Goal: Transaction & Acquisition: Book appointment/travel/reservation

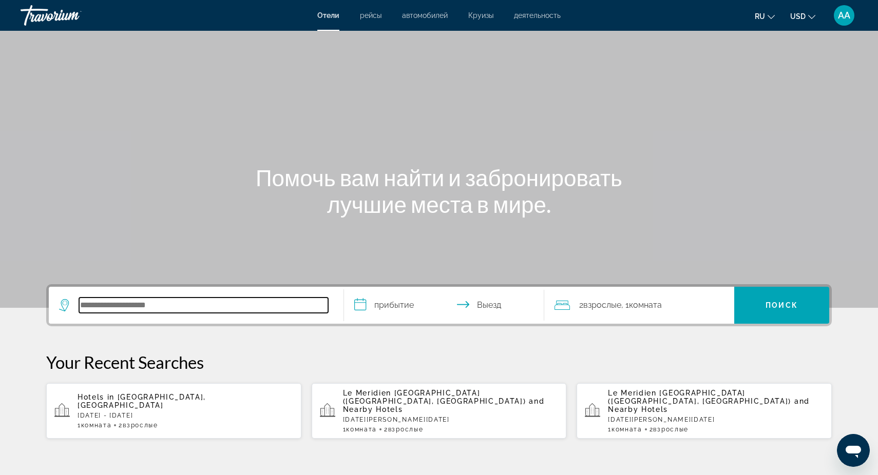
click at [127, 305] on input "Search hotel destination" at bounding box center [203, 305] width 249 height 15
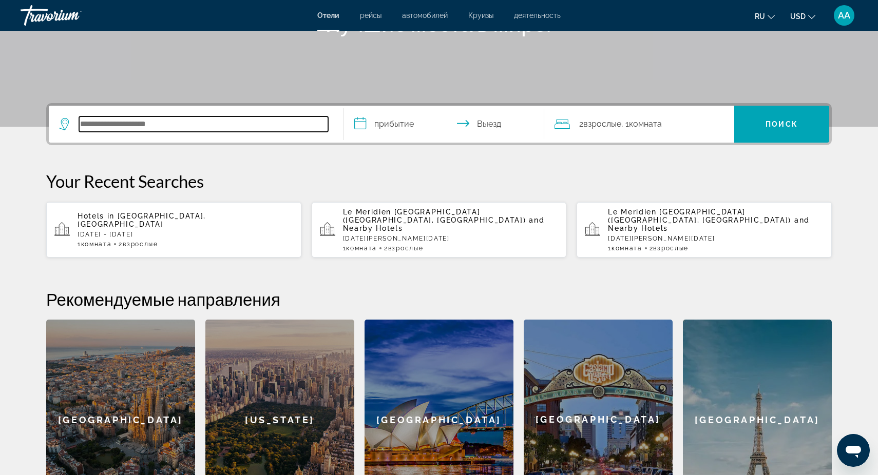
scroll to position [180, 0]
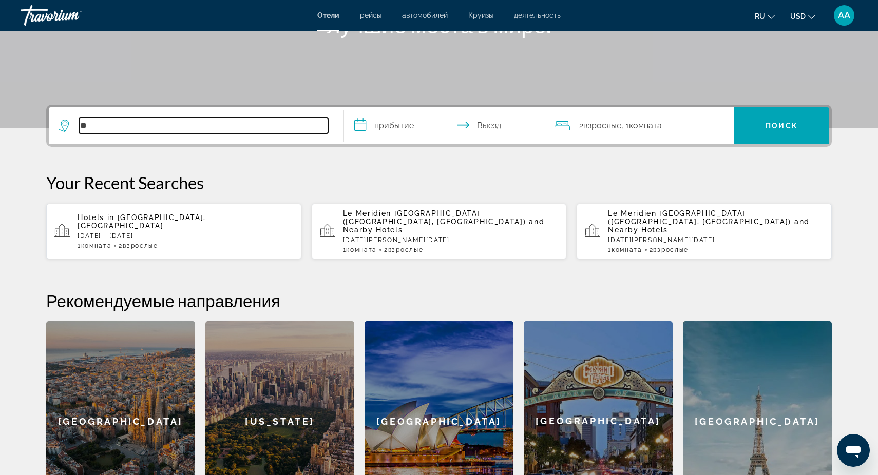
type input "*"
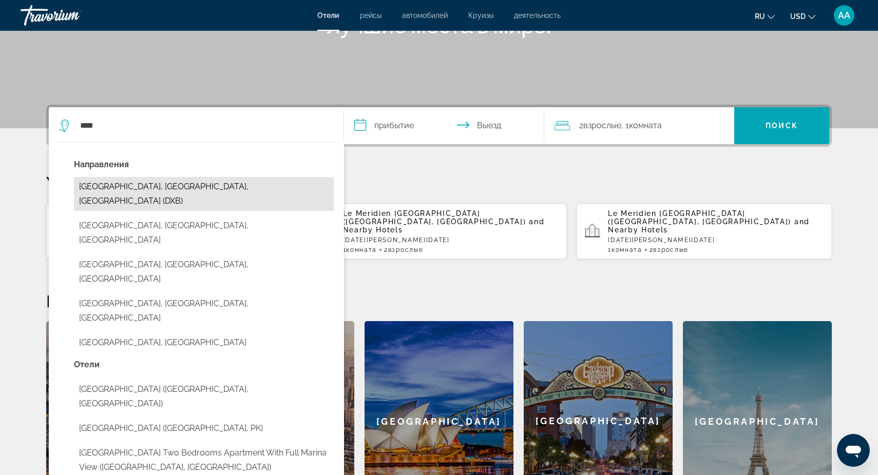
click at [162, 194] on button "[GEOGRAPHIC_DATA], [GEOGRAPHIC_DATA], [GEOGRAPHIC_DATA] (DXB)" at bounding box center [204, 194] width 260 height 34
type input "**********"
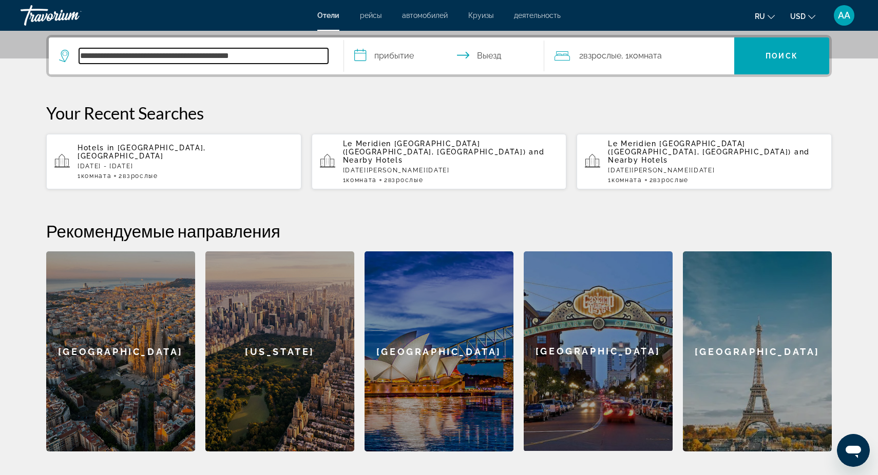
scroll to position [251, 0]
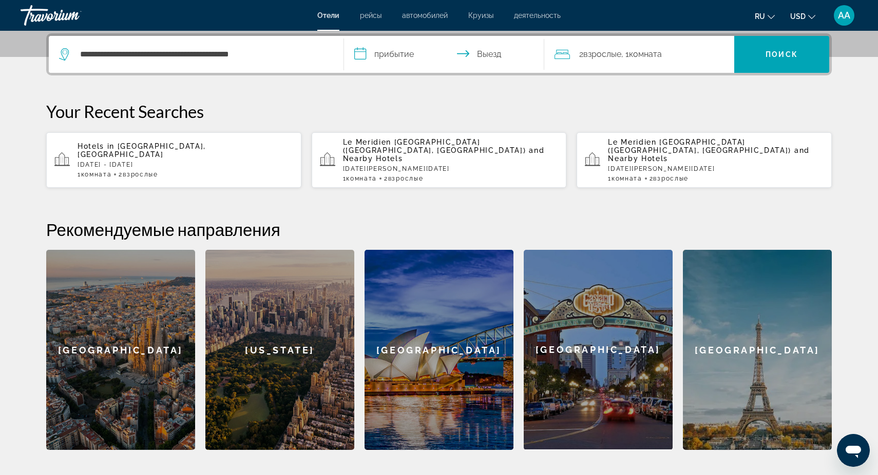
click at [388, 54] on input "**********" at bounding box center [446, 56] width 204 height 40
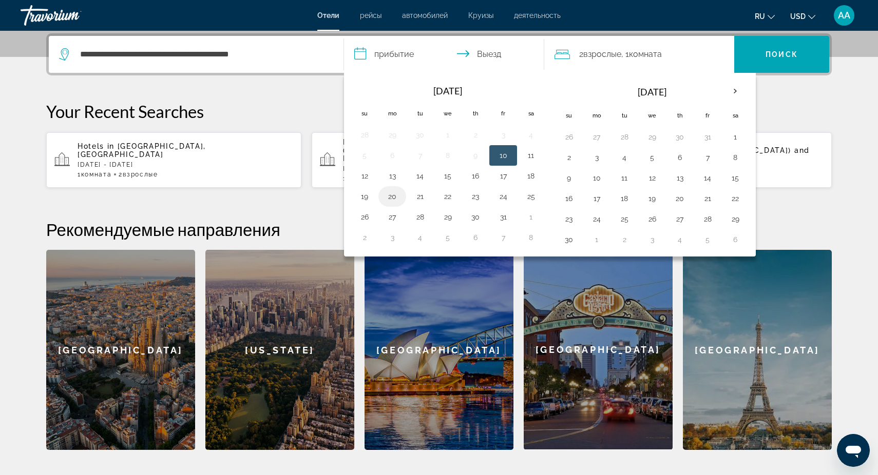
click at [393, 198] on button "20" at bounding box center [392, 196] width 16 height 14
click at [530, 195] on button "25" at bounding box center [531, 196] width 16 height 14
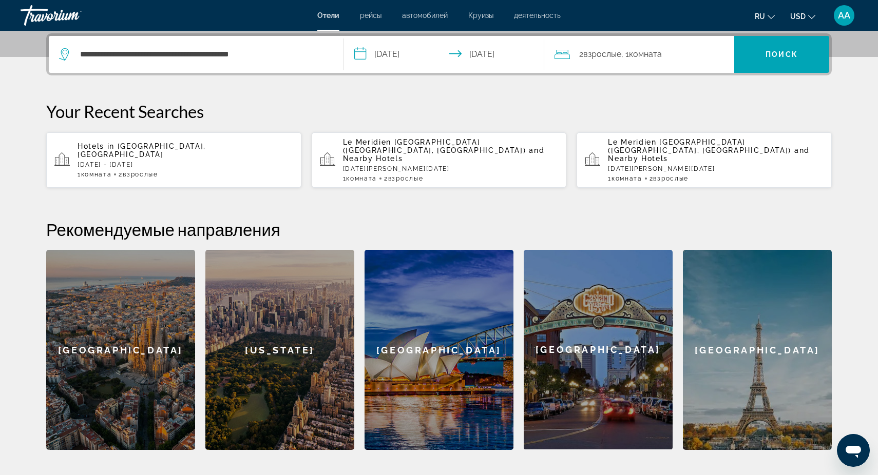
type input "**********"
click at [791, 54] on span "Поиск" at bounding box center [781, 54] width 32 height 8
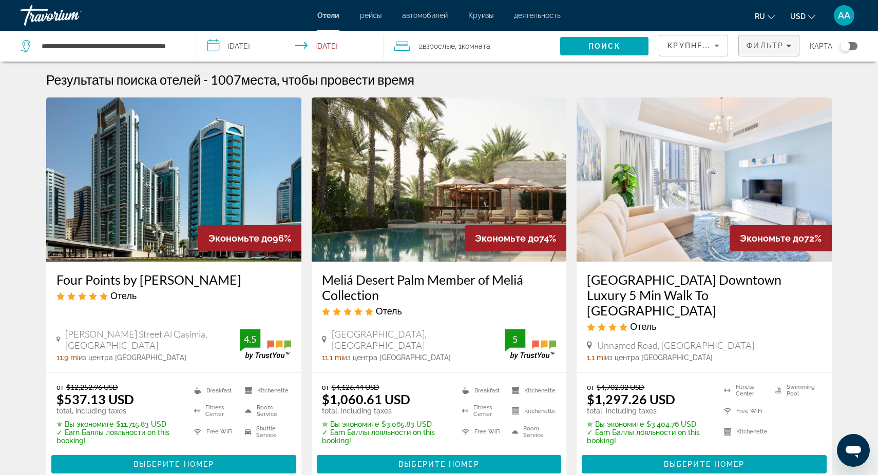
click at [782, 46] on span "Фильтр" at bounding box center [764, 46] width 37 height 8
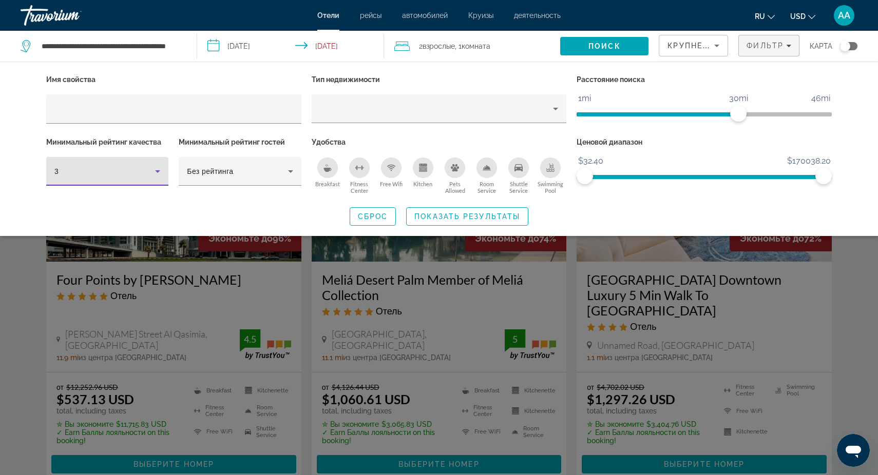
click at [159, 171] on icon "Hotel Filters" at bounding box center [157, 171] width 5 height 3
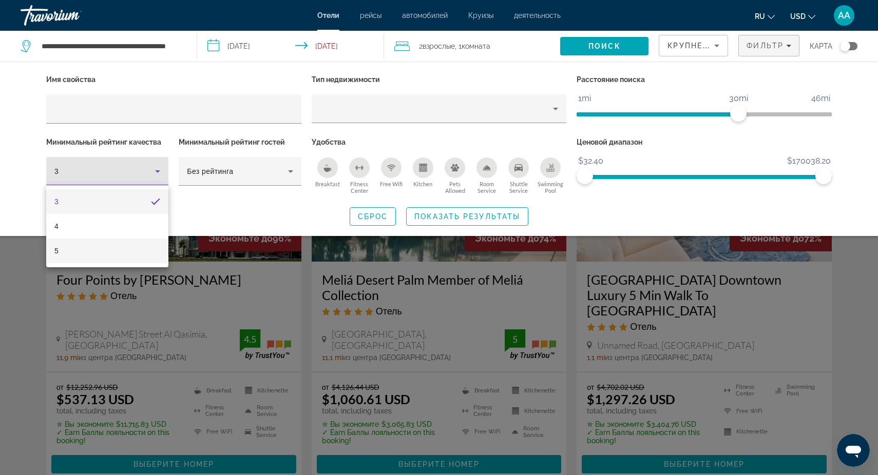
click at [104, 248] on mat-option "5" at bounding box center [107, 251] width 122 height 25
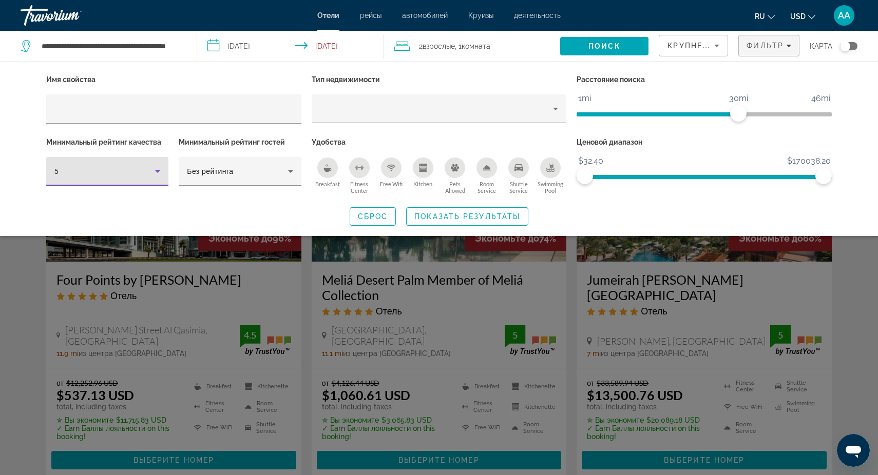
click at [308, 296] on div "Search widget" at bounding box center [439, 314] width 878 height 321
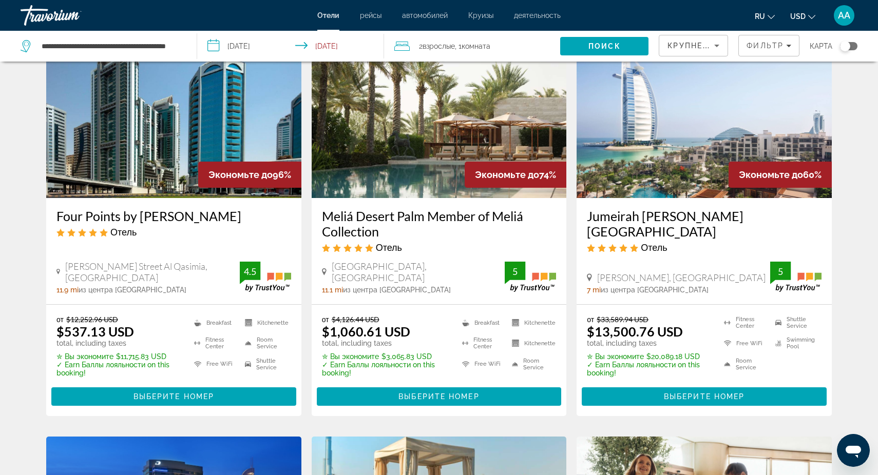
scroll to position [56, 0]
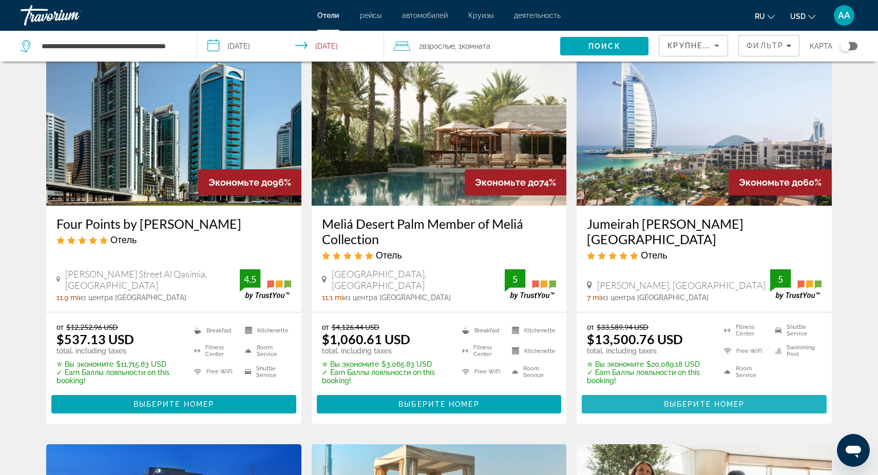
click at [709, 404] on span "Выберите номер" at bounding box center [704, 404] width 81 height 8
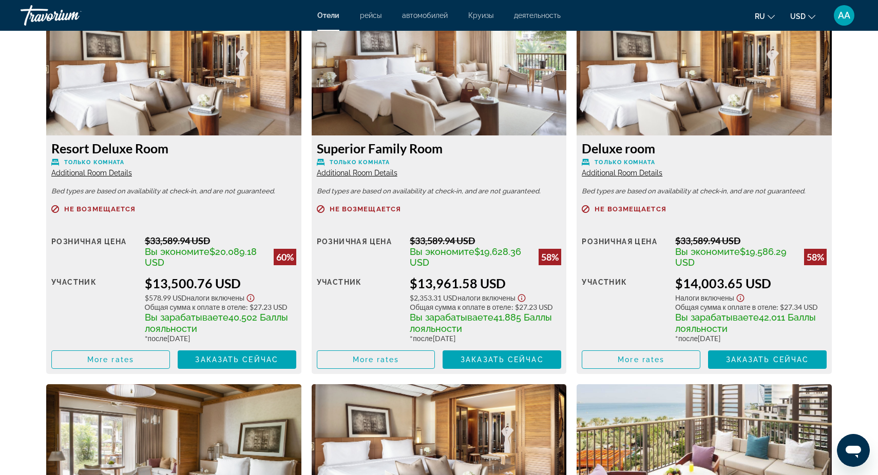
scroll to position [1459, 0]
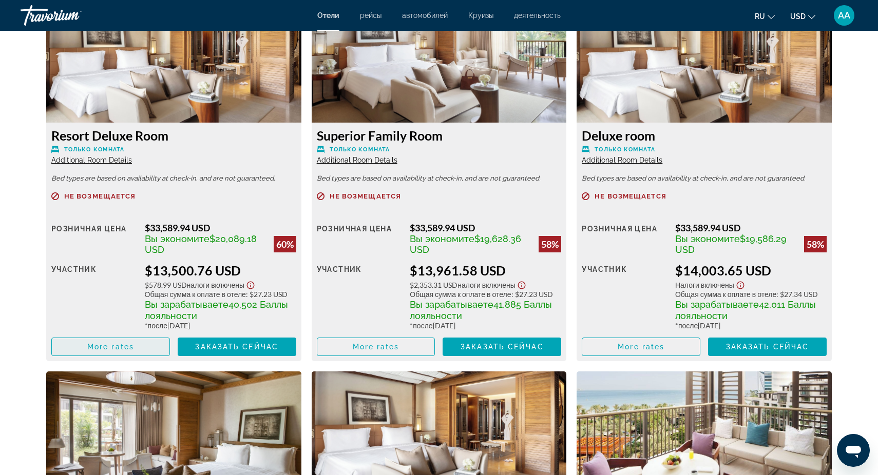
click at [106, 350] on span "More rates" at bounding box center [110, 347] width 47 height 8
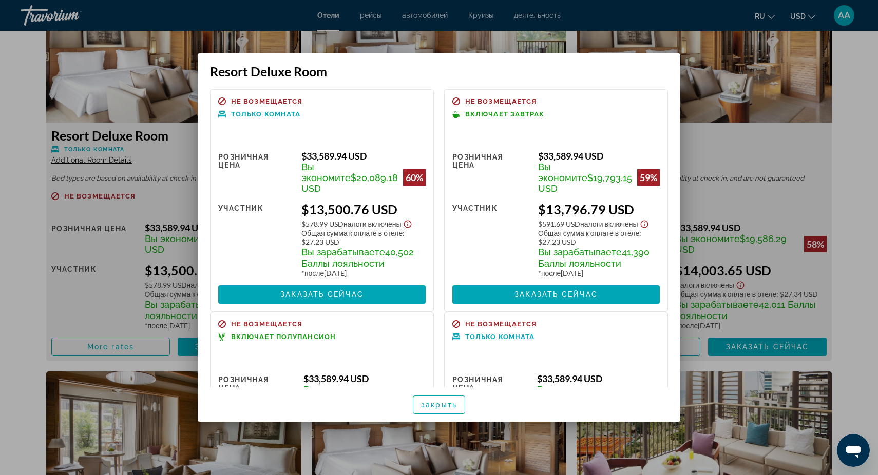
scroll to position [0, 0]
click at [553, 299] on span "Заказать сейчас" at bounding box center [555, 295] width 83 height 8
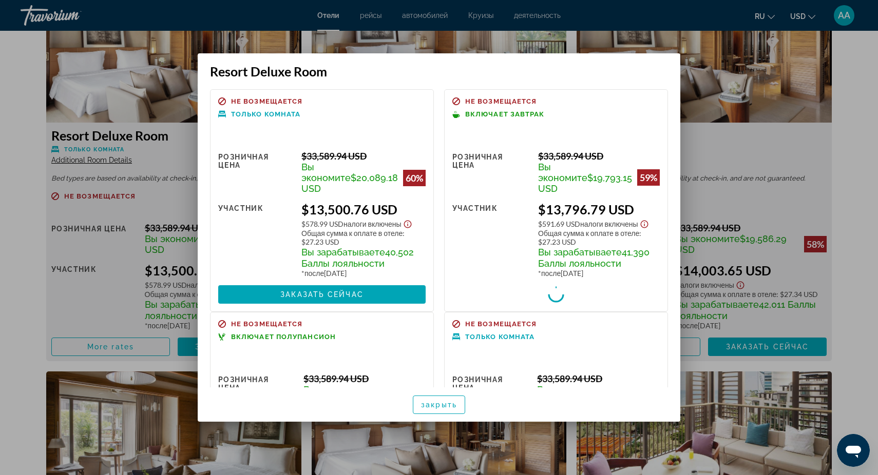
scroll to position [1459, 0]
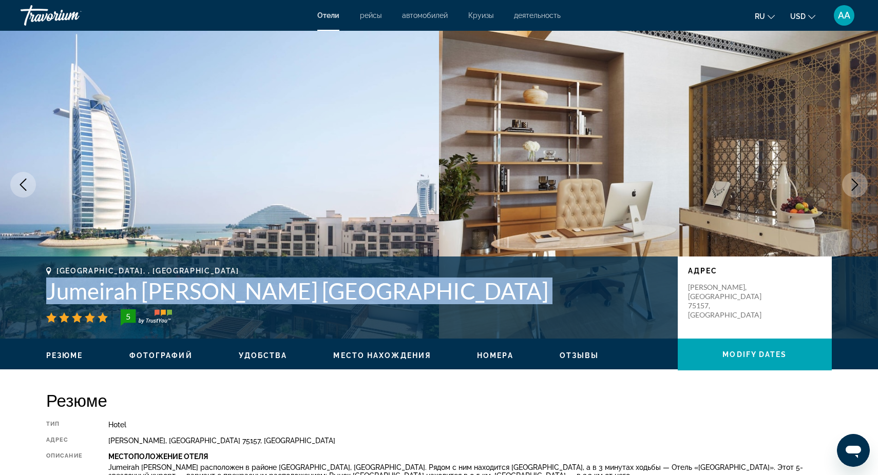
drag, startPoint x: 47, startPoint y: 295, endPoint x: 328, endPoint y: 305, distance: 281.0
click at [328, 305] on div "Dubai, , United Arab Emirates Jumeirah Al Naseem Dubai 5" at bounding box center [356, 296] width 621 height 59
copy div "Jumeirah Al Naseem Dubai"
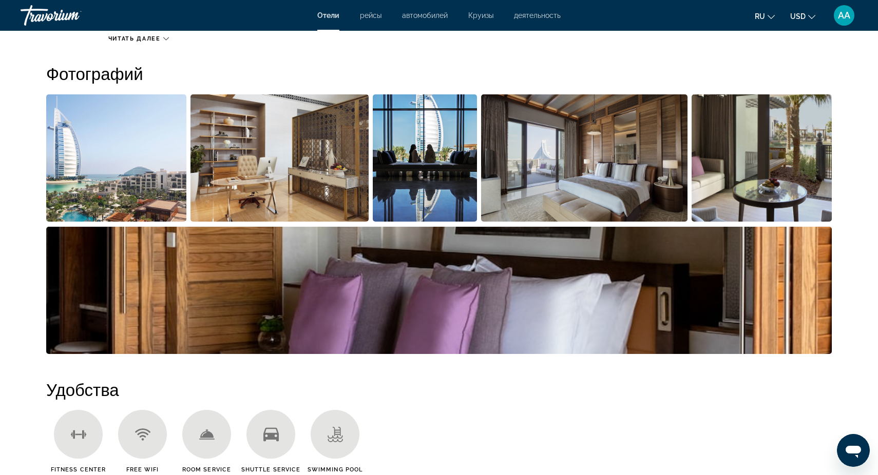
scroll to position [495, 0]
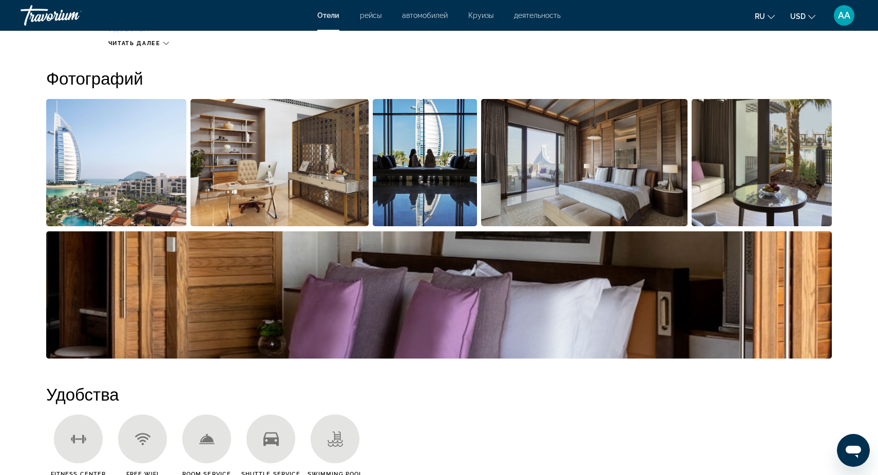
click at [118, 177] on img "Open full-screen image slider" at bounding box center [116, 162] width 140 height 127
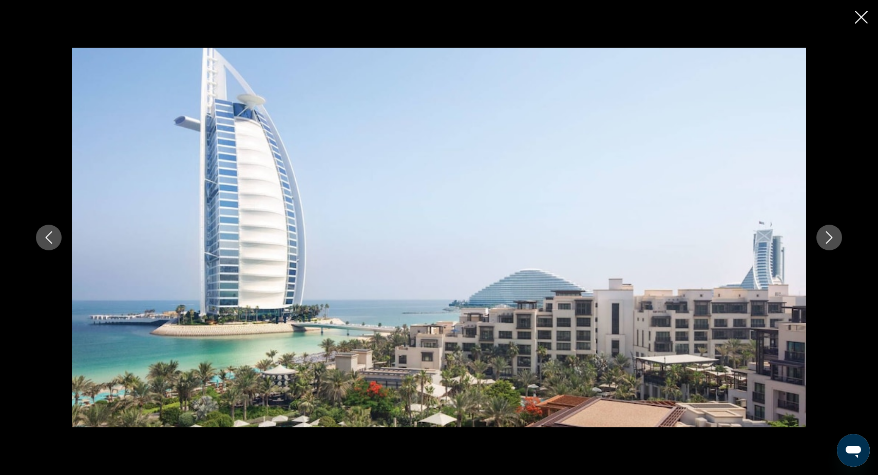
click at [830, 234] on icon "Next image" at bounding box center [829, 238] width 12 height 12
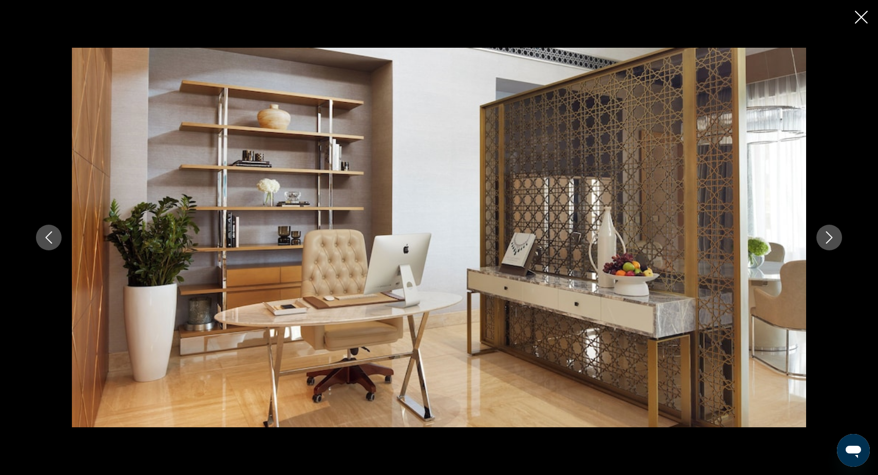
click at [830, 238] on icon "Next image" at bounding box center [829, 238] width 12 height 12
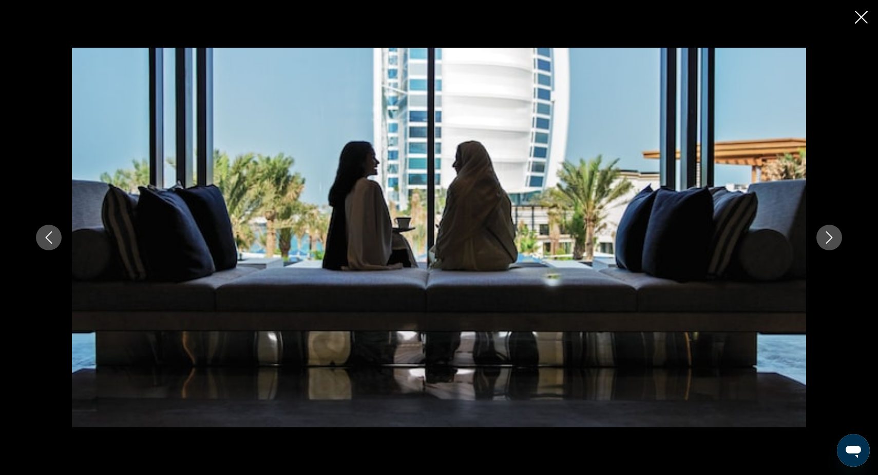
click at [830, 238] on icon "Next image" at bounding box center [829, 238] width 12 height 12
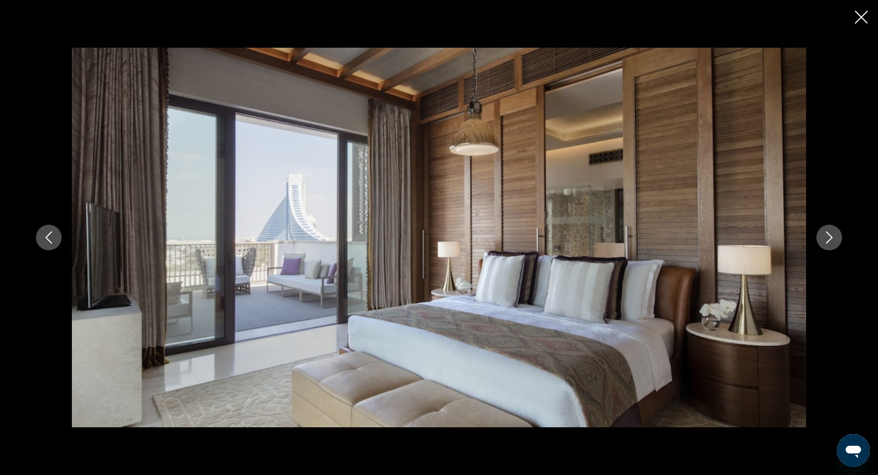
click at [828, 237] on icon "Next image" at bounding box center [829, 238] width 12 height 12
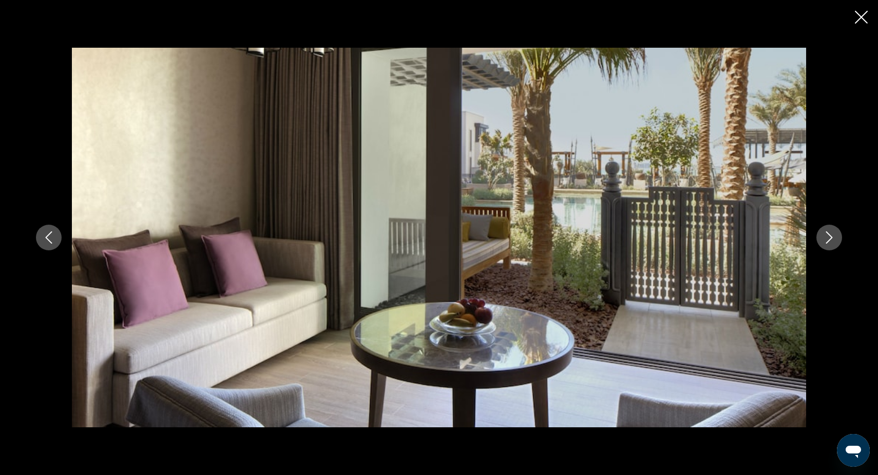
click at [830, 237] on icon "Next image" at bounding box center [829, 238] width 12 height 12
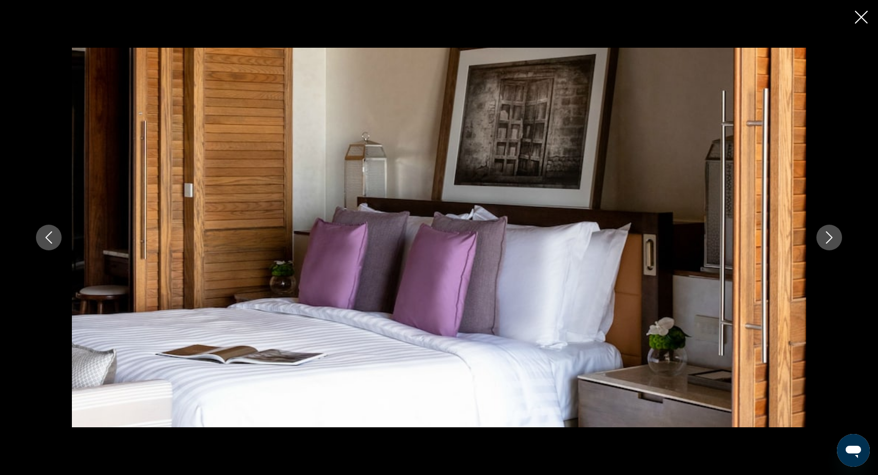
click at [830, 237] on icon "Next image" at bounding box center [829, 238] width 12 height 12
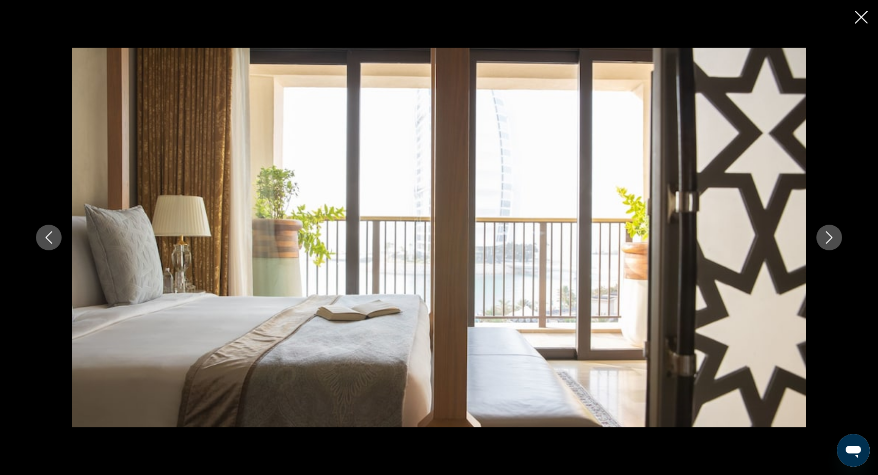
click at [830, 237] on icon "Next image" at bounding box center [829, 238] width 12 height 12
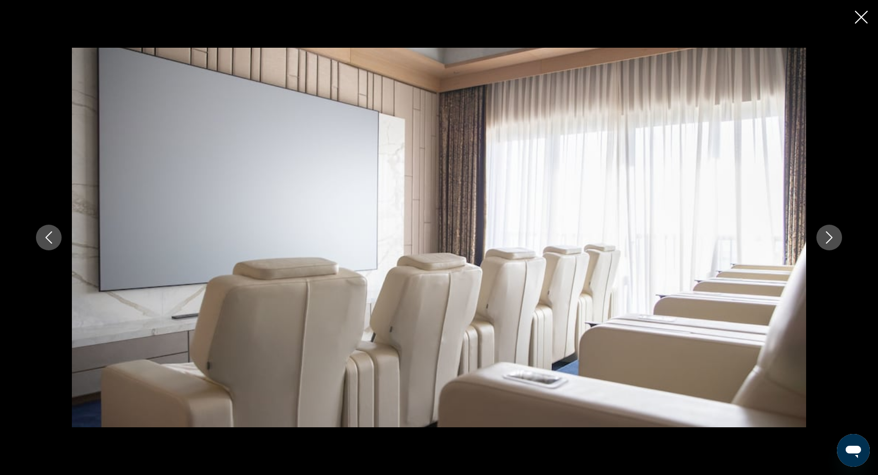
click at [830, 237] on icon "Next image" at bounding box center [829, 238] width 12 height 12
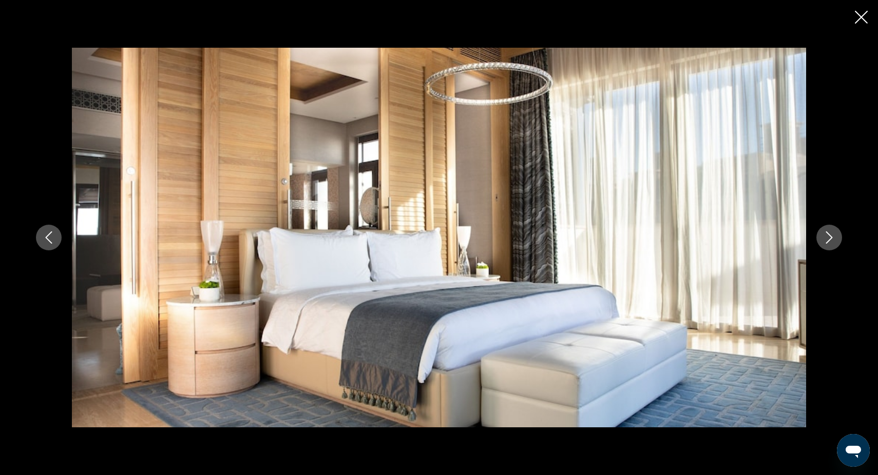
click at [830, 237] on icon "Next image" at bounding box center [829, 238] width 12 height 12
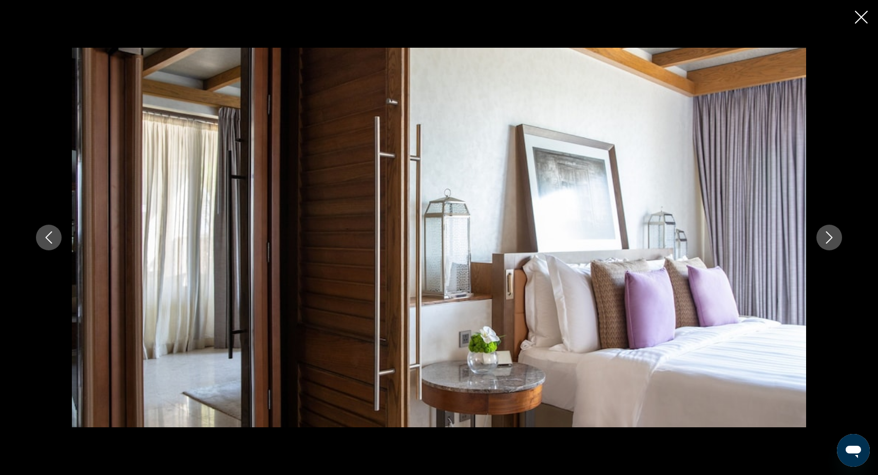
click at [830, 237] on icon "Next image" at bounding box center [829, 238] width 12 height 12
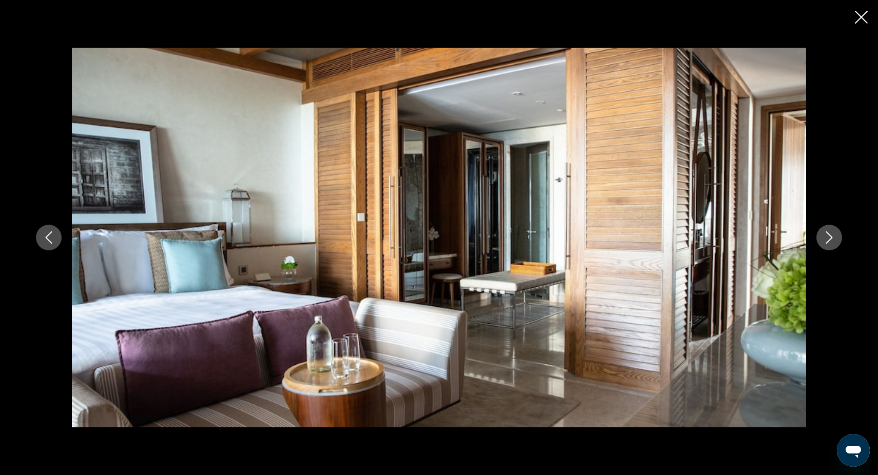
click at [830, 237] on icon "Next image" at bounding box center [829, 238] width 12 height 12
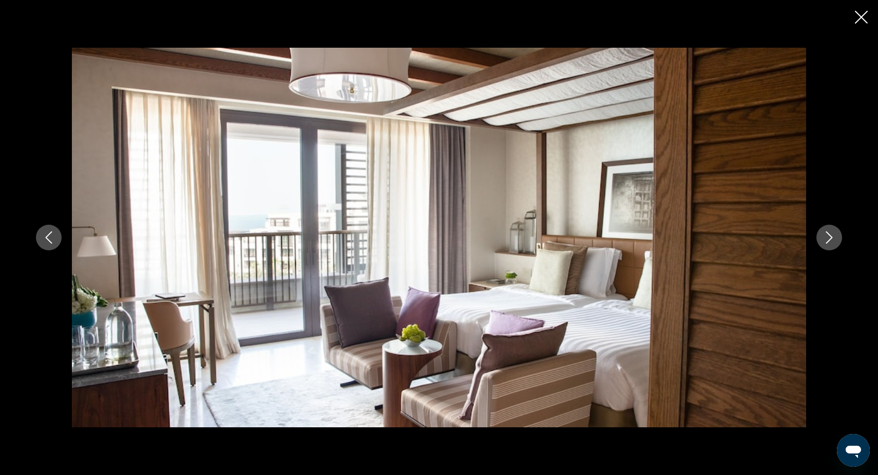
click at [830, 237] on icon "Next image" at bounding box center [829, 238] width 12 height 12
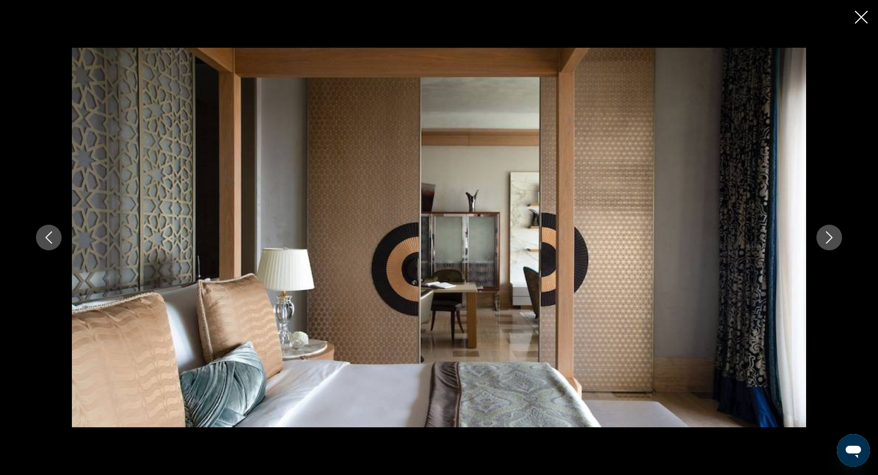
click at [830, 237] on icon "Next image" at bounding box center [829, 238] width 12 height 12
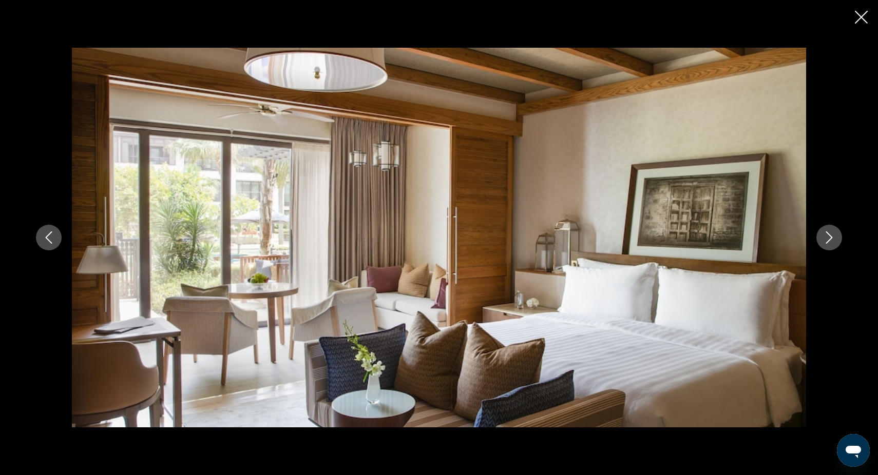
click at [830, 237] on icon "Next image" at bounding box center [829, 238] width 12 height 12
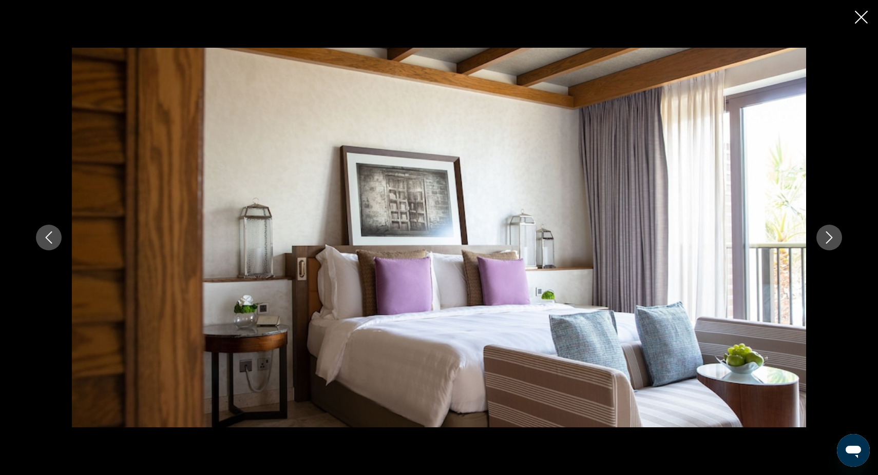
click at [830, 237] on icon "Next image" at bounding box center [829, 238] width 12 height 12
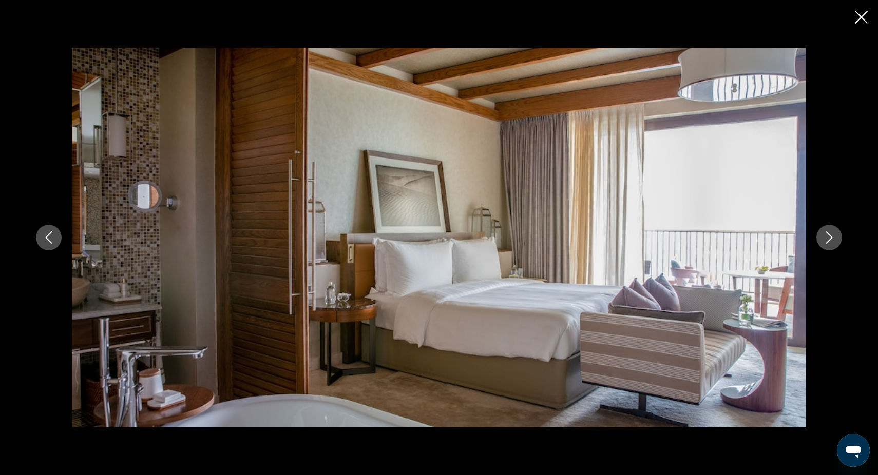
click at [830, 237] on icon "Next image" at bounding box center [829, 238] width 12 height 12
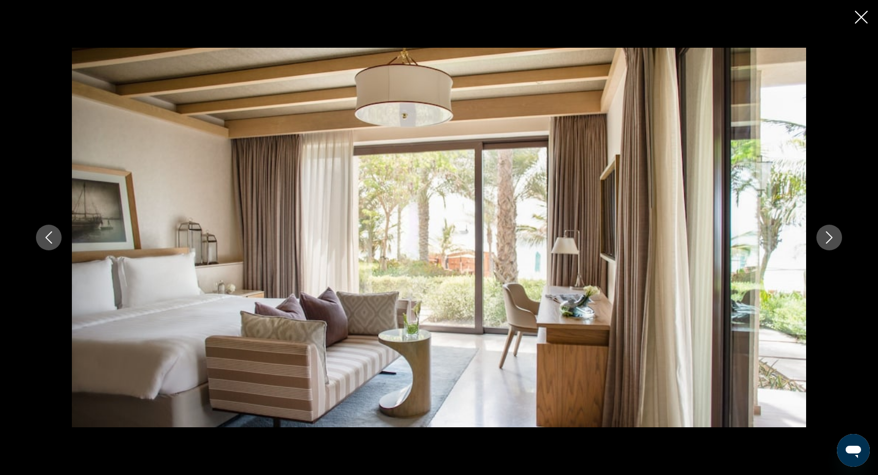
click at [830, 237] on icon "Next image" at bounding box center [829, 238] width 12 height 12
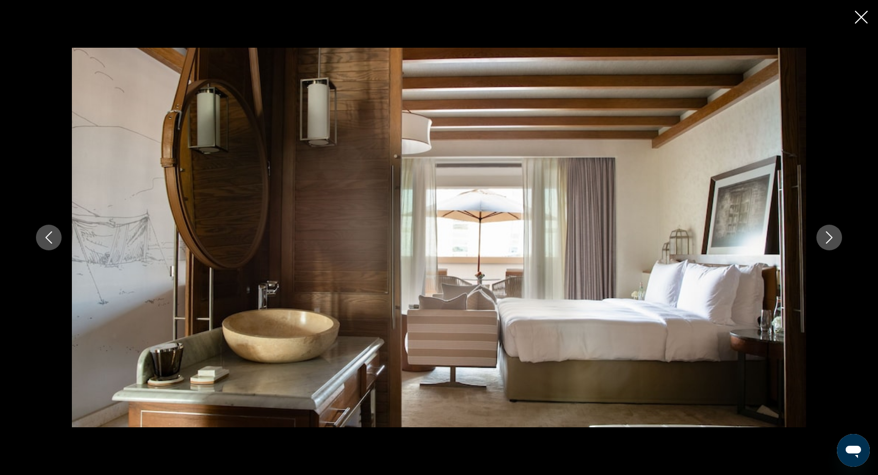
click at [830, 237] on icon "Next image" at bounding box center [829, 238] width 12 height 12
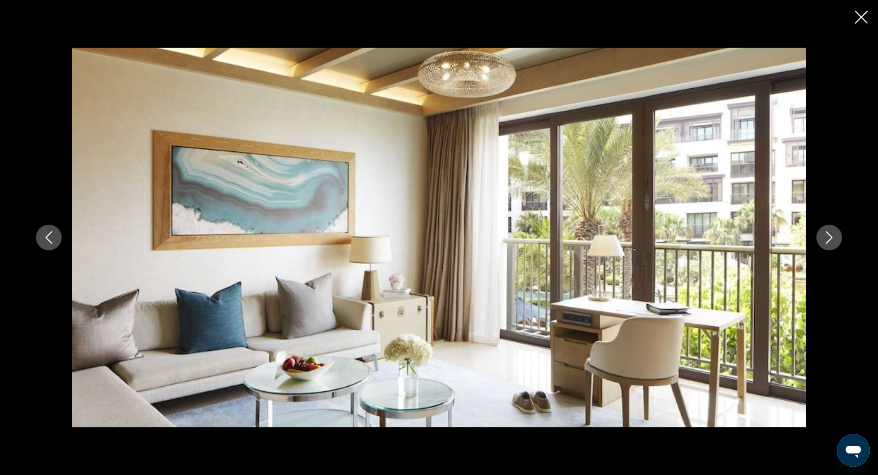
click at [830, 237] on icon "Next image" at bounding box center [829, 238] width 12 height 12
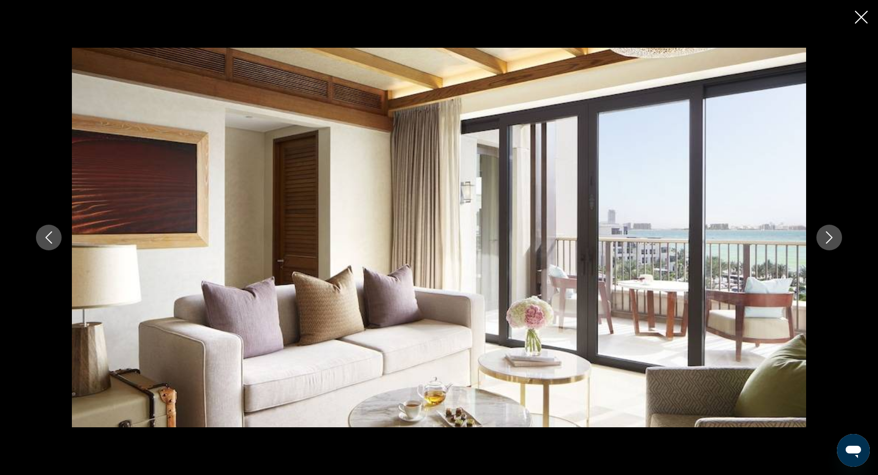
click at [830, 237] on icon "Next image" at bounding box center [829, 238] width 12 height 12
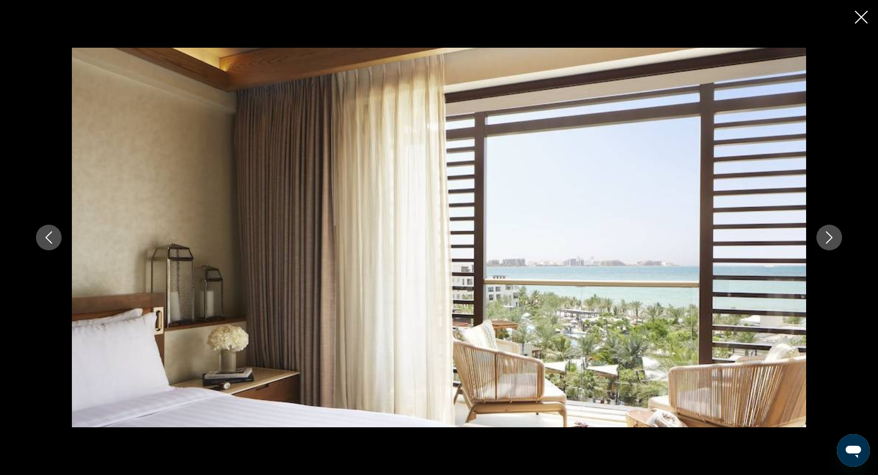
click at [830, 237] on icon "Next image" at bounding box center [829, 238] width 12 height 12
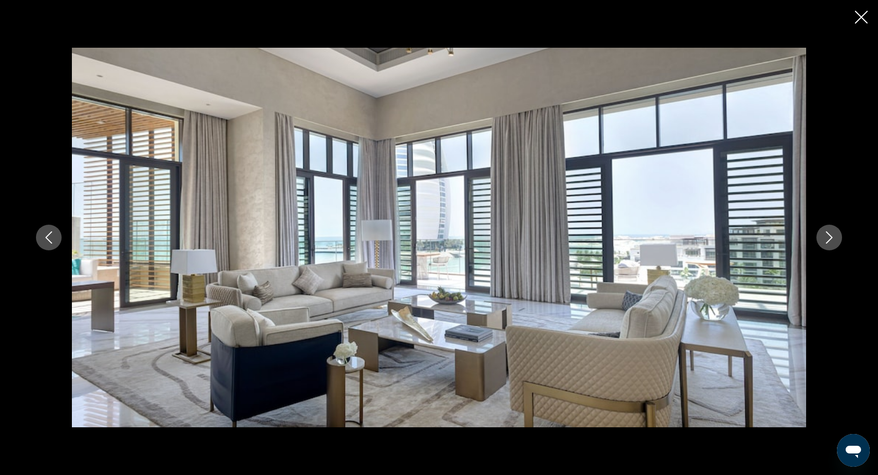
click at [830, 237] on icon "Next image" at bounding box center [829, 238] width 12 height 12
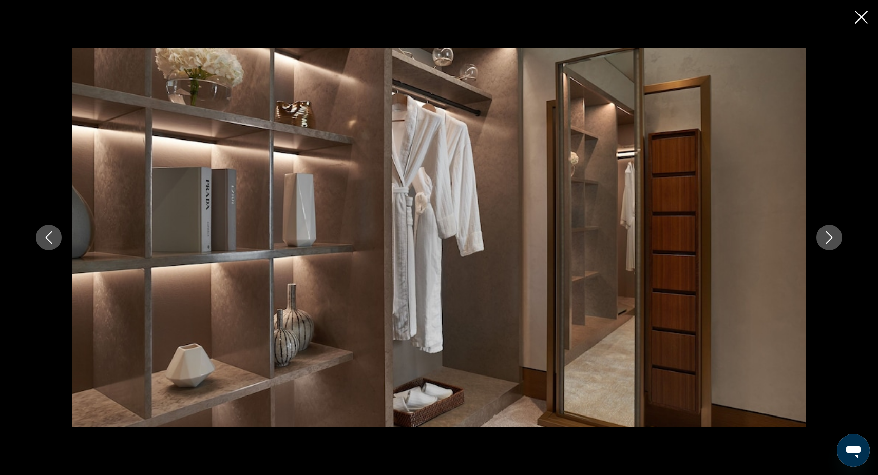
click at [49, 238] on icon "Previous image" at bounding box center [49, 238] width 12 height 12
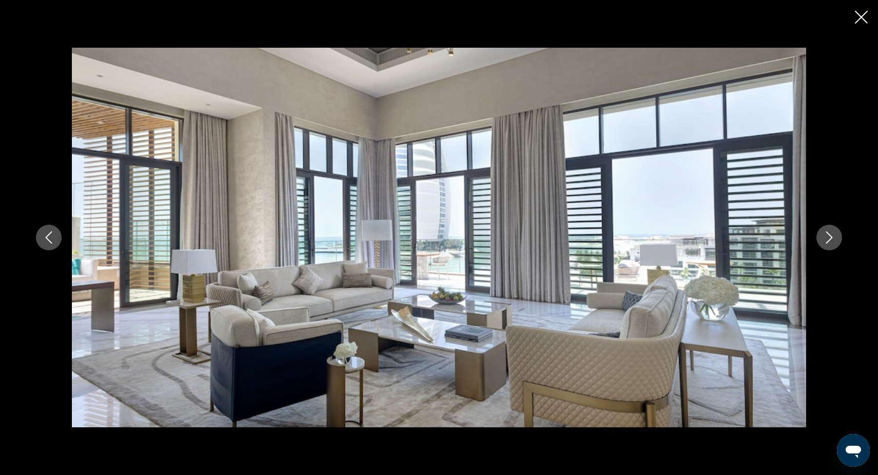
click at [834, 238] on icon "Next image" at bounding box center [829, 238] width 12 height 12
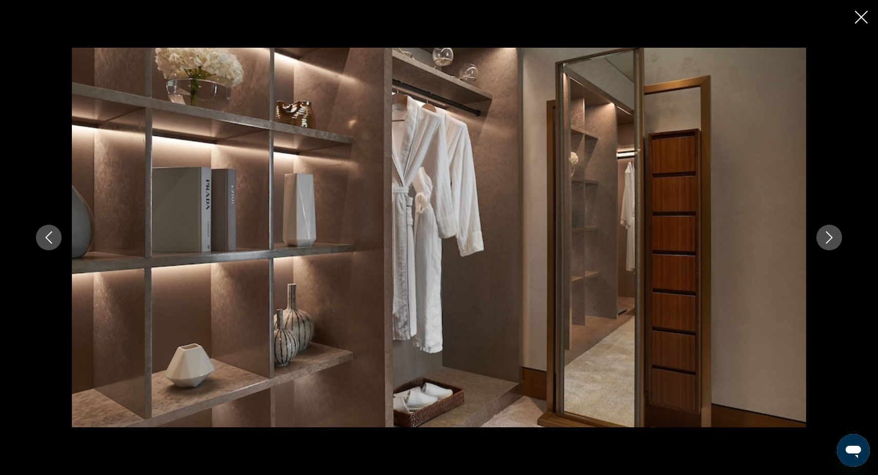
click at [831, 239] on icon "Next image" at bounding box center [829, 238] width 7 height 12
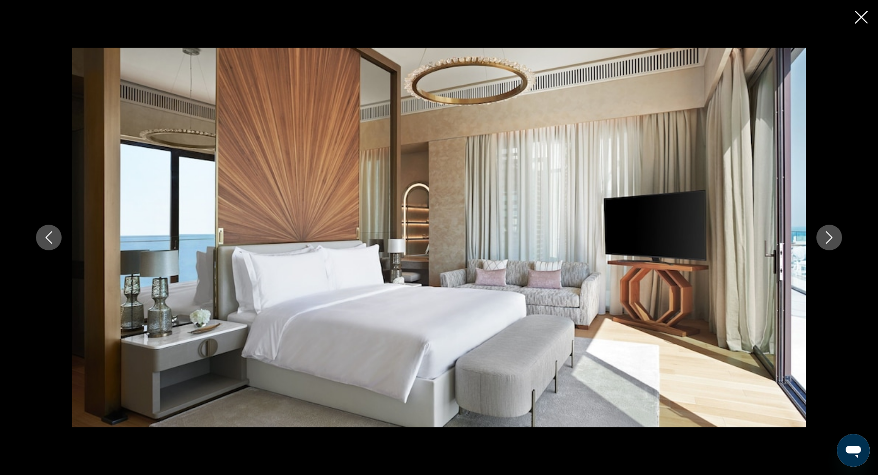
click at [831, 239] on icon "Next image" at bounding box center [829, 238] width 7 height 12
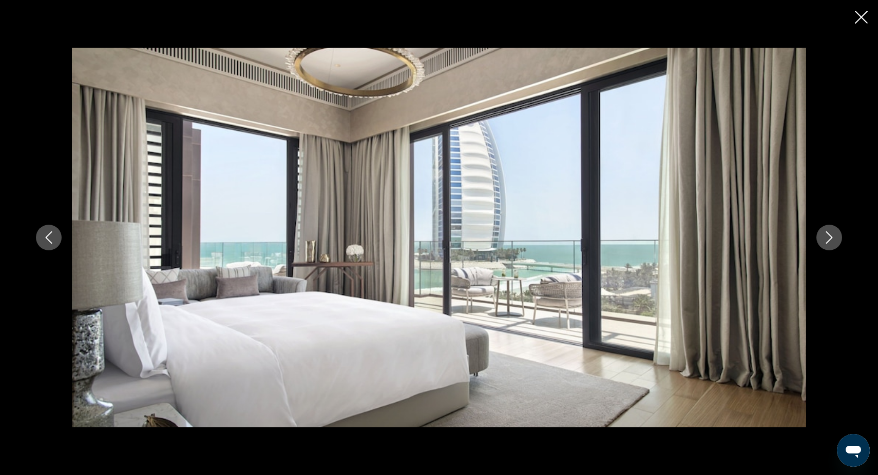
click at [831, 239] on icon "Next image" at bounding box center [829, 238] width 7 height 12
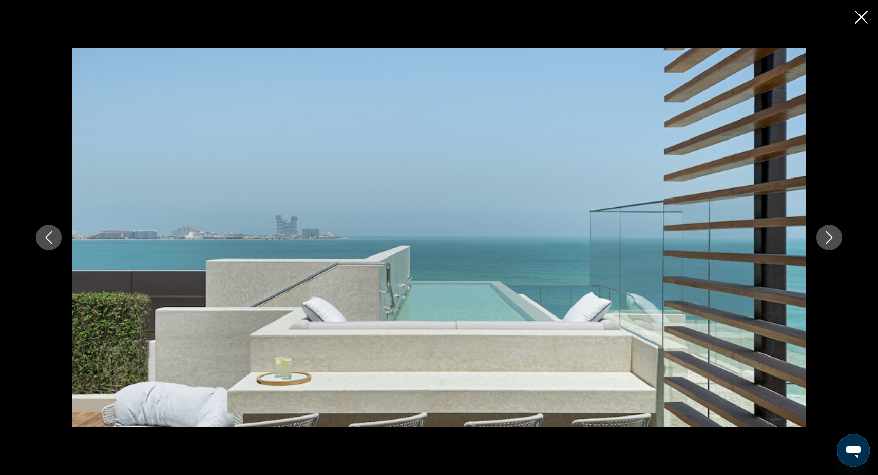
click at [831, 239] on icon "Next image" at bounding box center [829, 238] width 7 height 12
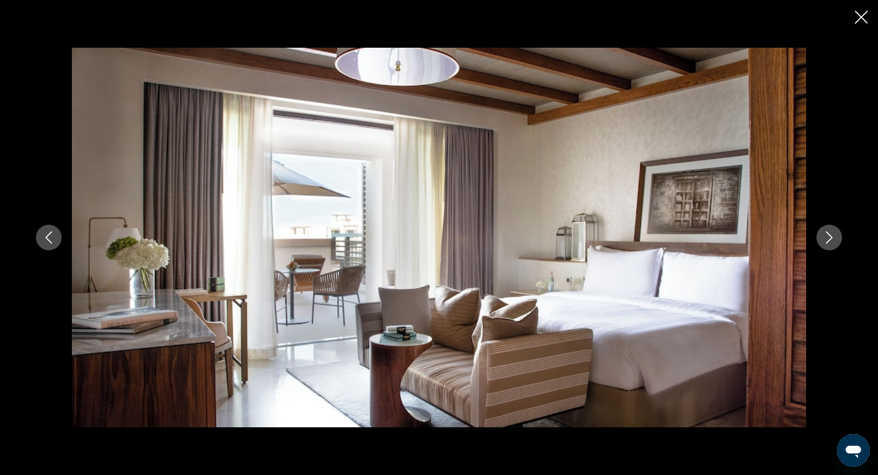
click at [831, 239] on icon "Next image" at bounding box center [829, 238] width 7 height 12
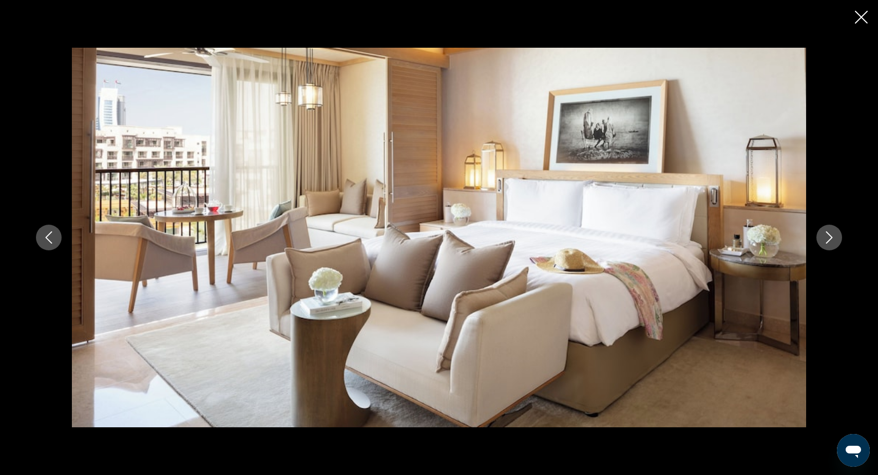
click at [831, 239] on icon "Next image" at bounding box center [829, 238] width 7 height 12
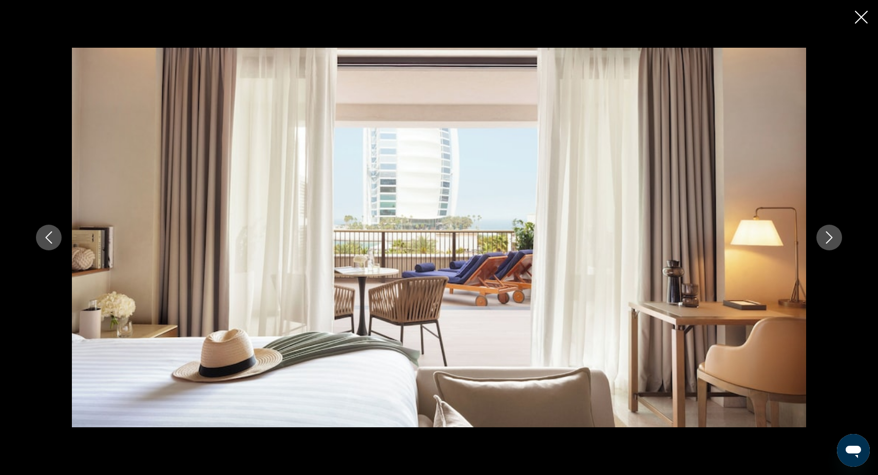
click at [831, 239] on icon "Next image" at bounding box center [829, 238] width 7 height 12
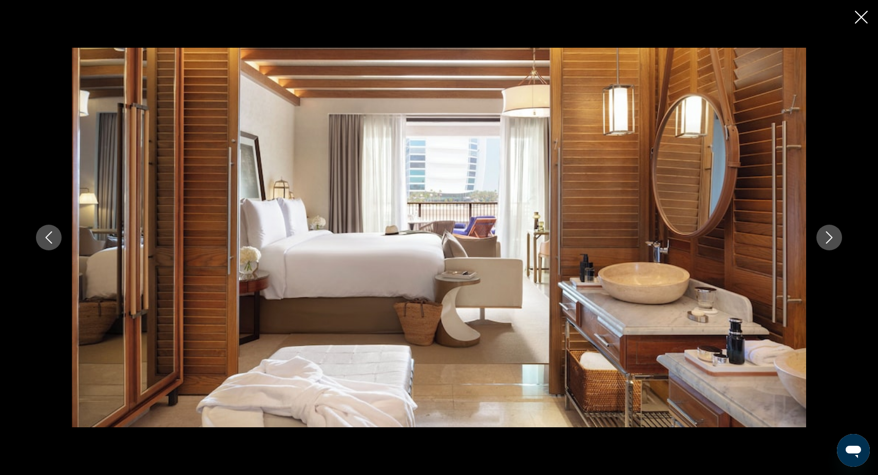
click at [831, 239] on icon "Next image" at bounding box center [829, 238] width 7 height 12
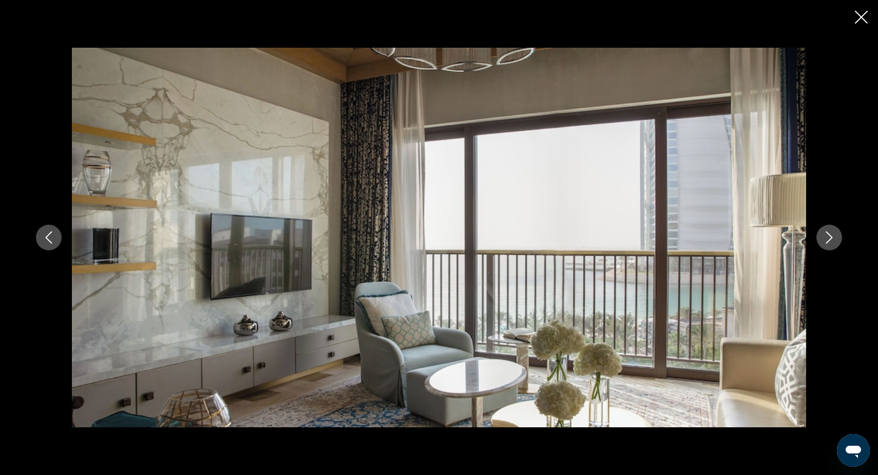
click at [831, 239] on icon "Next image" at bounding box center [829, 238] width 7 height 12
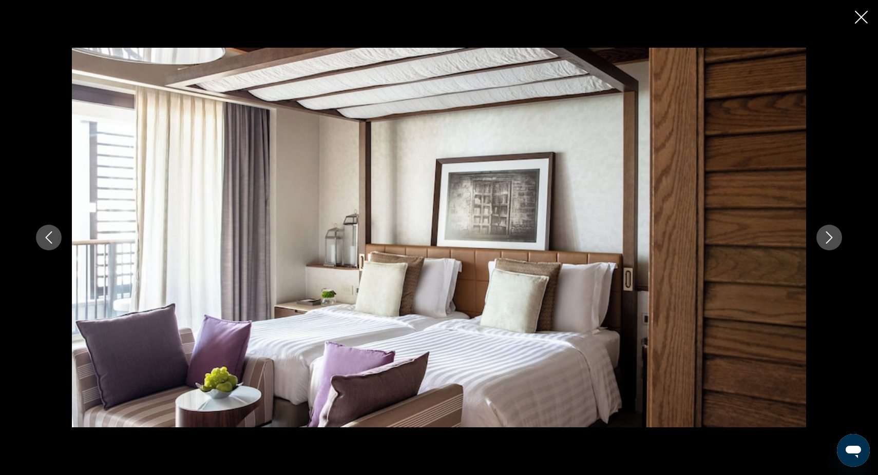
click at [831, 239] on icon "Next image" at bounding box center [829, 238] width 7 height 12
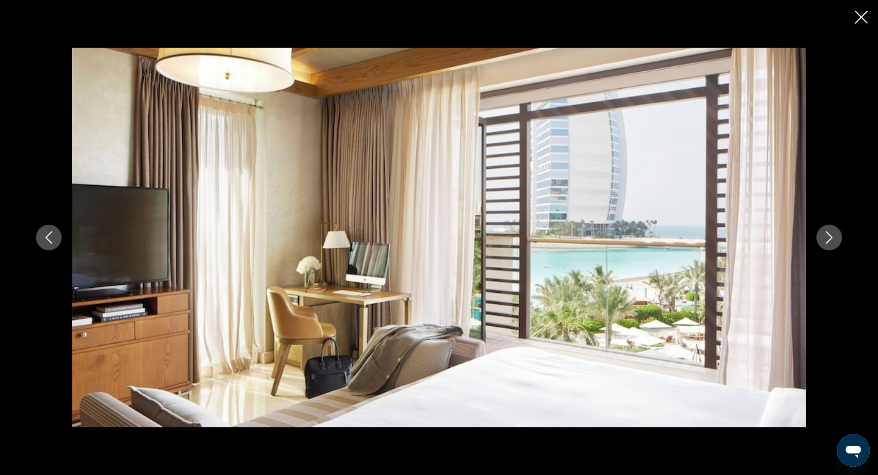
click at [831, 239] on icon "Next image" at bounding box center [829, 238] width 7 height 12
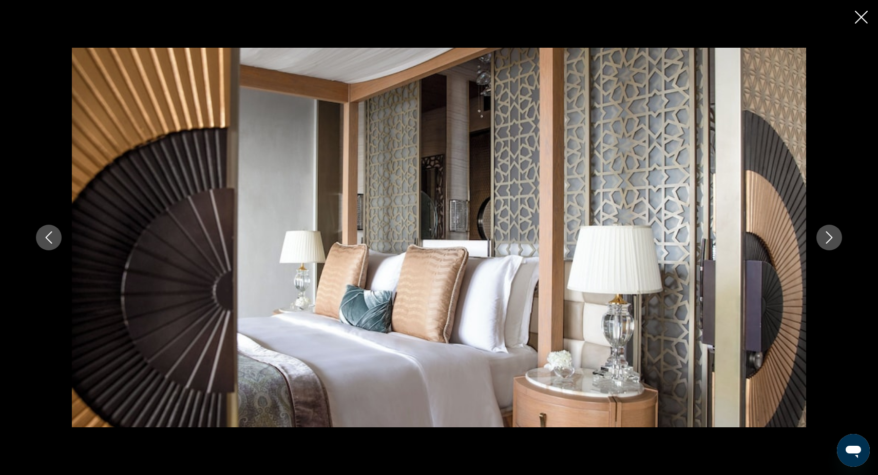
click at [831, 239] on icon "Next image" at bounding box center [829, 238] width 7 height 12
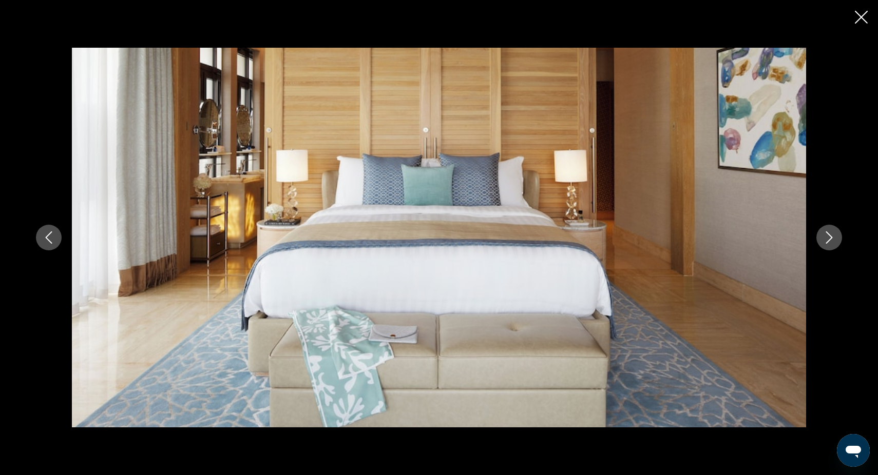
click at [831, 239] on icon "Next image" at bounding box center [829, 238] width 12 height 12
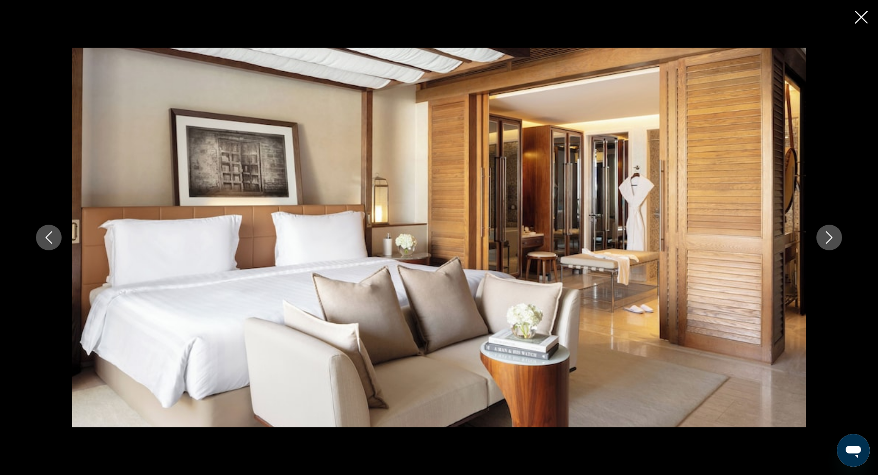
click at [831, 239] on icon "Next image" at bounding box center [829, 238] width 12 height 12
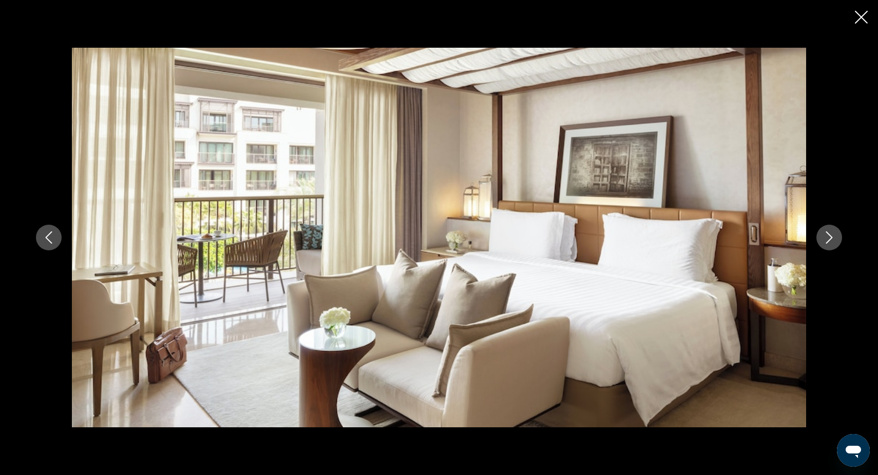
click at [831, 239] on icon "Next image" at bounding box center [829, 238] width 12 height 12
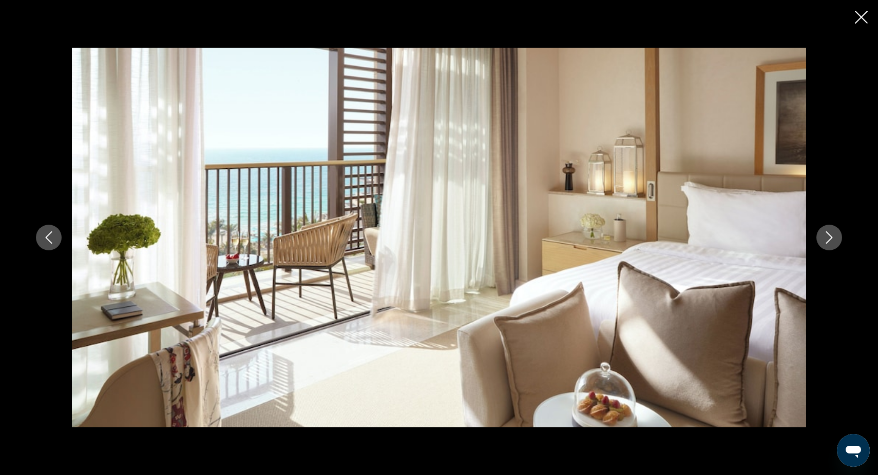
click at [831, 239] on icon "Next image" at bounding box center [829, 238] width 12 height 12
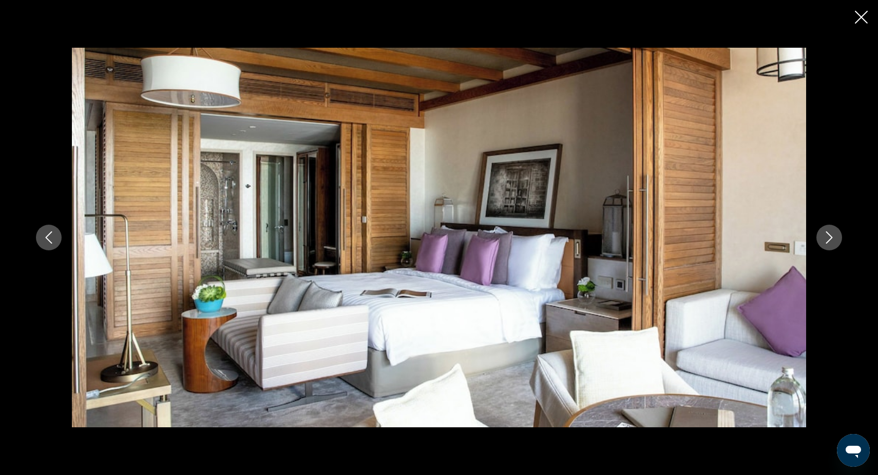
click at [831, 239] on icon "Next image" at bounding box center [829, 238] width 12 height 12
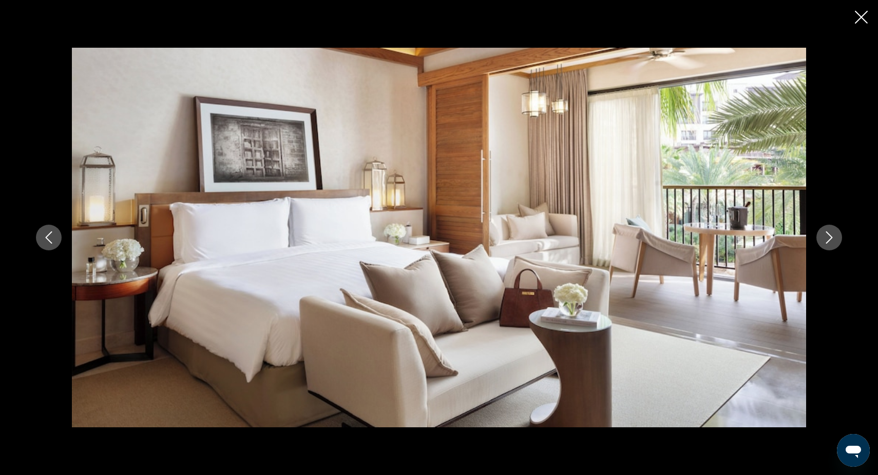
click at [831, 239] on icon "Next image" at bounding box center [829, 238] width 12 height 12
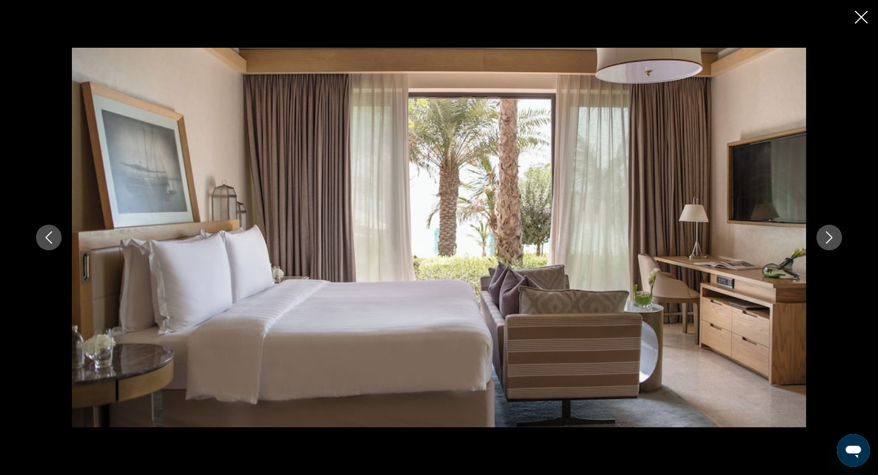
click at [831, 239] on icon "Next image" at bounding box center [829, 238] width 12 height 12
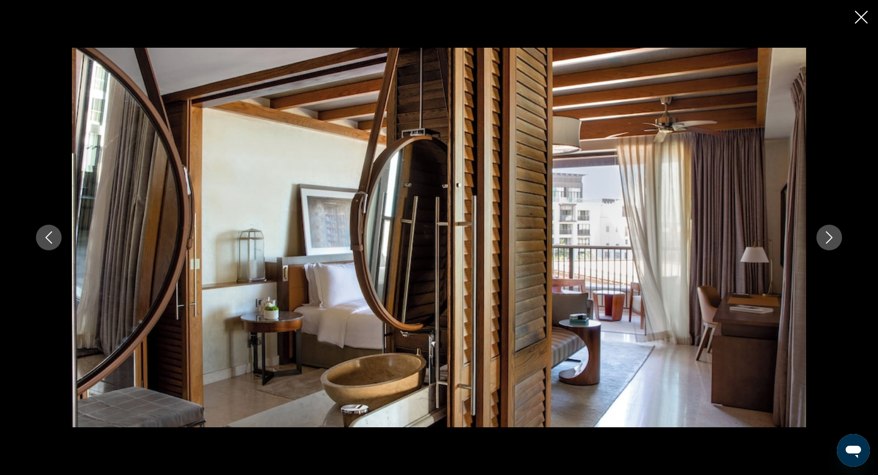
click at [831, 239] on icon "Next image" at bounding box center [829, 238] width 12 height 12
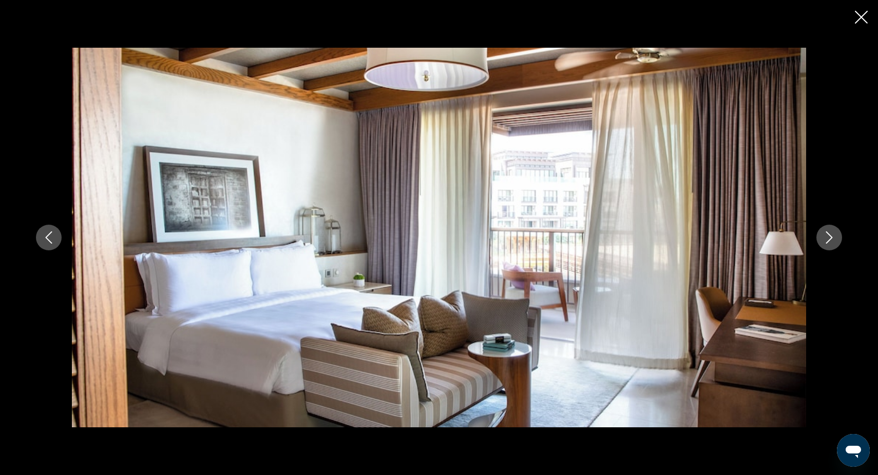
click at [831, 239] on icon "Next image" at bounding box center [829, 238] width 12 height 12
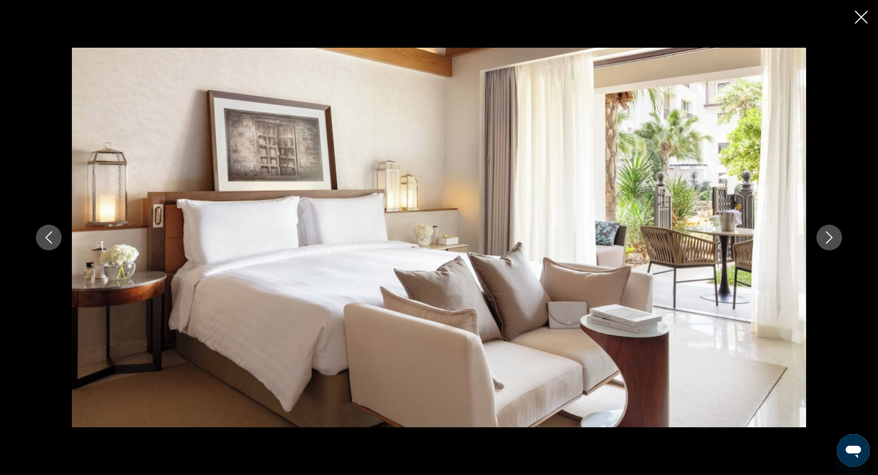
click at [831, 239] on icon "Next image" at bounding box center [829, 238] width 12 height 12
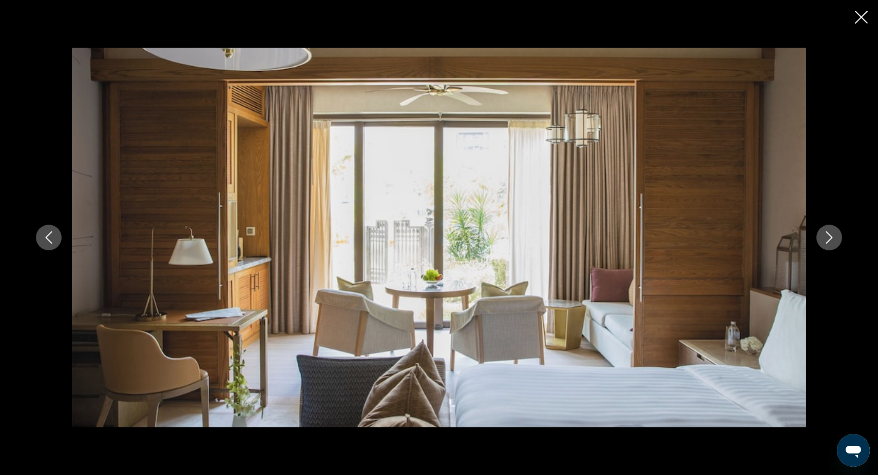
click at [831, 239] on icon "Next image" at bounding box center [829, 238] width 12 height 12
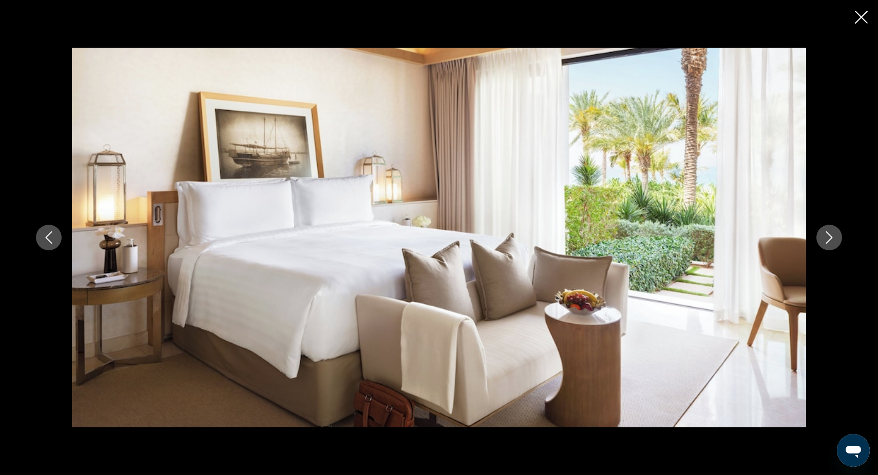
click at [831, 239] on icon "Next image" at bounding box center [829, 238] width 12 height 12
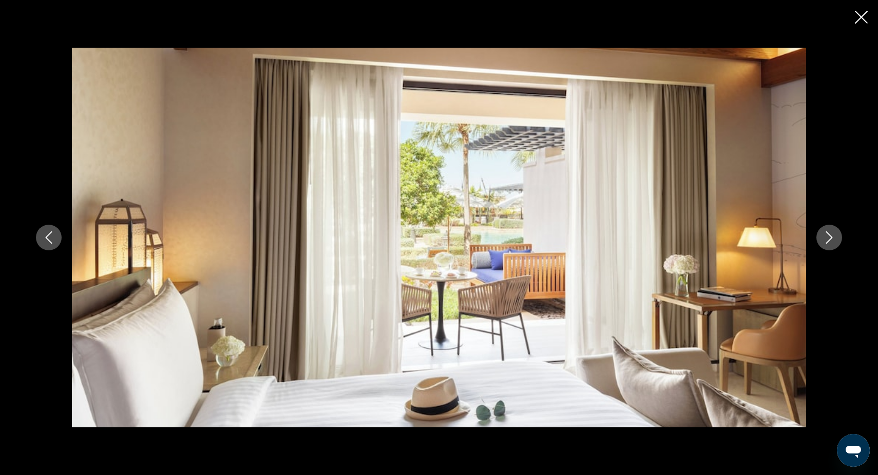
click at [831, 239] on icon "Next image" at bounding box center [829, 238] width 12 height 12
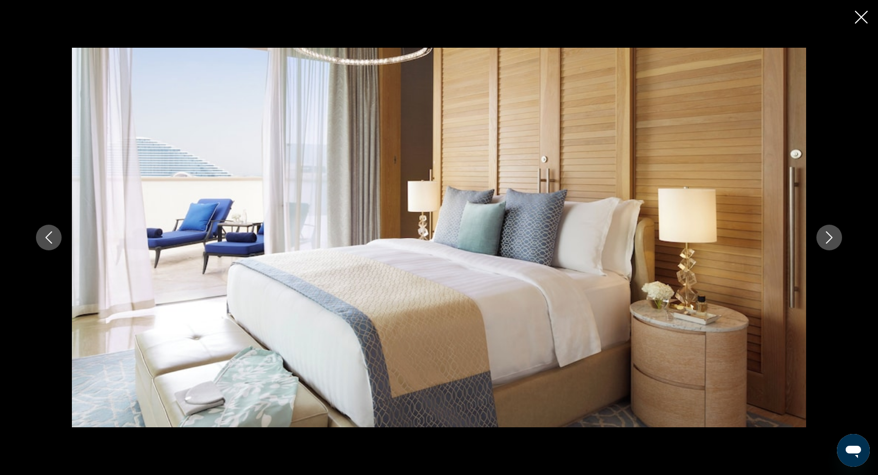
click at [831, 239] on icon "Next image" at bounding box center [829, 238] width 12 height 12
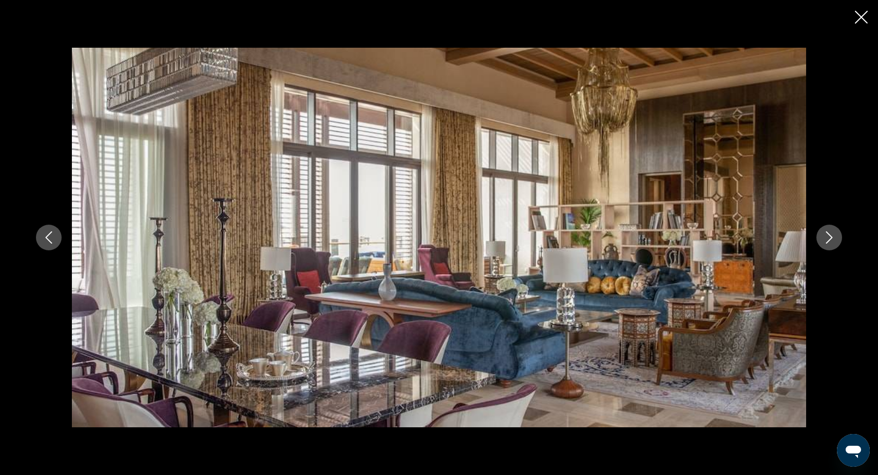
click at [831, 239] on icon "Next image" at bounding box center [829, 238] width 12 height 12
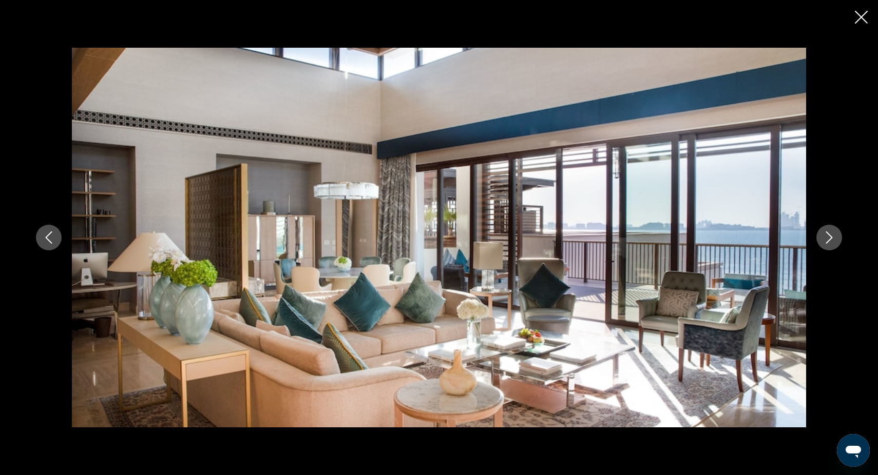
click at [831, 239] on icon "Next image" at bounding box center [829, 238] width 12 height 12
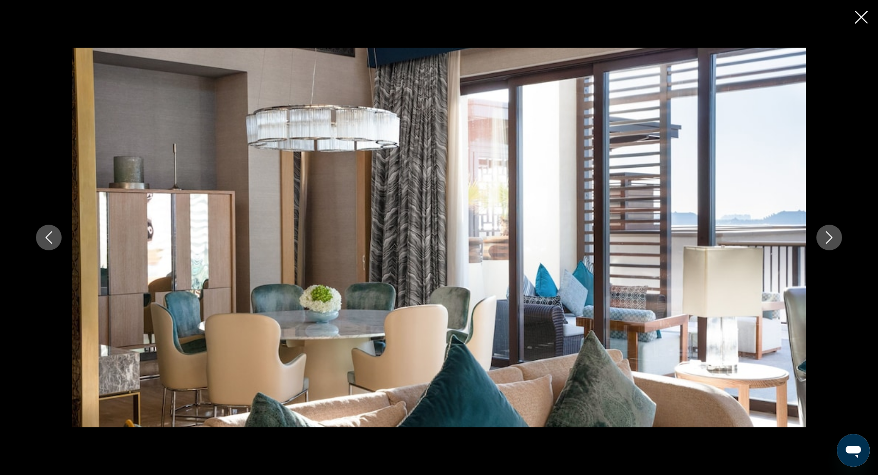
click at [831, 239] on icon "Next image" at bounding box center [829, 238] width 12 height 12
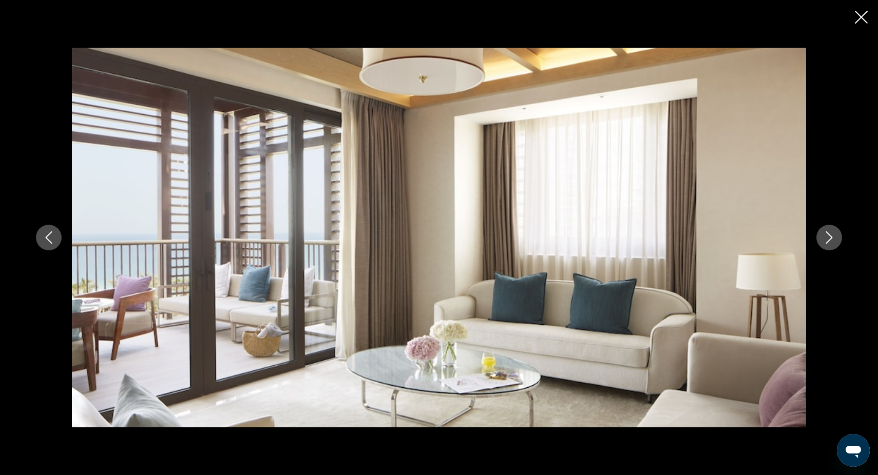
click at [831, 239] on icon "Next image" at bounding box center [829, 238] width 12 height 12
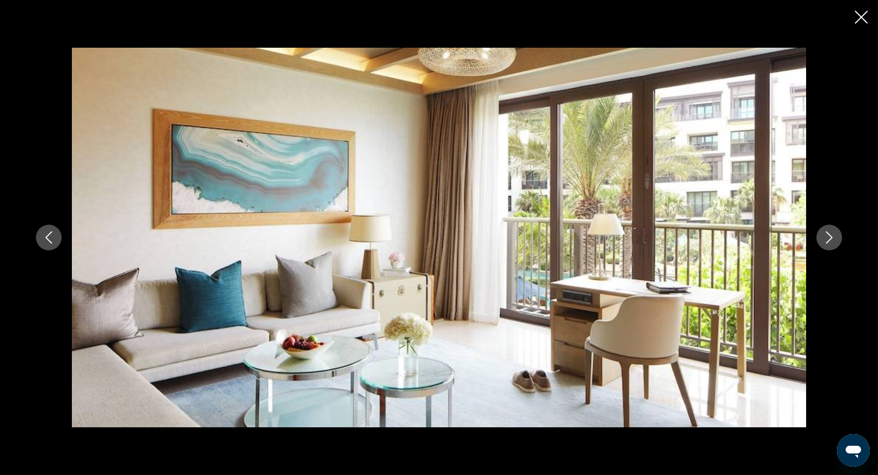
click at [831, 239] on icon "Next image" at bounding box center [829, 238] width 12 height 12
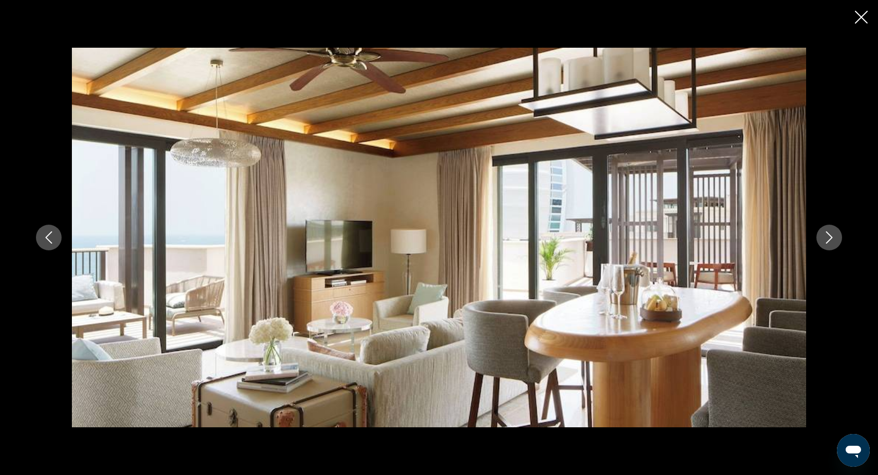
click at [831, 239] on icon "Next image" at bounding box center [829, 238] width 12 height 12
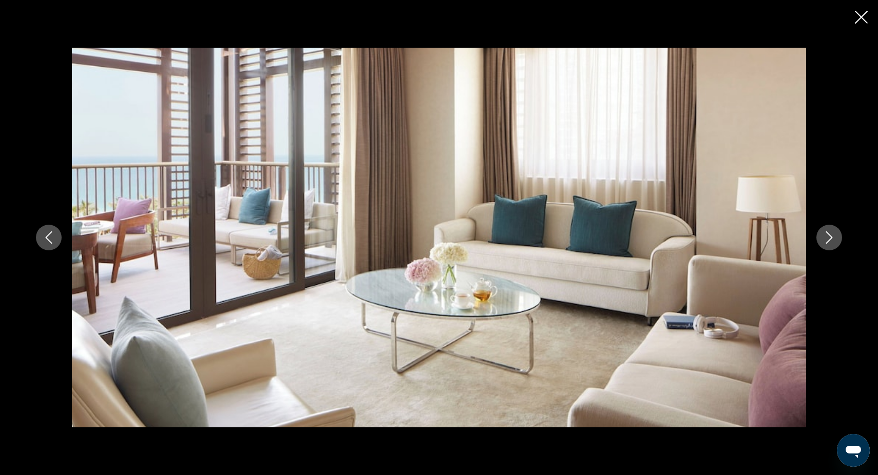
click at [831, 239] on icon "Next image" at bounding box center [829, 238] width 12 height 12
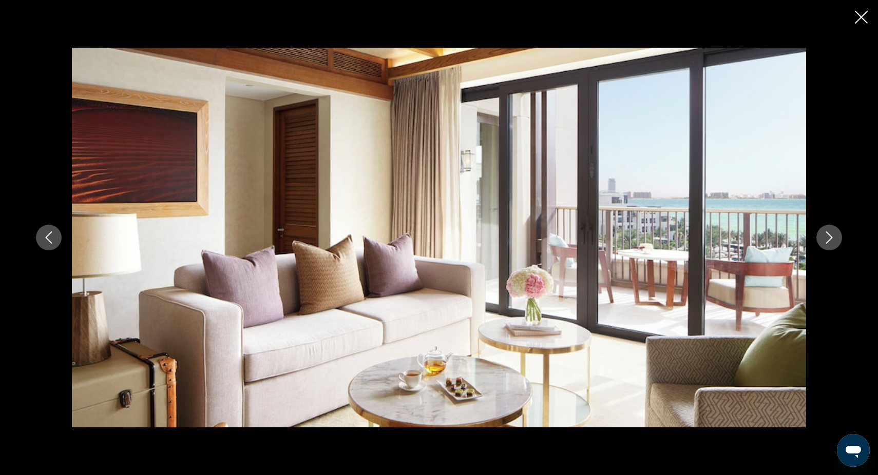
click at [831, 239] on icon "Next image" at bounding box center [829, 238] width 12 height 12
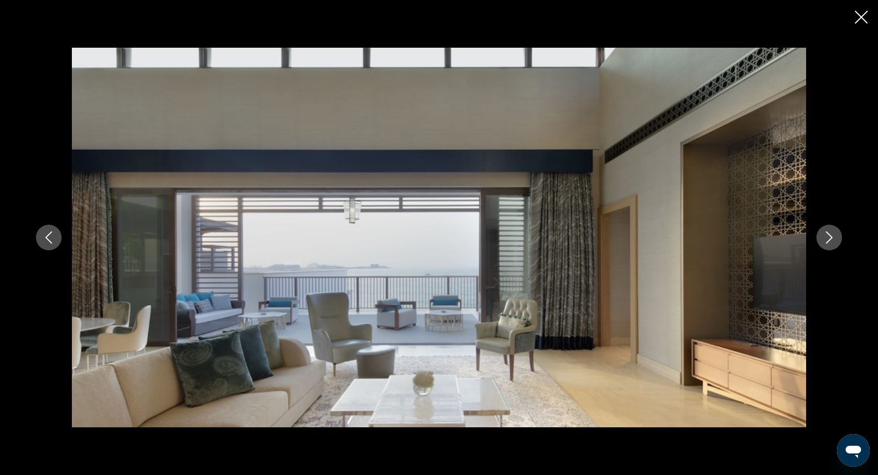
click at [831, 239] on icon "Next image" at bounding box center [829, 238] width 12 height 12
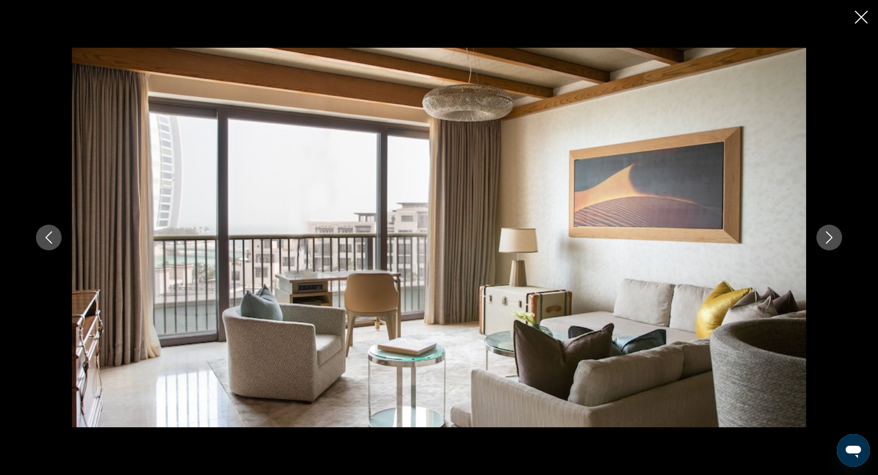
click at [831, 239] on icon "Next image" at bounding box center [829, 238] width 12 height 12
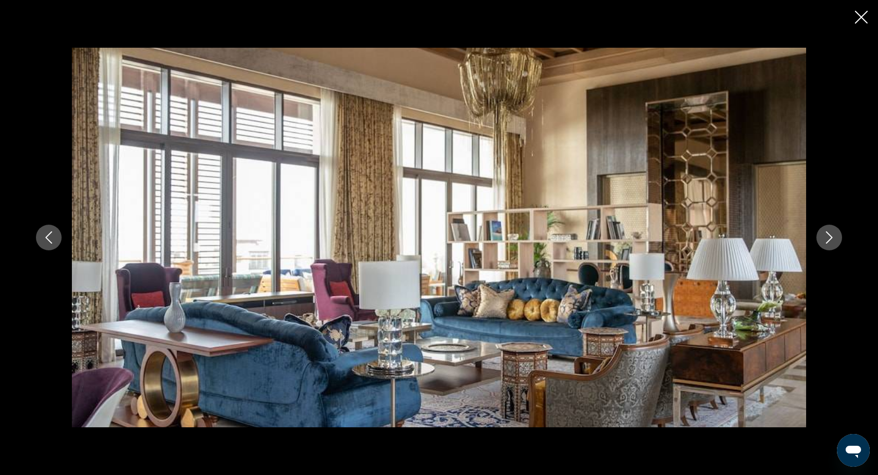
click at [831, 239] on icon "Next image" at bounding box center [829, 238] width 12 height 12
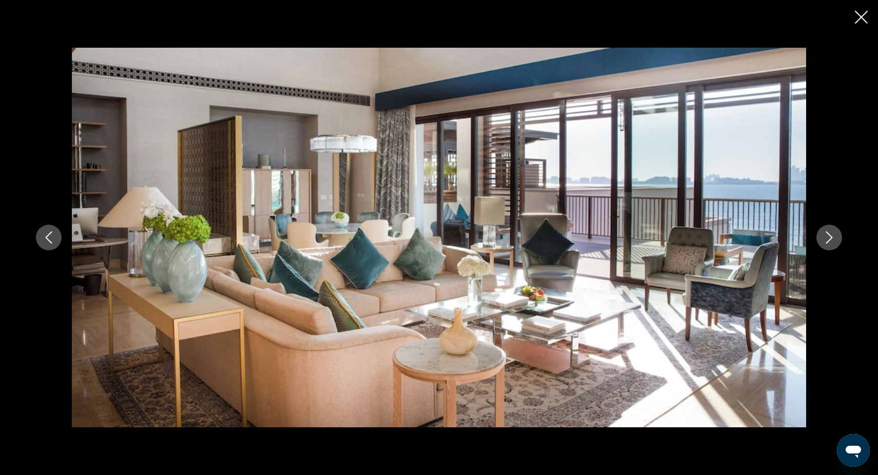
click at [831, 239] on icon "Next image" at bounding box center [829, 238] width 12 height 12
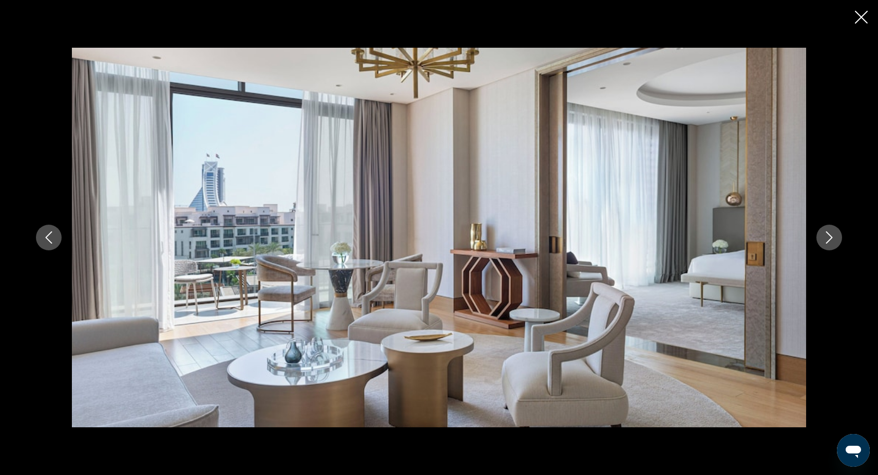
click at [831, 239] on icon "Next image" at bounding box center [829, 238] width 12 height 12
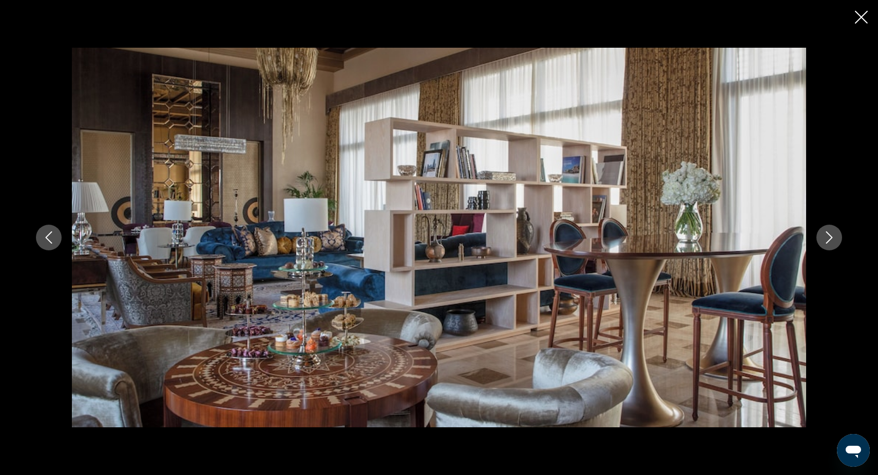
click at [831, 239] on icon "Next image" at bounding box center [829, 238] width 12 height 12
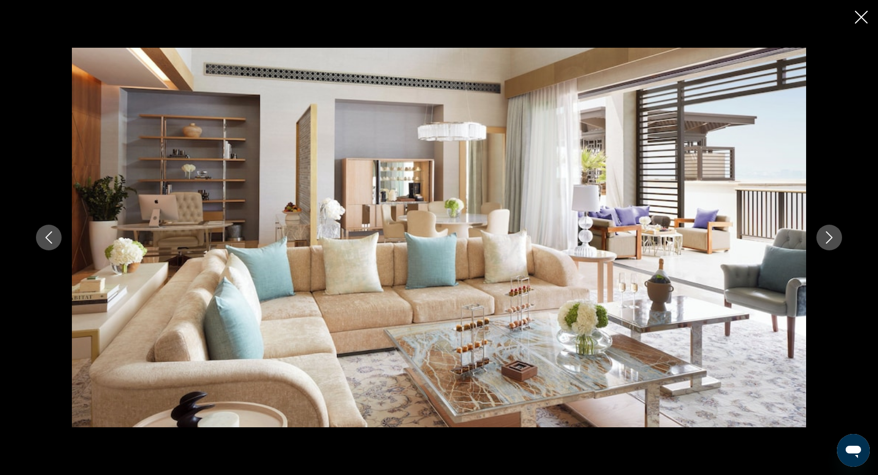
click at [831, 239] on icon "Next image" at bounding box center [829, 238] width 12 height 12
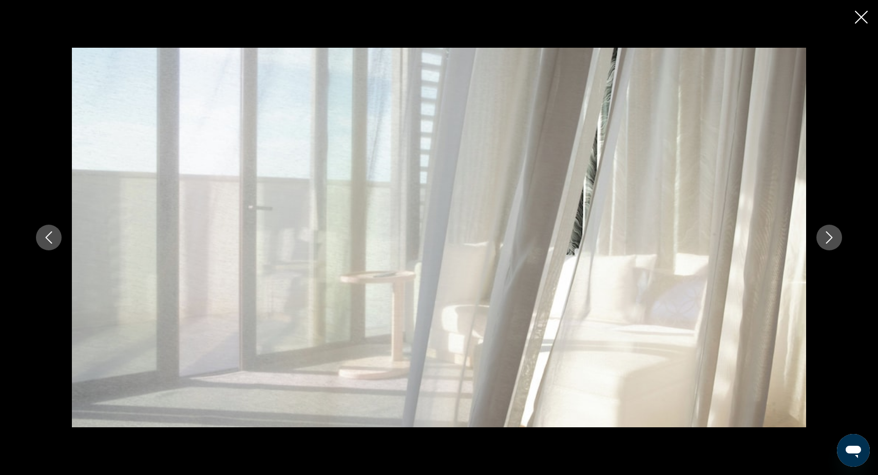
click at [831, 239] on icon "Next image" at bounding box center [829, 238] width 12 height 12
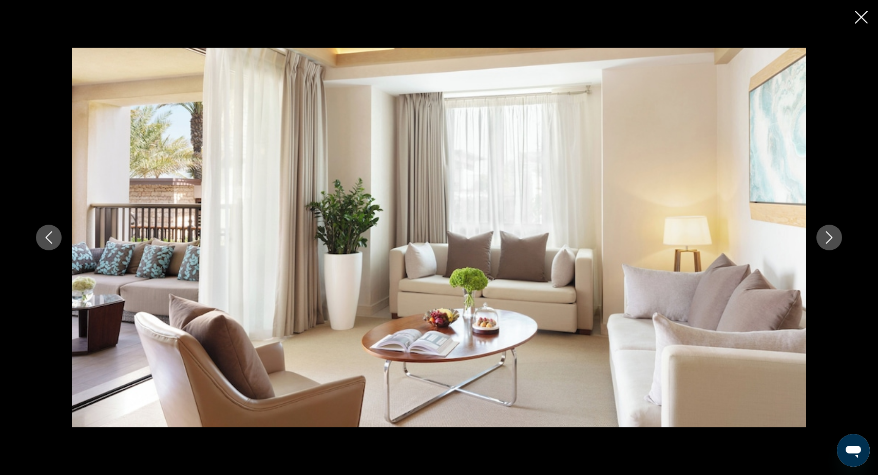
click at [831, 239] on icon "Next image" at bounding box center [829, 238] width 12 height 12
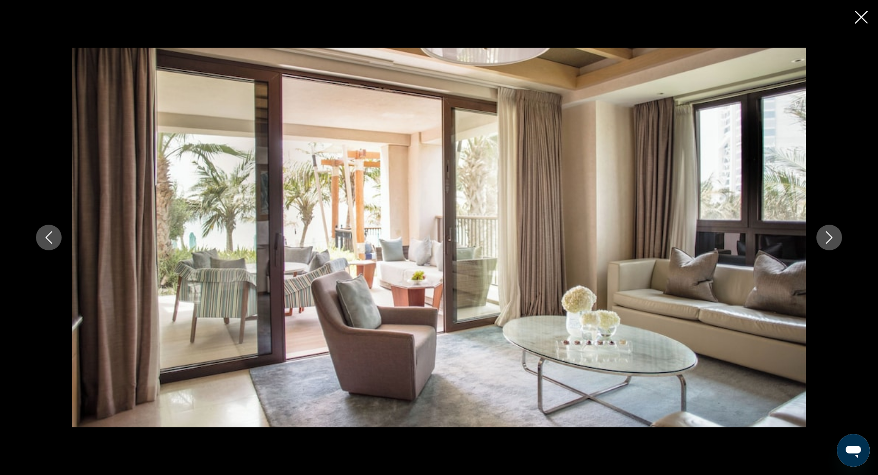
click at [831, 239] on icon "Next image" at bounding box center [829, 238] width 12 height 12
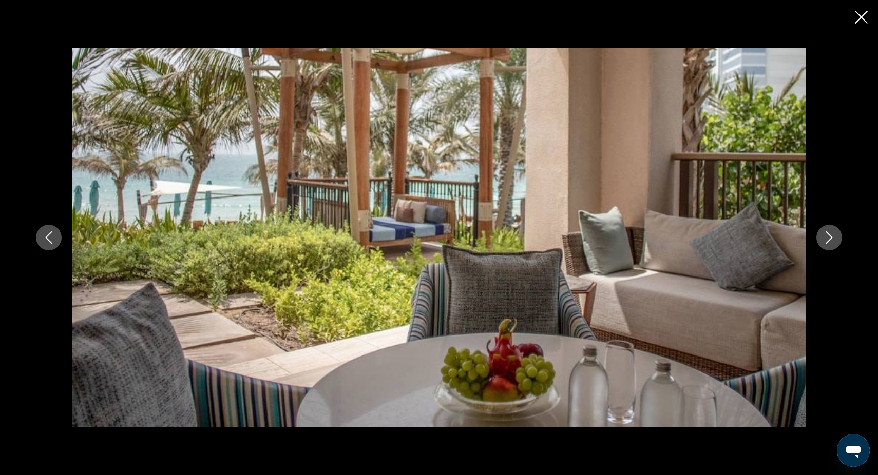
click at [831, 239] on icon "Next image" at bounding box center [829, 238] width 12 height 12
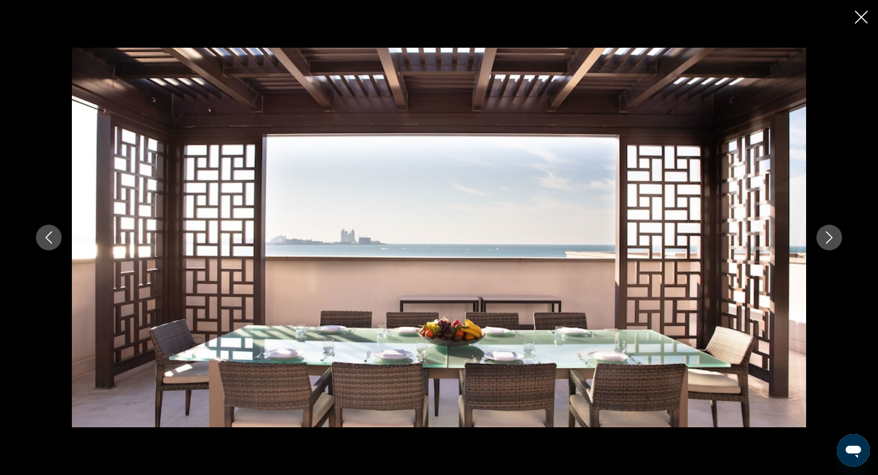
click at [831, 239] on icon "Next image" at bounding box center [829, 238] width 12 height 12
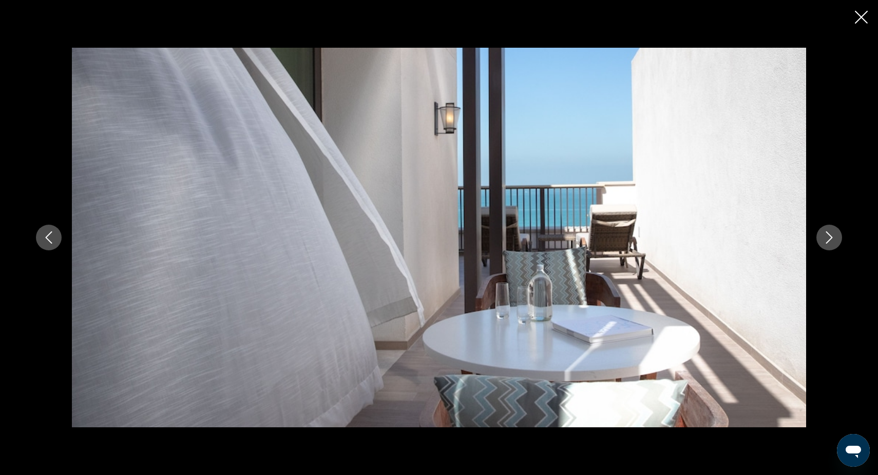
click at [831, 239] on icon "Next image" at bounding box center [829, 238] width 12 height 12
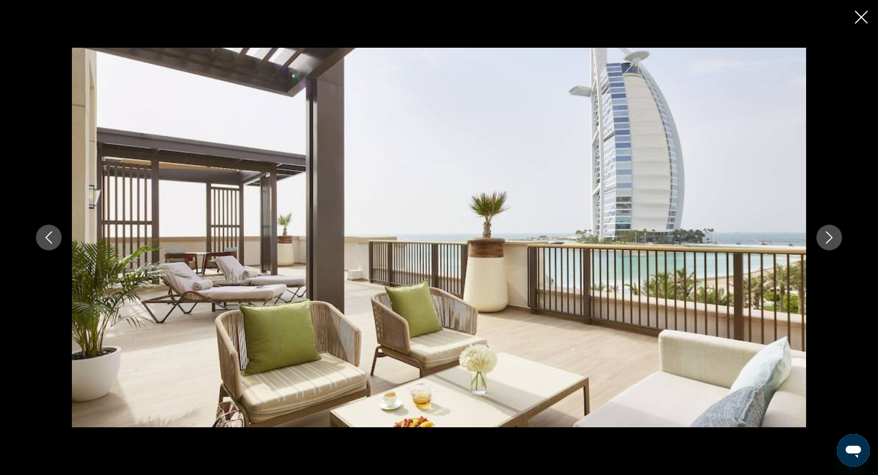
click at [831, 239] on icon "Next image" at bounding box center [829, 238] width 12 height 12
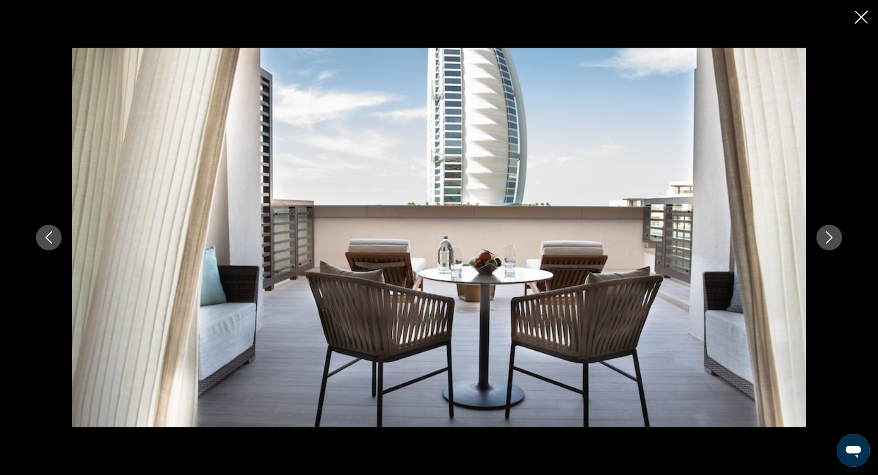
click at [831, 239] on icon "Next image" at bounding box center [829, 238] width 12 height 12
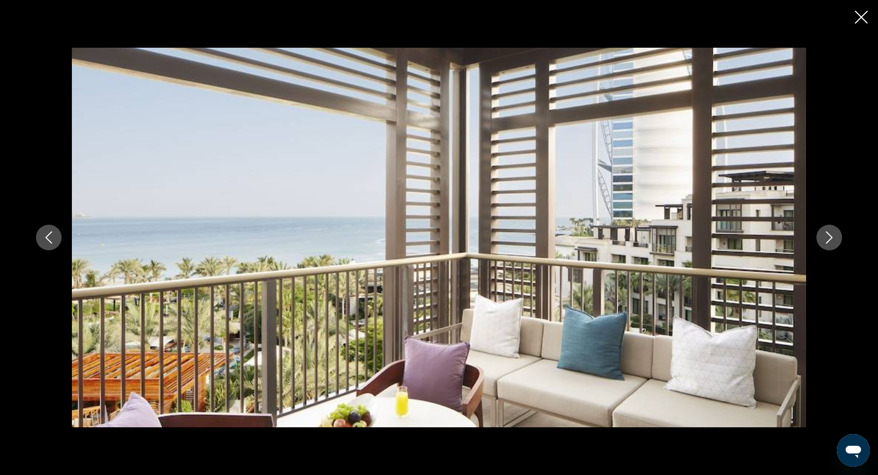
click at [831, 239] on icon "Next image" at bounding box center [829, 238] width 12 height 12
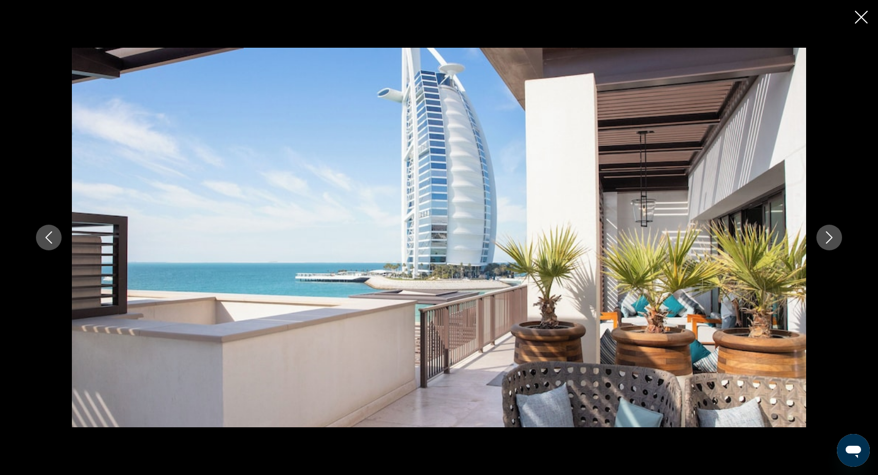
click at [831, 239] on icon "Next image" at bounding box center [829, 238] width 12 height 12
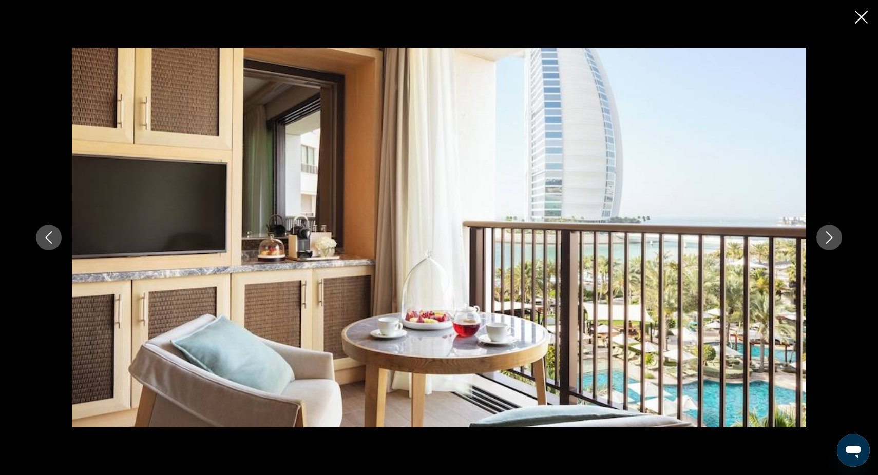
click at [831, 239] on icon "Next image" at bounding box center [829, 238] width 12 height 12
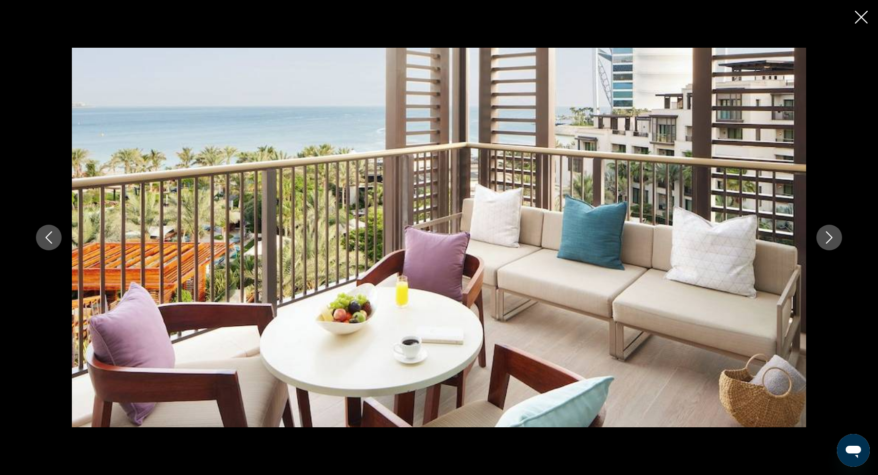
click at [831, 239] on icon "Next image" at bounding box center [829, 238] width 12 height 12
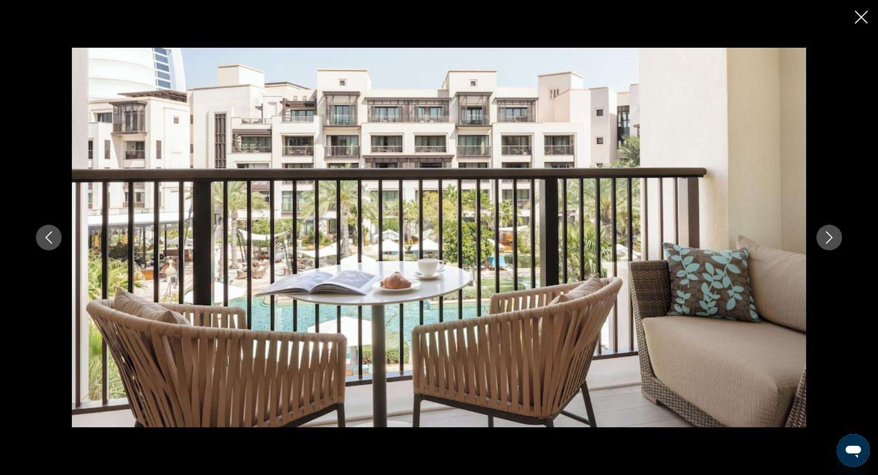
click at [831, 239] on icon "Next image" at bounding box center [829, 238] width 12 height 12
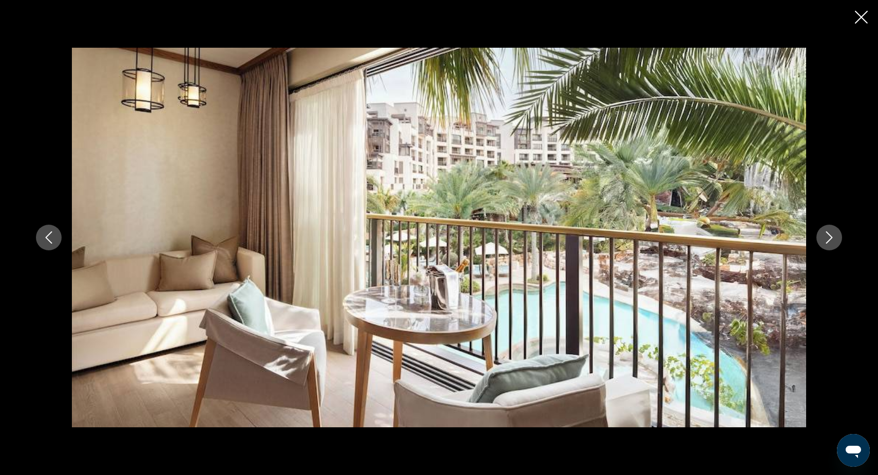
click at [831, 239] on icon "Next image" at bounding box center [829, 238] width 12 height 12
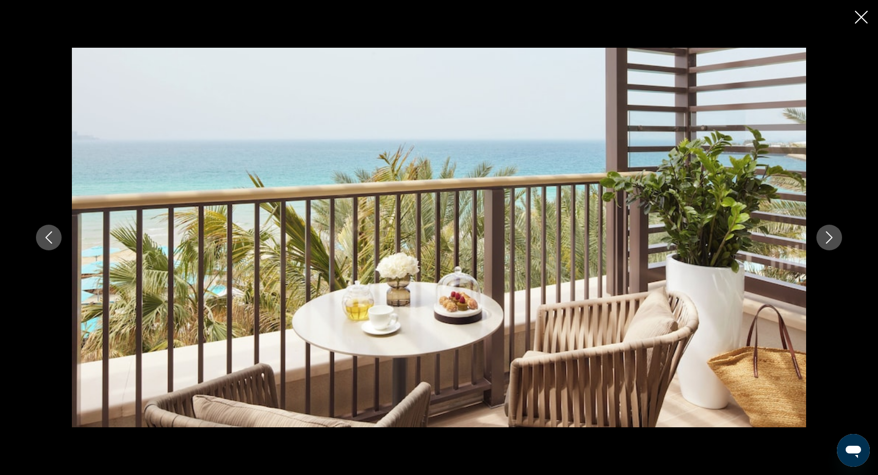
click at [831, 239] on icon "Next image" at bounding box center [829, 238] width 12 height 12
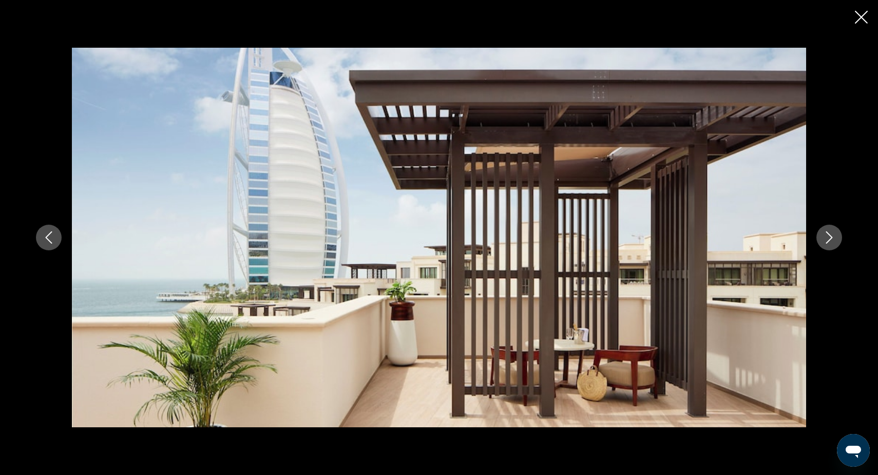
click at [831, 239] on icon "Next image" at bounding box center [829, 238] width 12 height 12
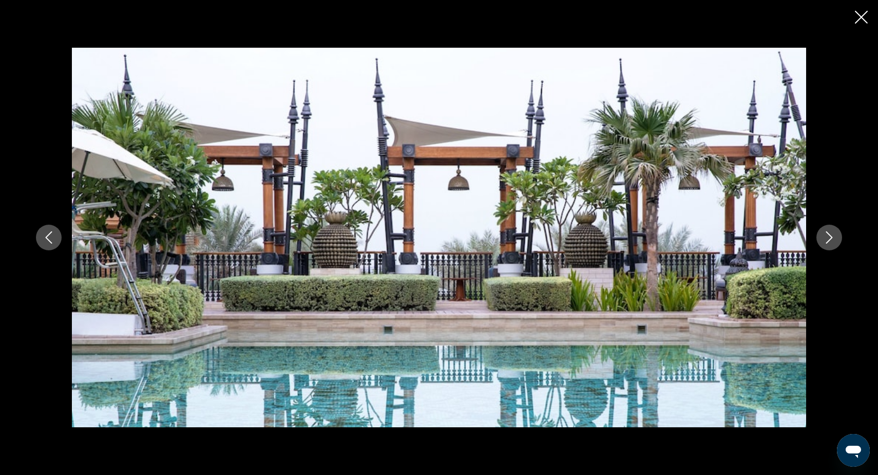
click at [831, 239] on icon "Next image" at bounding box center [829, 238] width 12 height 12
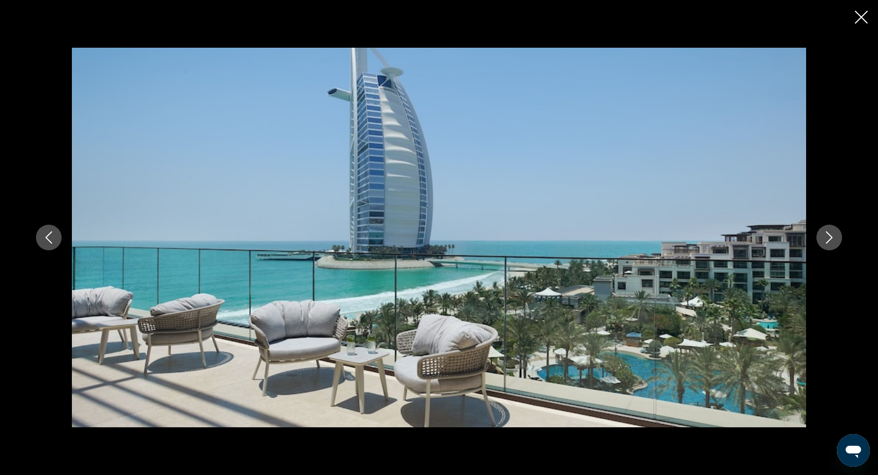
click at [831, 239] on icon "Next image" at bounding box center [829, 238] width 12 height 12
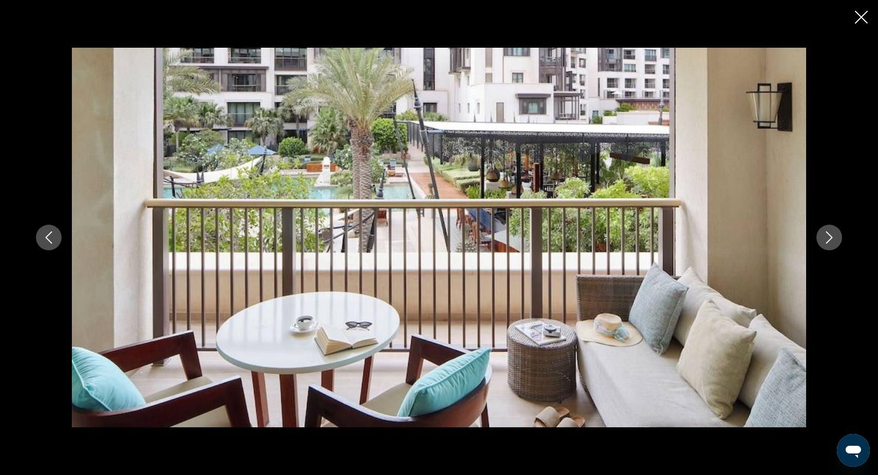
click at [831, 239] on icon "Next image" at bounding box center [829, 238] width 12 height 12
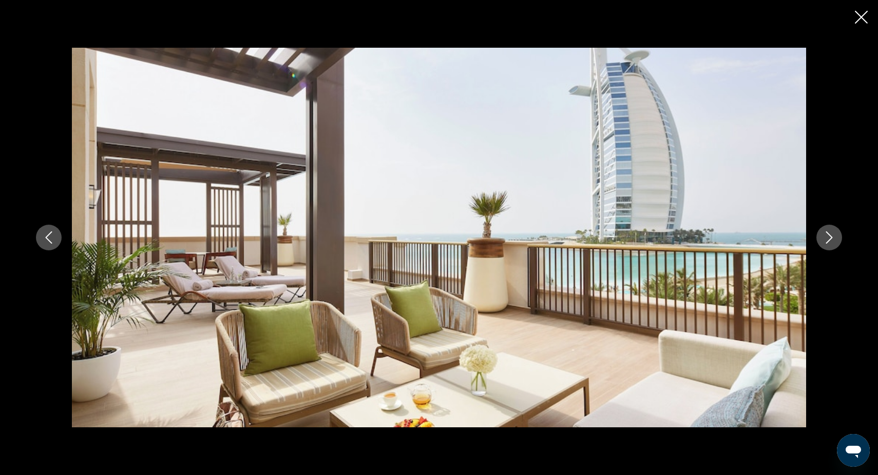
click at [831, 239] on icon "Next image" at bounding box center [829, 238] width 12 height 12
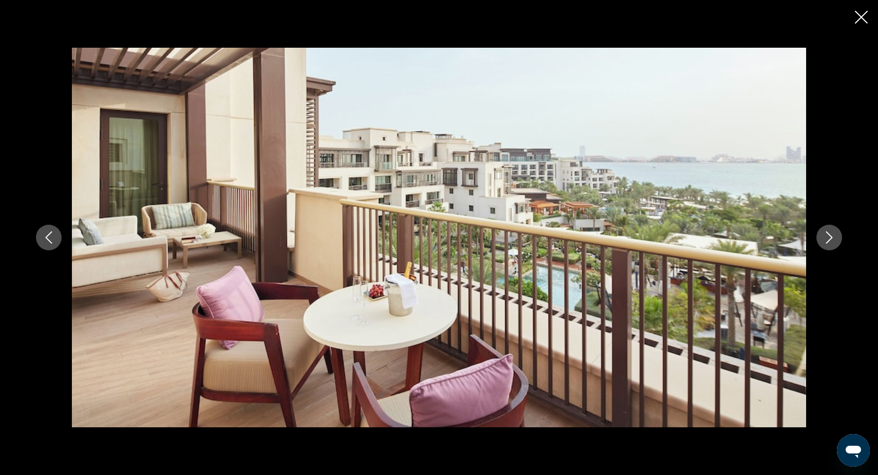
click at [831, 239] on icon "Next image" at bounding box center [829, 238] width 12 height 12
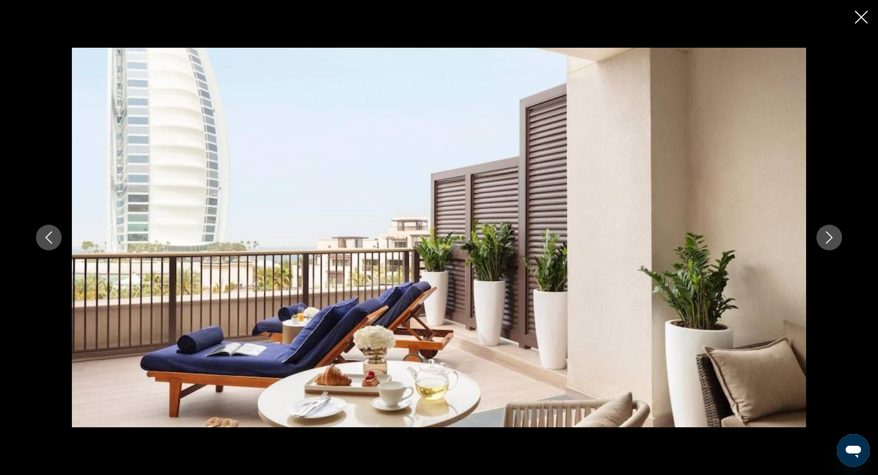
click at [831, 239] on icon "Next image" at bounding box center [829, 238] width 12 height 12
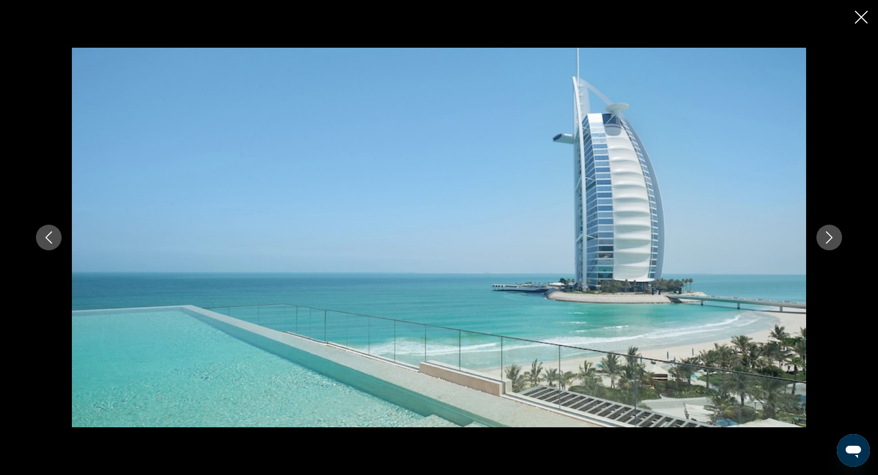
click at [831, 239] on icon "Next image" at bounding box center [829, 238] width 12 height 12
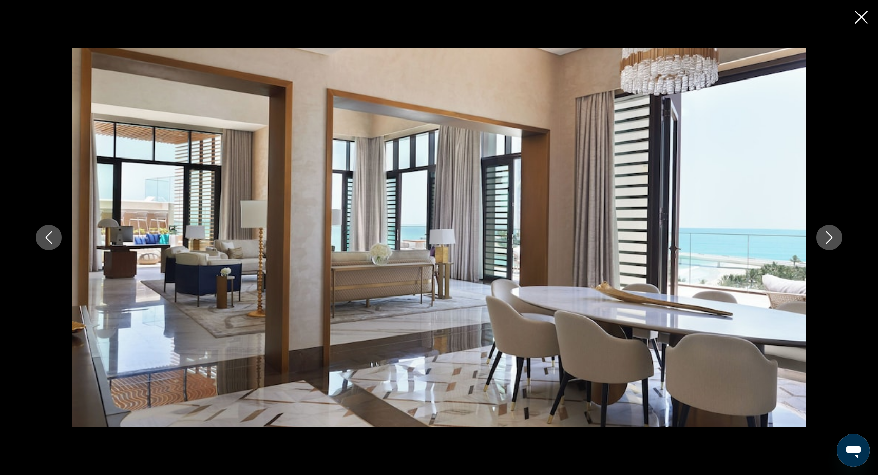
click at [831, 239] on icon "Next image" at bounding box center [829, 238] width 12 height 12
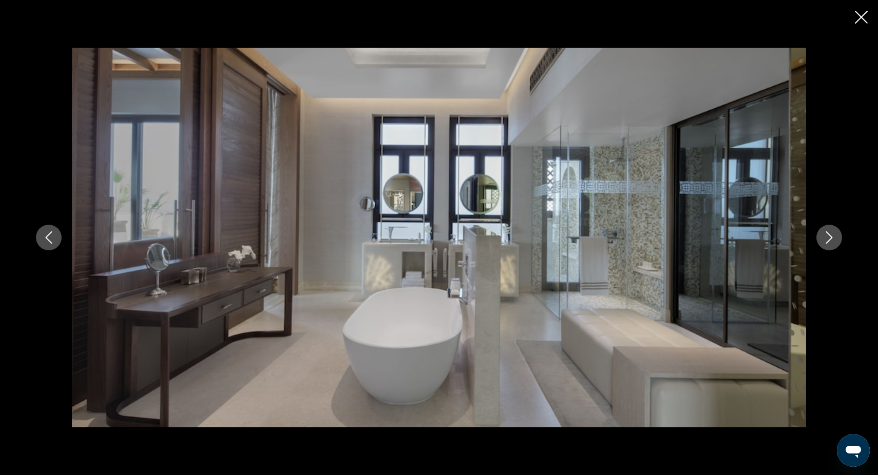
click at [831, 239] on icon "Next image" at bounding box center [829, 238] width 12 height 12
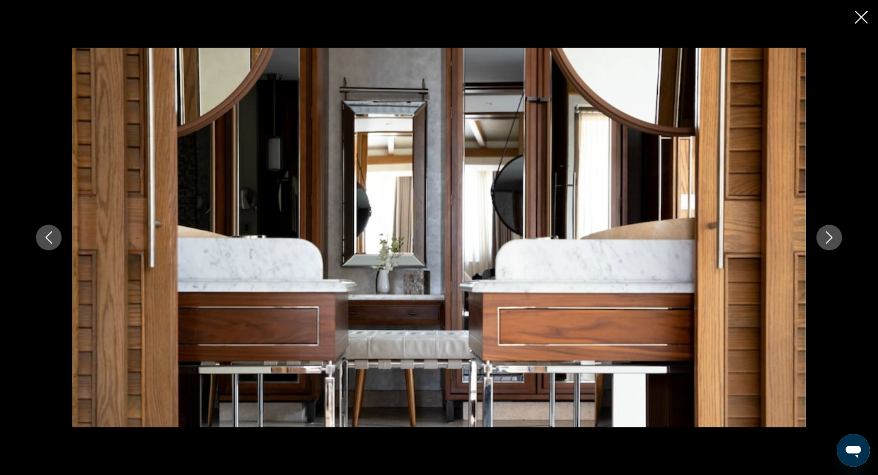
click at [831, 239] on icon "Next image" at bounding box center [829, 238] width 12 height 12
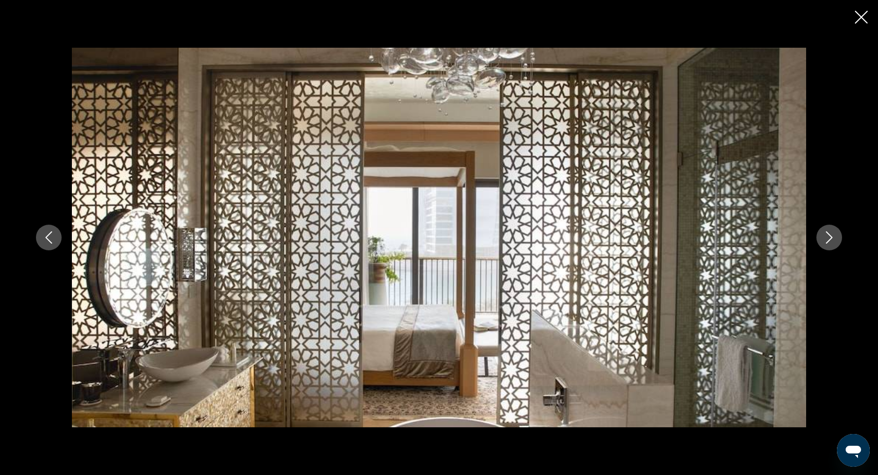
click at [831, 239] on icon "Next image" at bounding box center [829, 238] width 12 height 12
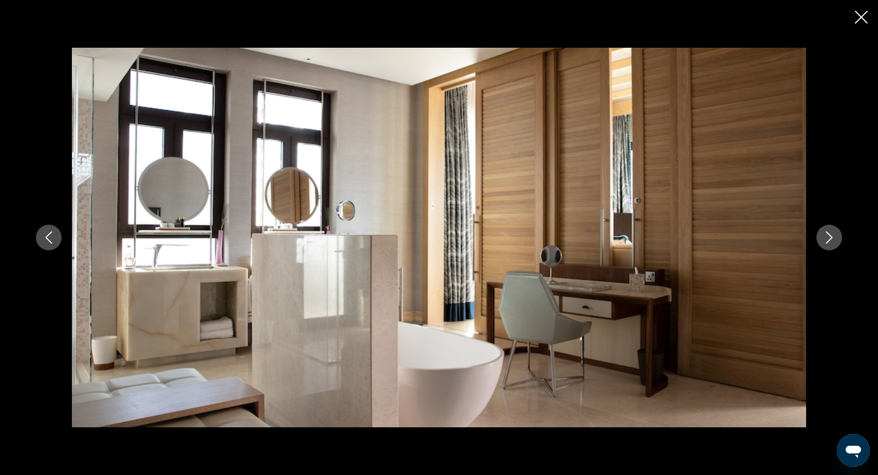
click at [831, 239] on icon "Next image" at bounding box center [829, 238] width 12 height 12
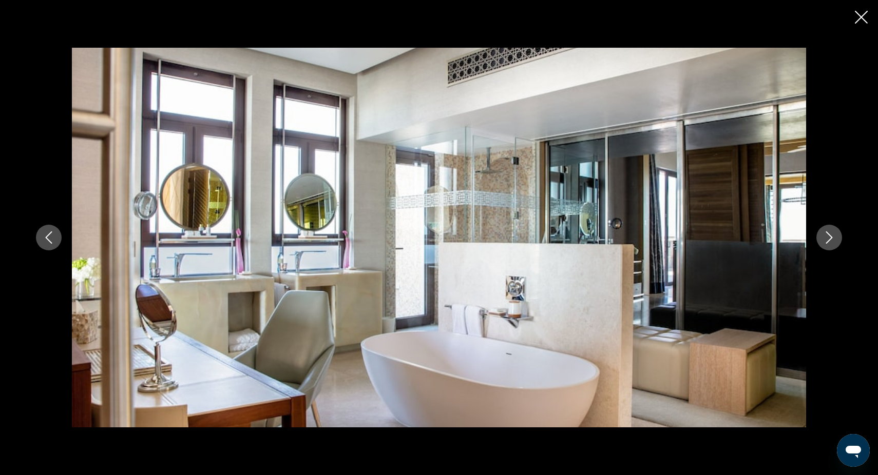
click at [831, 239] on icon "Next image" at bounding box center [829, 238] width 12 height 12
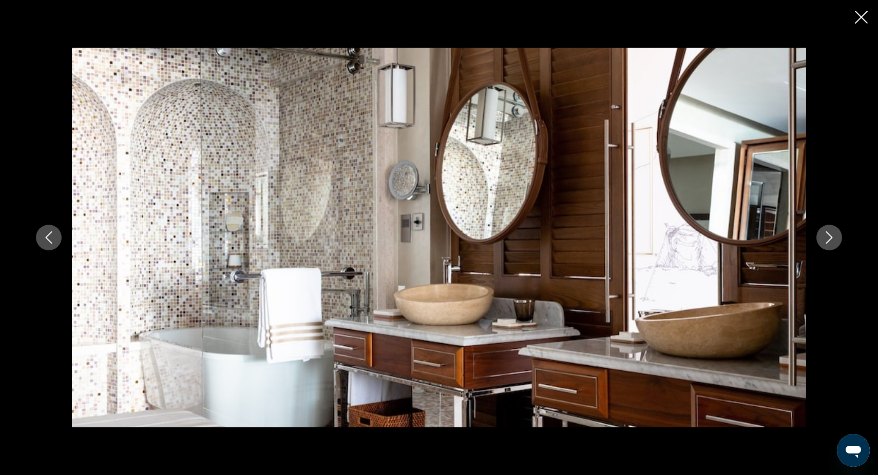
click at [831, 239] on icon "Next image" at bounding box center [829, 238] width 12 height 12
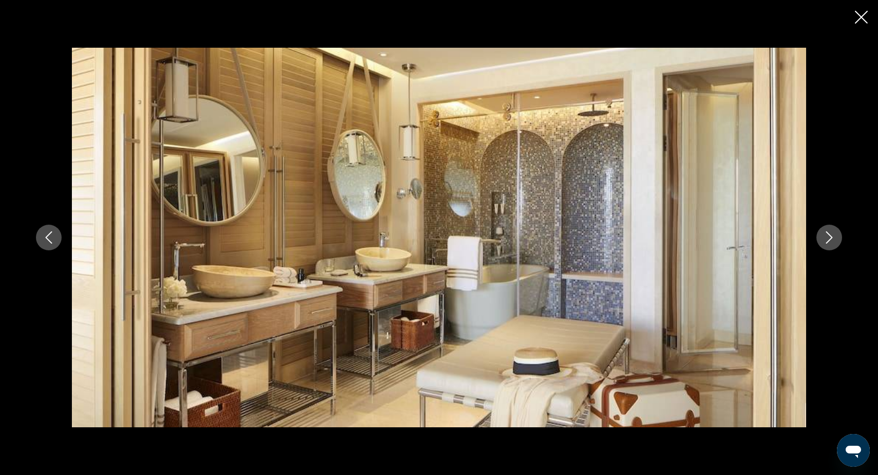
click at [831, 239] on icon "Next image" at bounding box center [829, 238] width 12 height 12
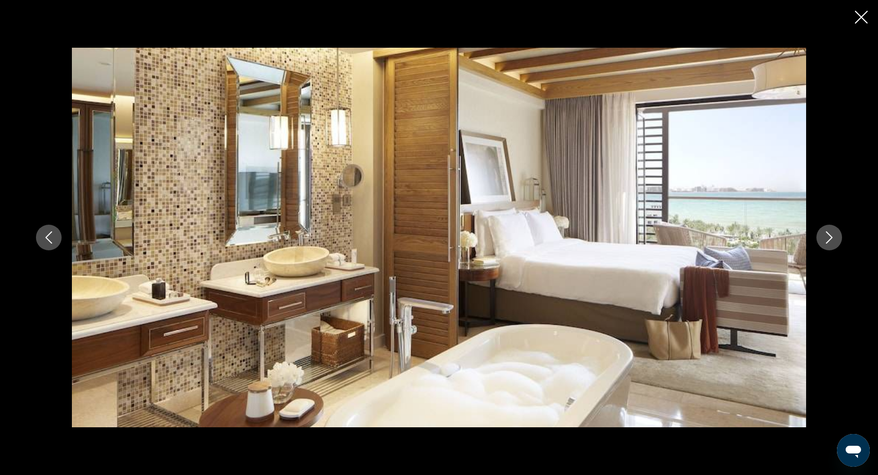
click at [831, 239] on icon "Next image" at bounding box center [829, 238] width 12 height 12
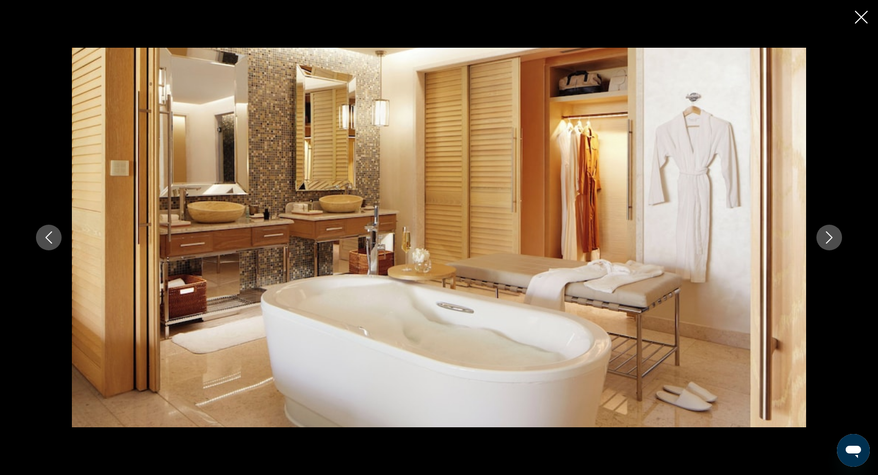
click at [831, 239] on icon "Next image" at bounding box center [829, 238] width 12 height 12
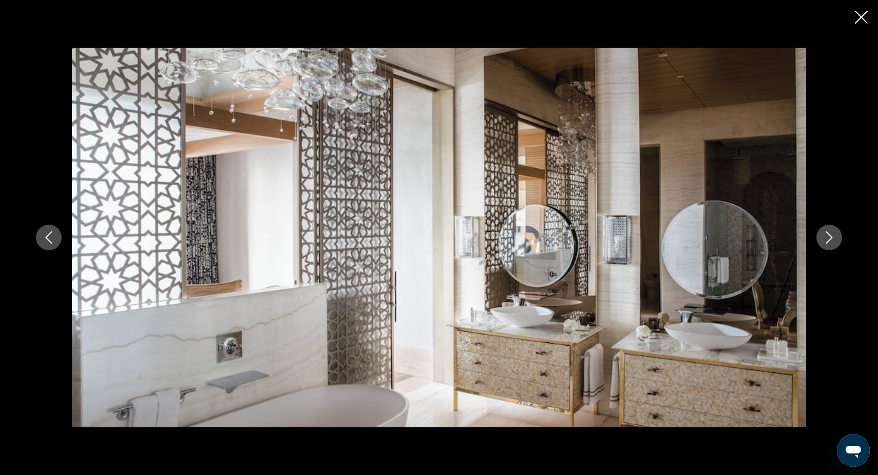
click at [43, 237] on icon "Previous image" at bounding box center [49, 238] width 12 height 12
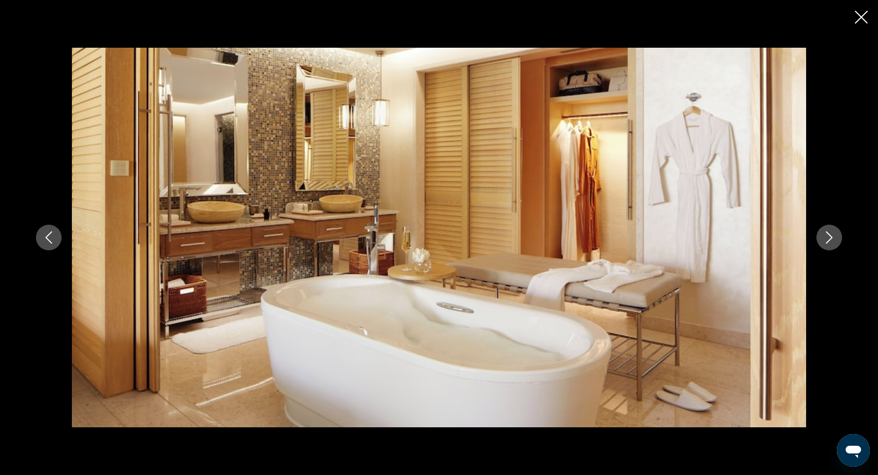
click at [832, 237] on icon "Next image" at bounding box center [829, 238] width 7 height 12
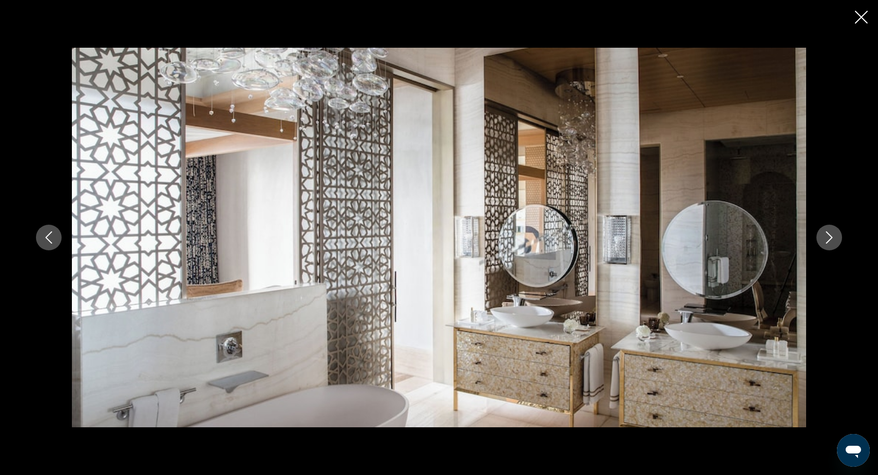
click at [832, 237] on icon "Next image" at bounding box center [829, 238] width 7 height 12
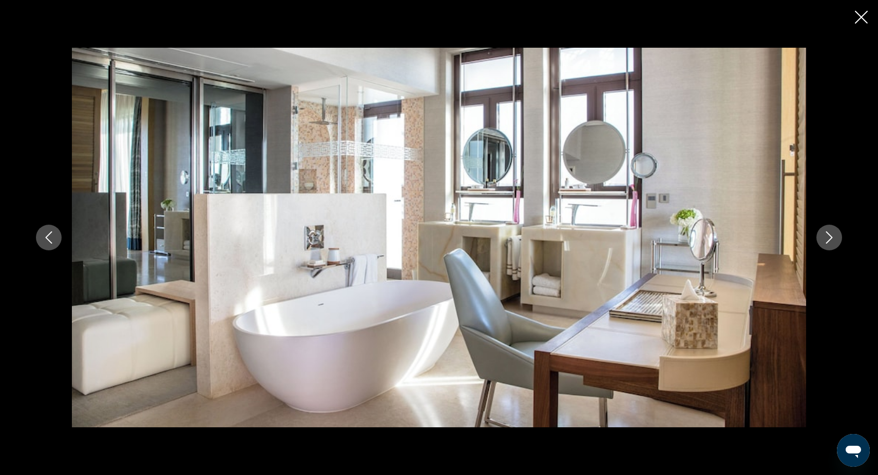
click at [832, 237] on icon "Next image" at bounding box center [829, 238] width 7 height 12
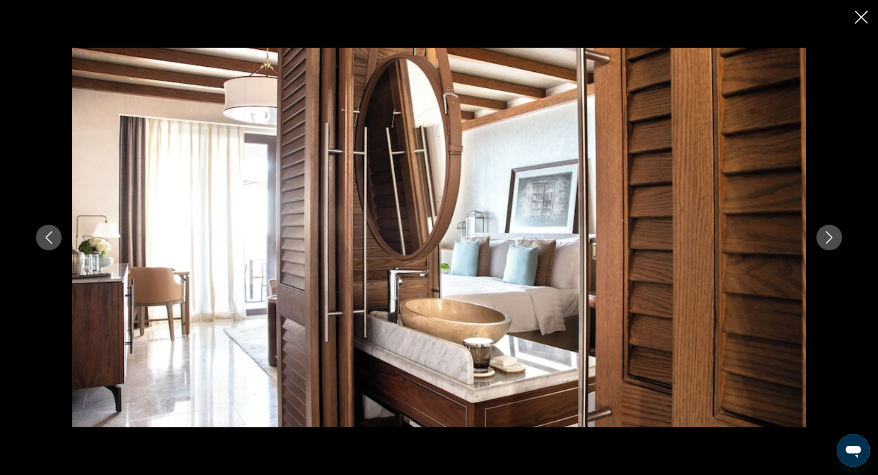
click at [832, 237] on icon "Next image" at bounding box center [829, 238] width 7 height 12
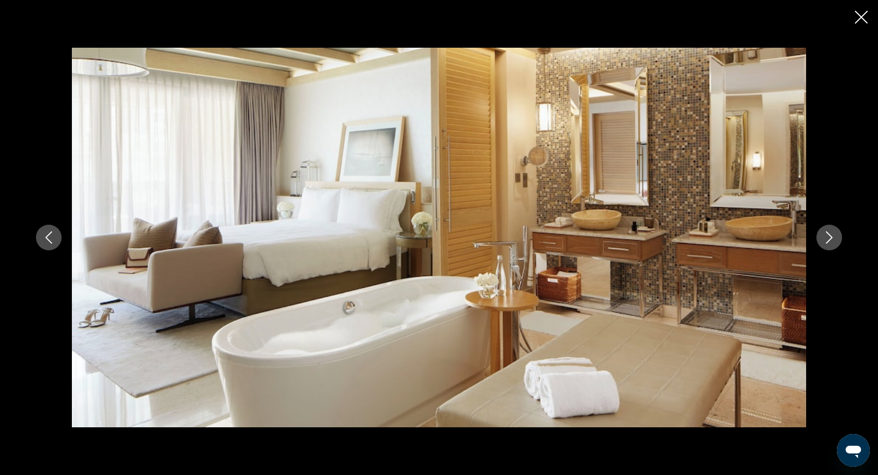
click at [832, 237] on icon "Next image" at bounding box center [829, 238] width 7 height 12
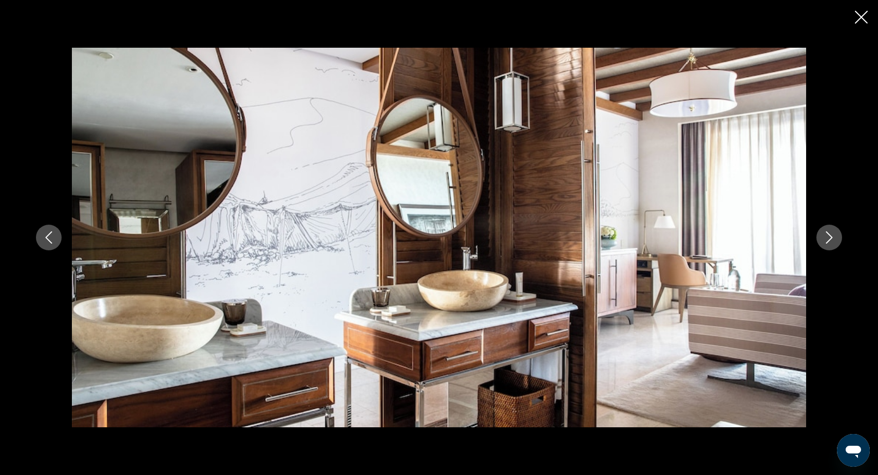
click at [832, 237] on icon "Next image" at bounding box center [829, 238] width 7 height 12
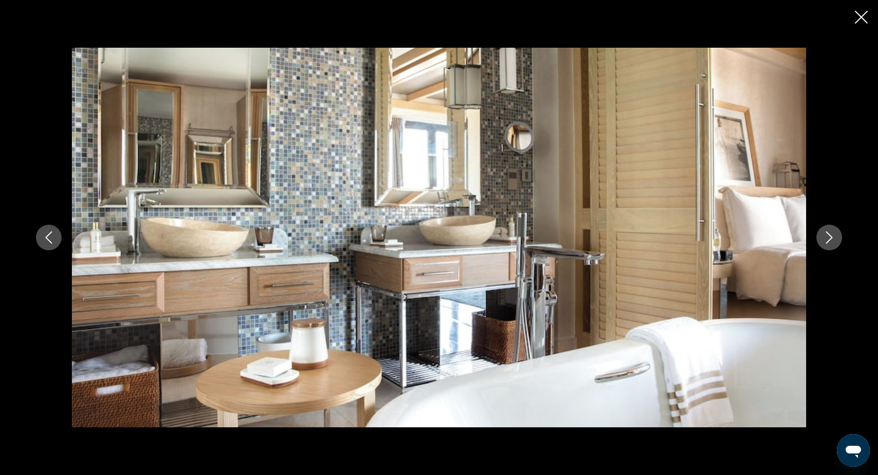
click at [832, 237] on icon "Next image" at bounding box center [829, 238] width 7 height 12
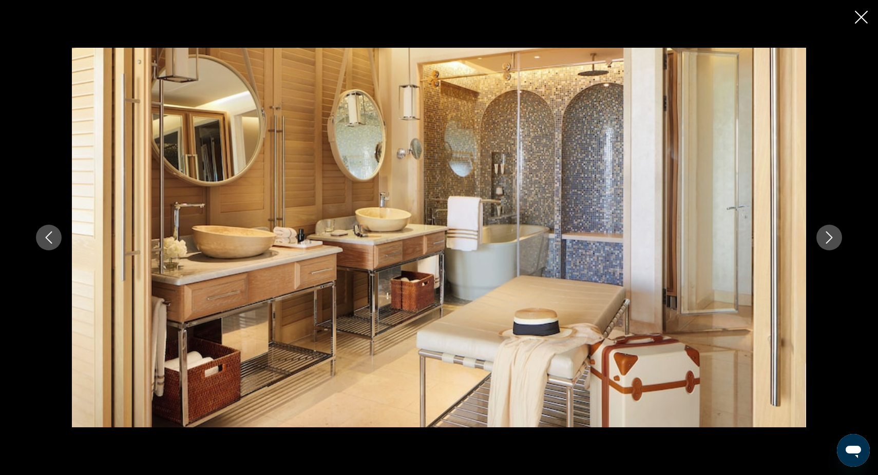
click at [832, 237] on icon "Next image" at bounding box center [829, 238] width 7 height 12
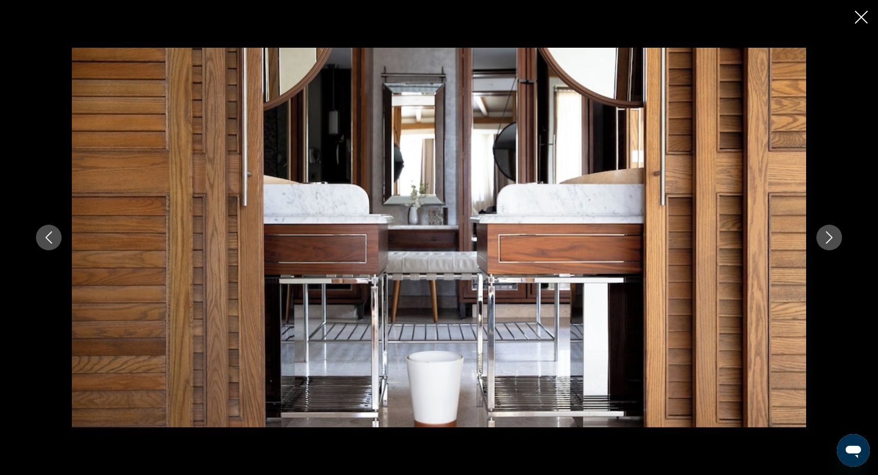
click at [832, 237] on icon "Next image" at bounding box center [829, 238] width 7 height 12
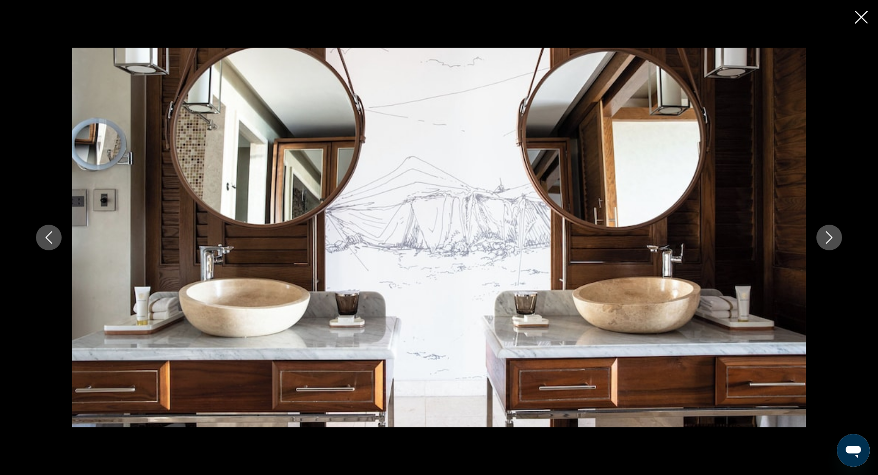
click at [832, 237] on icon "Next image" at bounding box center [829, 238] width 7 height 12
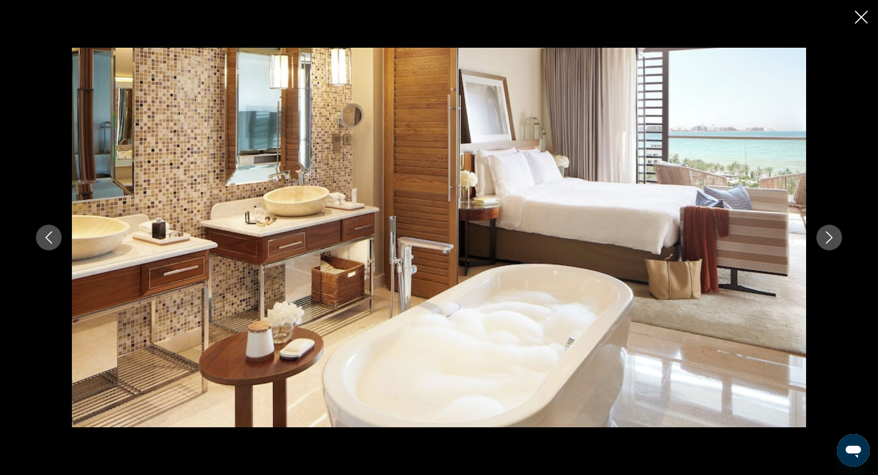
click at [832, 237] on icon "Next image" at bounding box center [829, 238] width 7 height 12
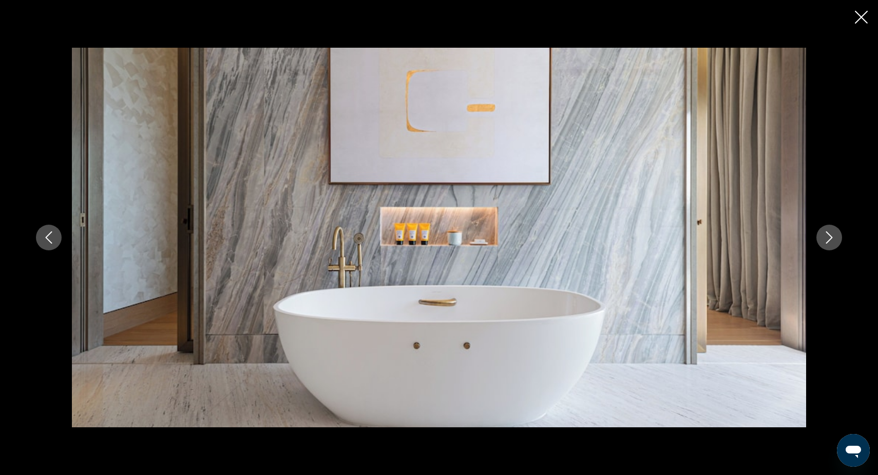
click at [832, 237] on icon "Next image" at bounding box center [829, 238] width 7 height 12
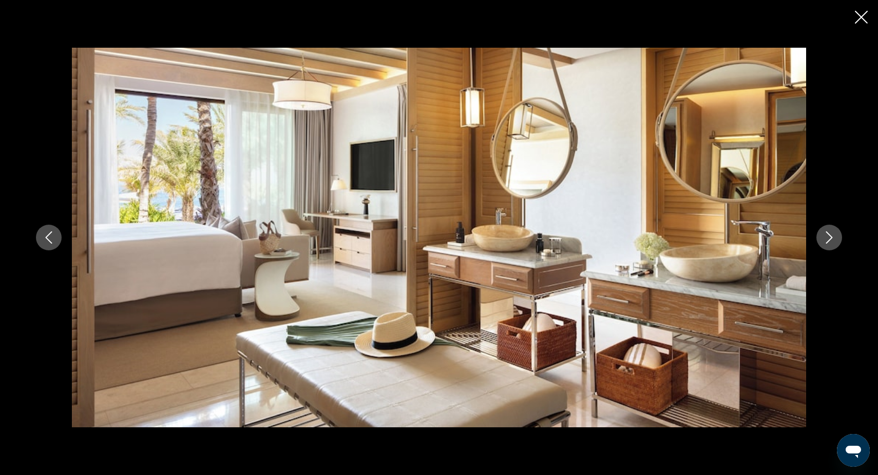
click at [832, 237] on icon "Next image" at bounding box center [829, 238] width 7 height 12
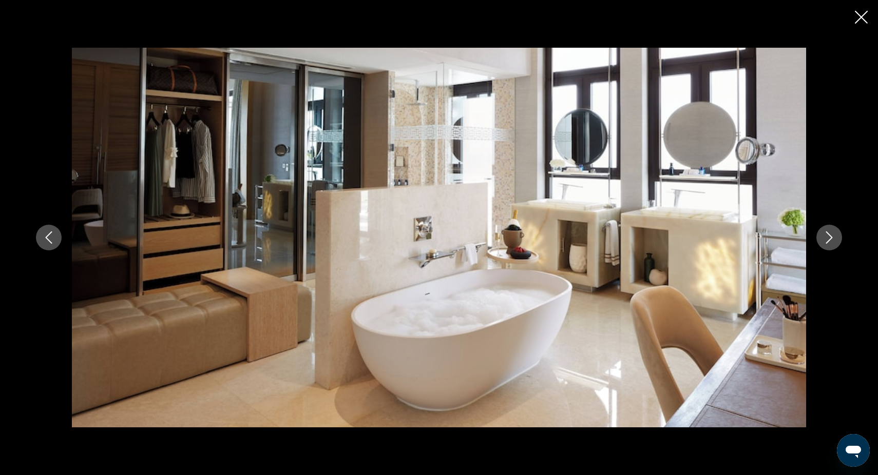
click at [832, 237] on icon "Next image" at bounding box center [829, 238] width 7 height 12
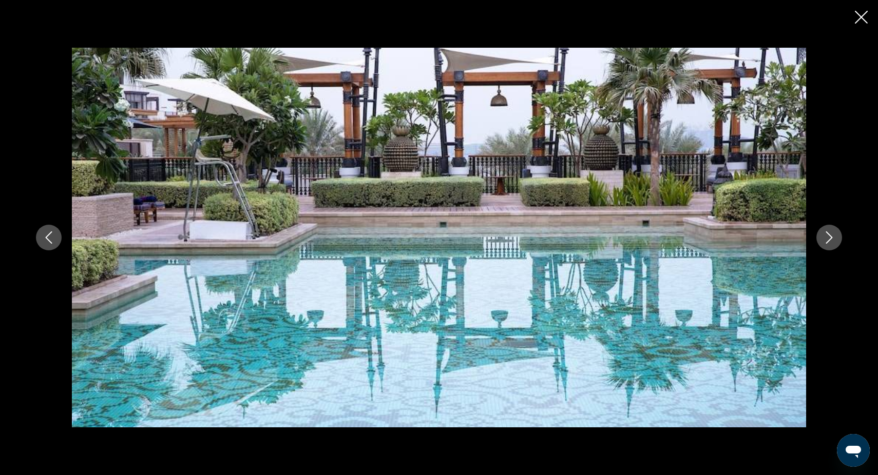
click at [832, 237] on icon "Next image" at bounding box center [829, 238] width 7 height 12
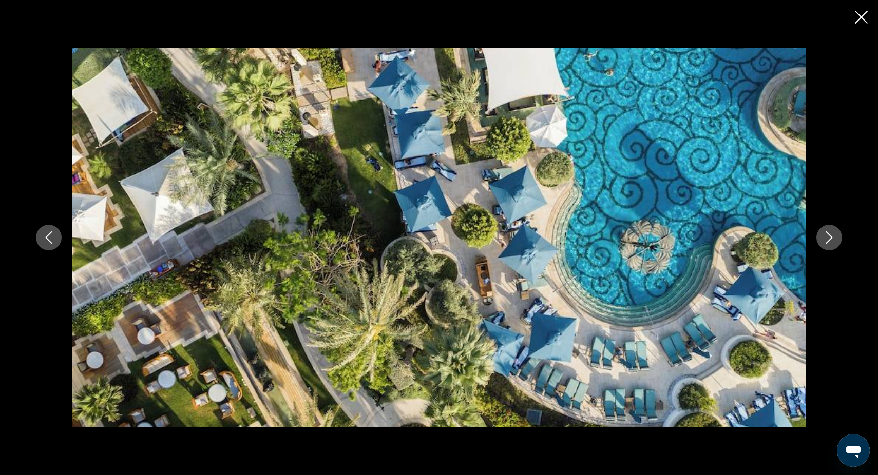
click at [832, 237] on icon "Next image" at bounding box center [829, 238] width 7 height 12
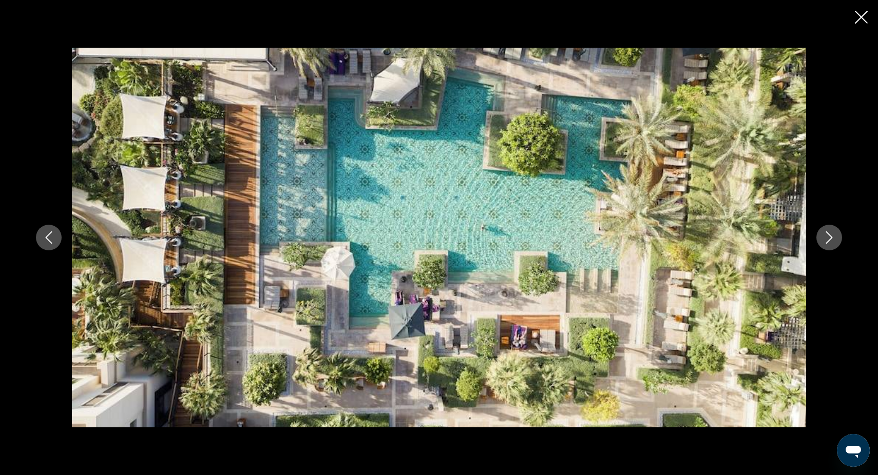
click at [832, 237] on icon "Next image" at bounding box center [829, 238] width 7 height 12
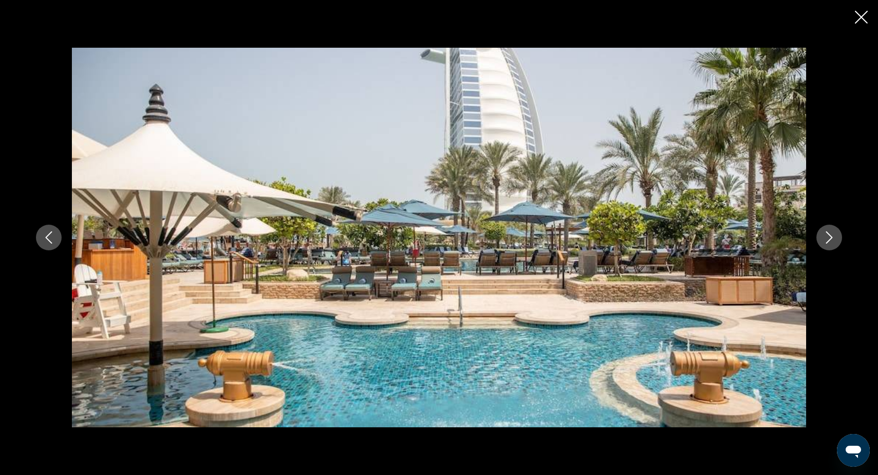
click at [831, 237] on icon "Next image" at bounding box center [829, 238] width 7 height 12
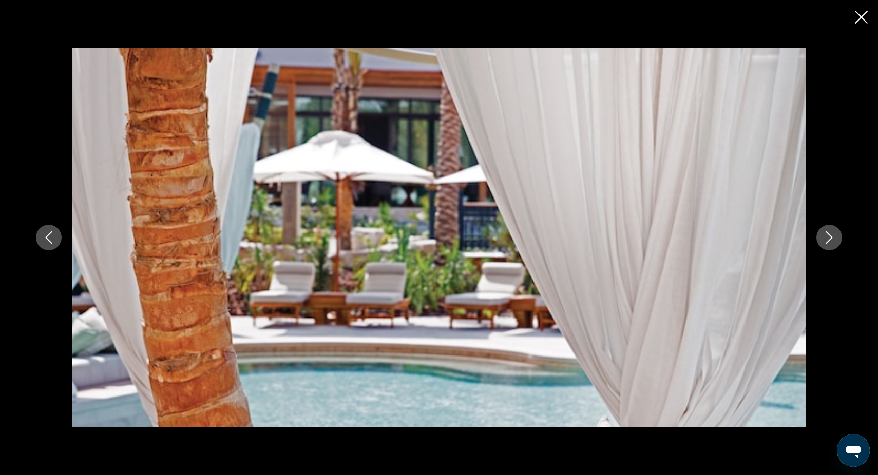
click at [831, 237] on icon "Next image" at bounding box center [829, 238] width 7 height 12
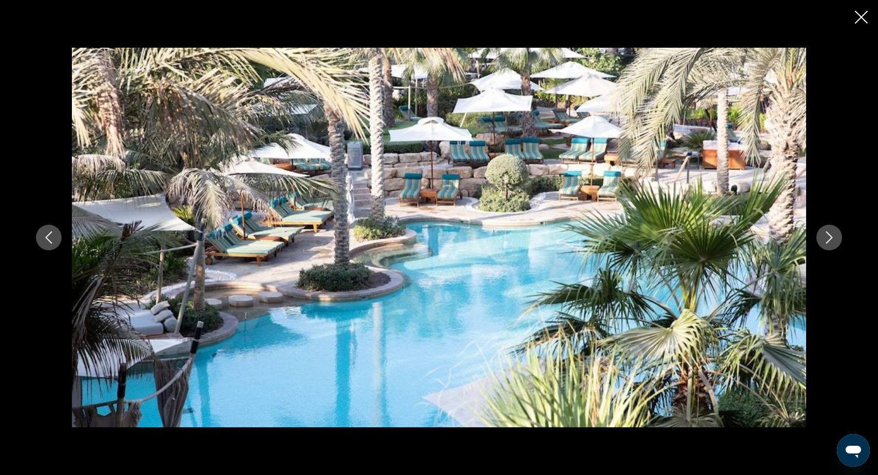
click at [831, 237] on icon "Next image" at bounding box center [829, 238] width 7 height 12
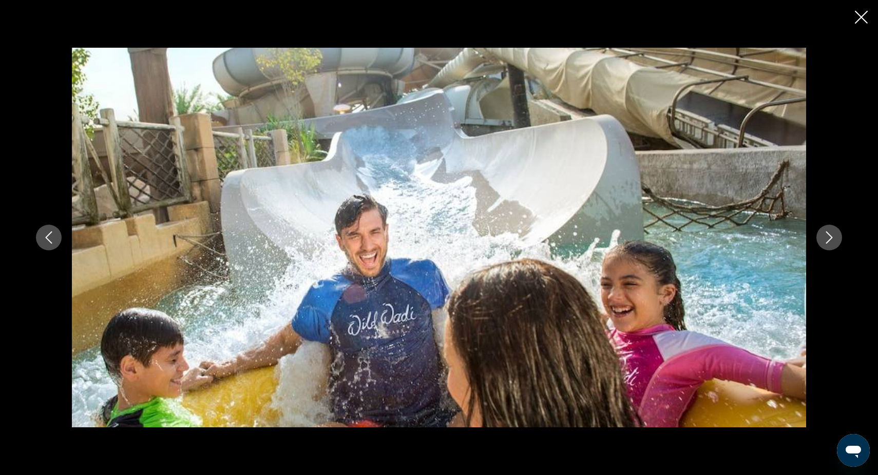
click at [832, 237] on icon "Next image" at bounding box center [829, 238] width 7 height 12
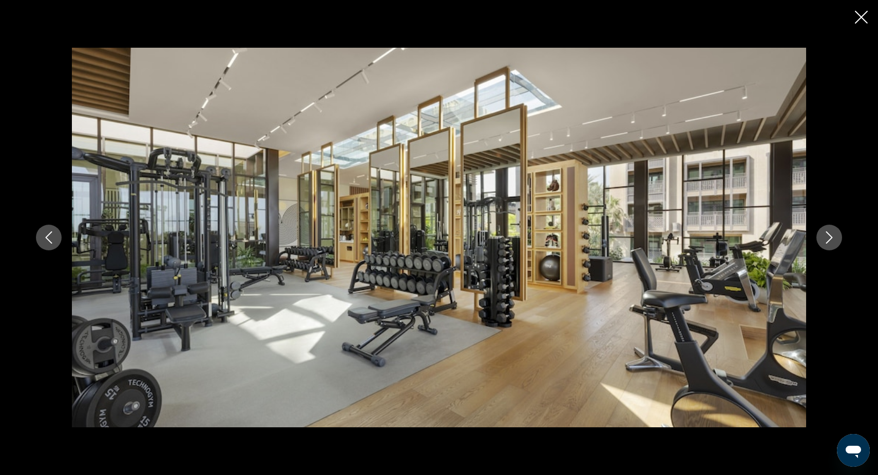
click at [832, 237] on icon "Next image" at bounding box center [829, 238] width 7 height 12
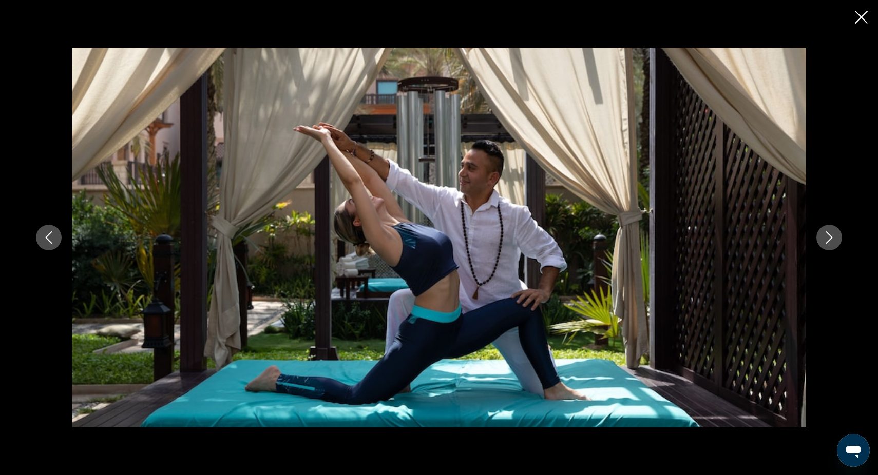
click at [832, 237] on icon "Next image" at bounding box center [829, 238] width 12 height 12
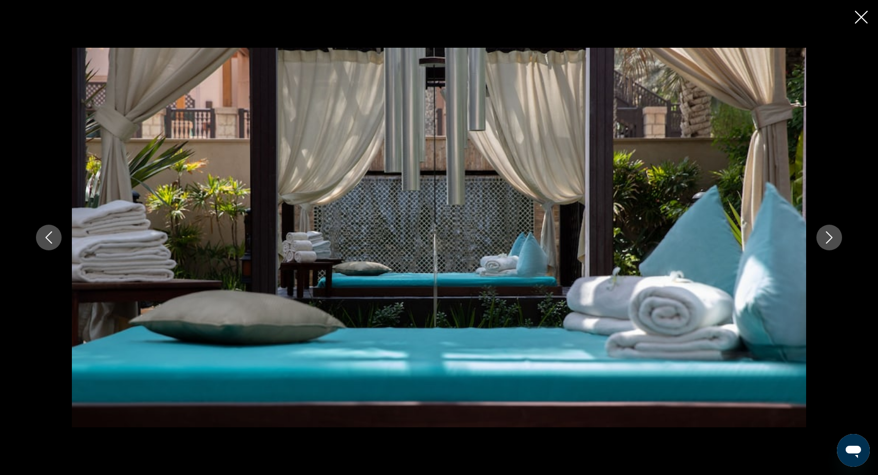
click at [832, 237] on icon "Next image" at bounding box center [829, 238] width 12 height 12
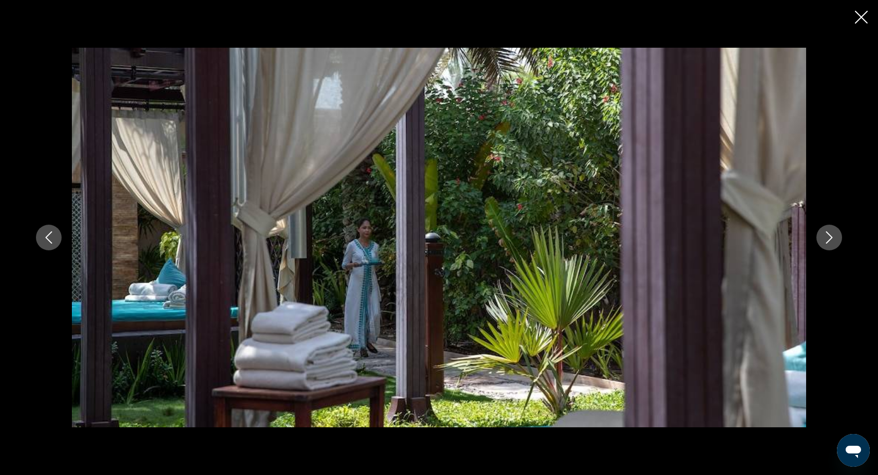
click at [832, 237] on icon "Next image" at bounding box center [829, 238] width 12 height 12
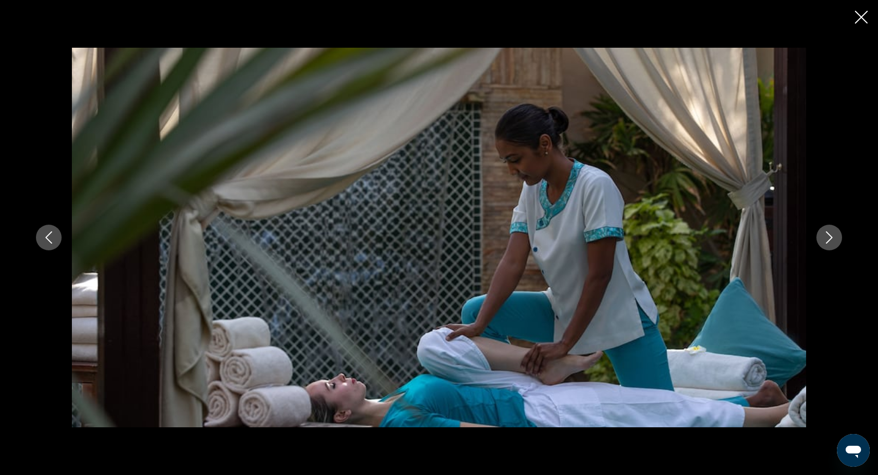
click at [832, 237] on icon "Next image" at bounding box center [829, 238] width 12 height 12
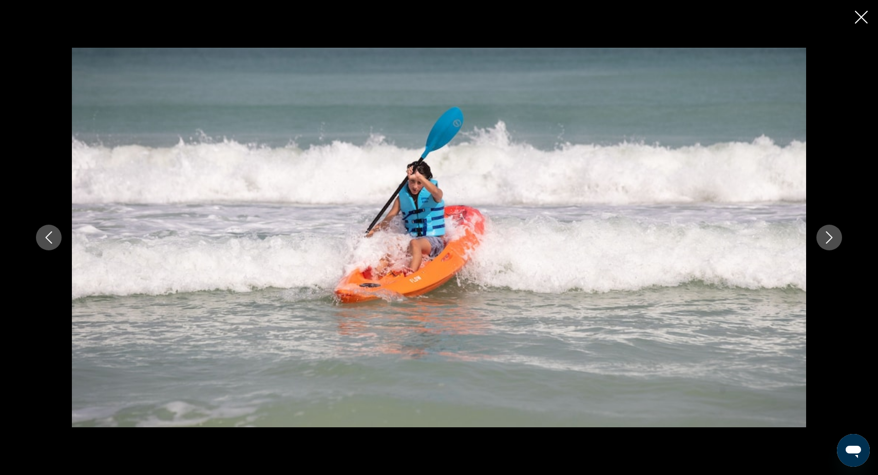
click at [832, 237] on icon "Next image" at bounding box center [829, 238] width 12 height 12
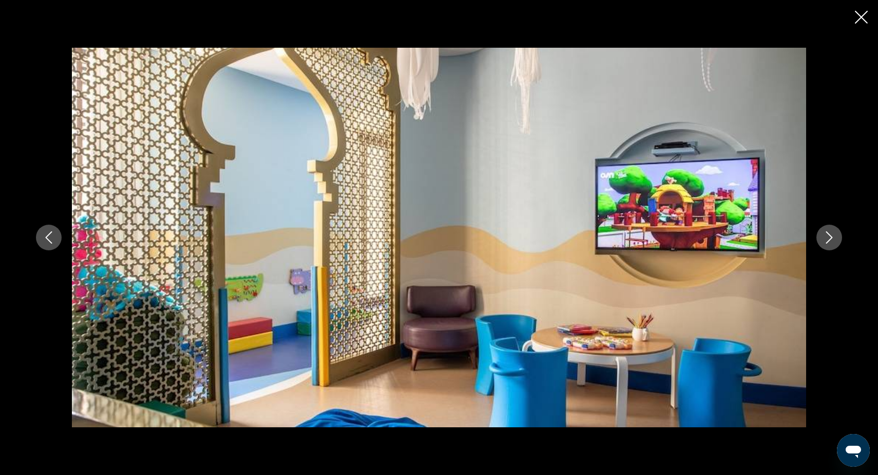
click at [832, 237] on icon "Next image" at bounding box center [829, 238] width 12 height 12
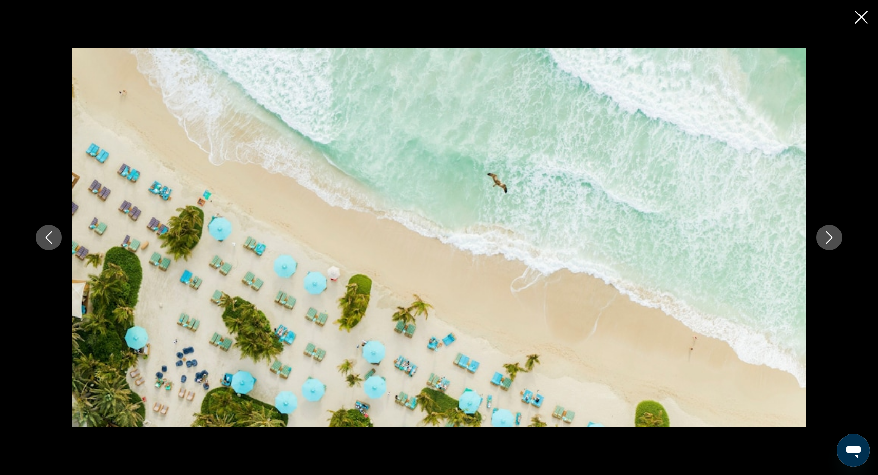
click at [832, 237] on icon "Next image" at bounding box center [829, 238] width 12 height 12
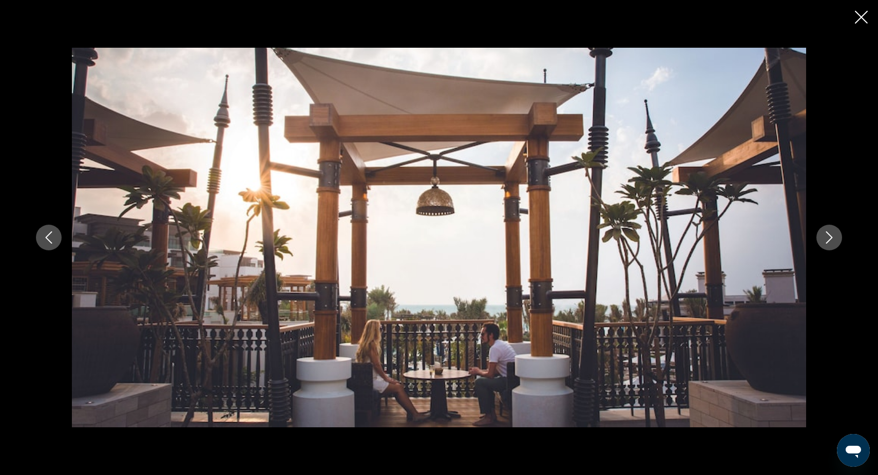
click at [832, 237] on icon "Next image" at bounding box center [829, 238] width 12 height 12
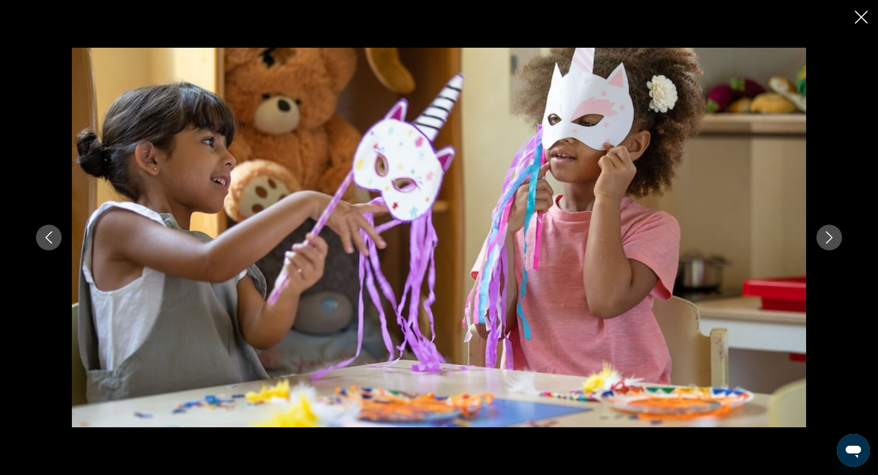
click at [832, 237] on icon "Next image" at bounding box center [829, 238] width 12 height 12
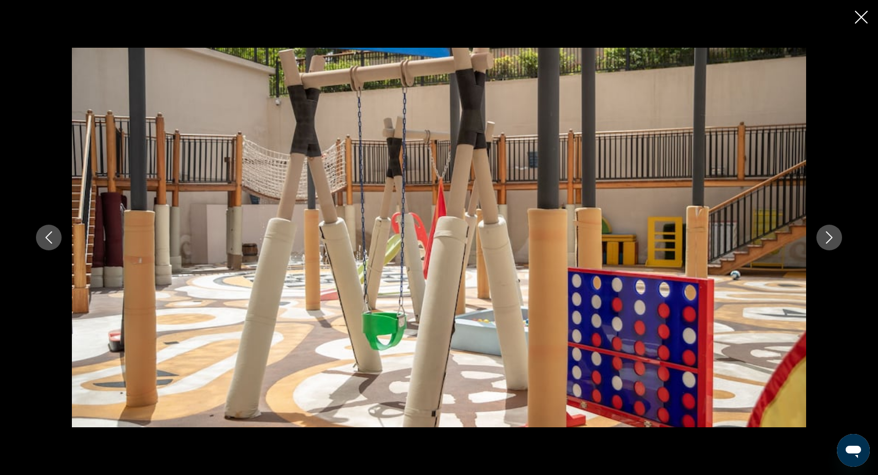
click at [832, 237] on icon "Next image" at bounding box center [829, 238] width 12 height 12
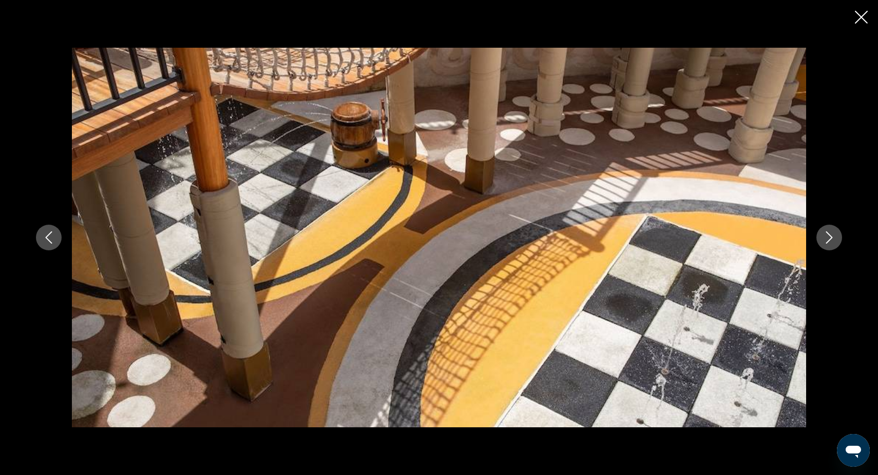
click at [832, 237] on icon "Next image" at bounding box center [829, 238] width 12 height 12
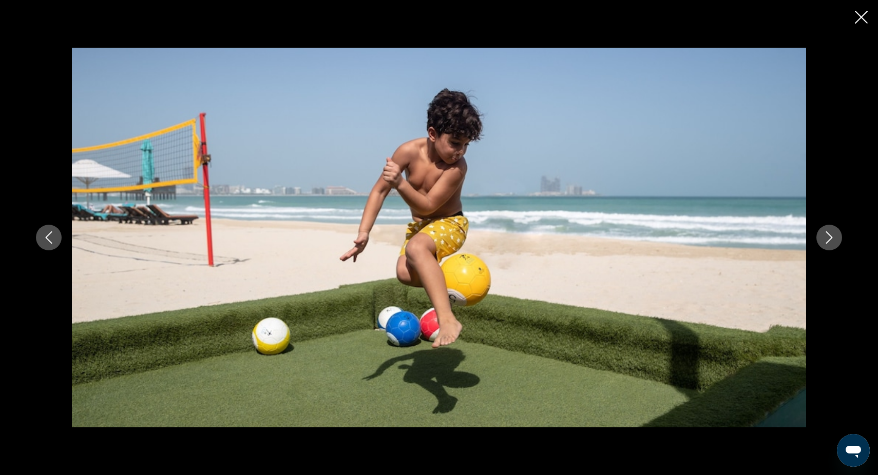
click at [832, 237] on icon "Next image" at bounding box center [829, 238] width 12 height 12
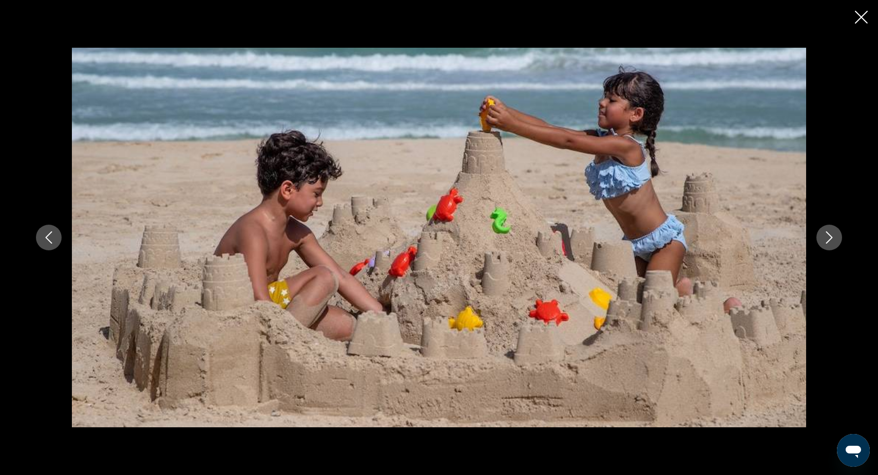
click at [832, 237] on icon "Next image" at bounding box center [829, 238] width 12 height 12
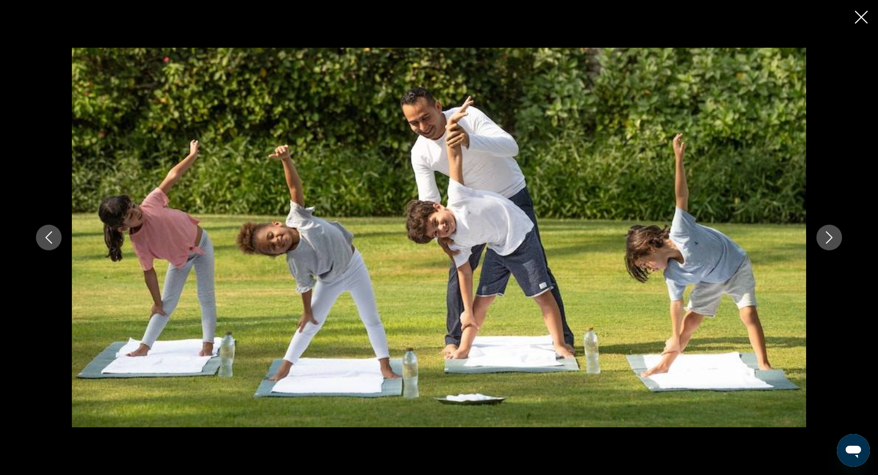
click at [832, 237] on icon "Next image" at bounding box center [829, 238] width 12 height 12
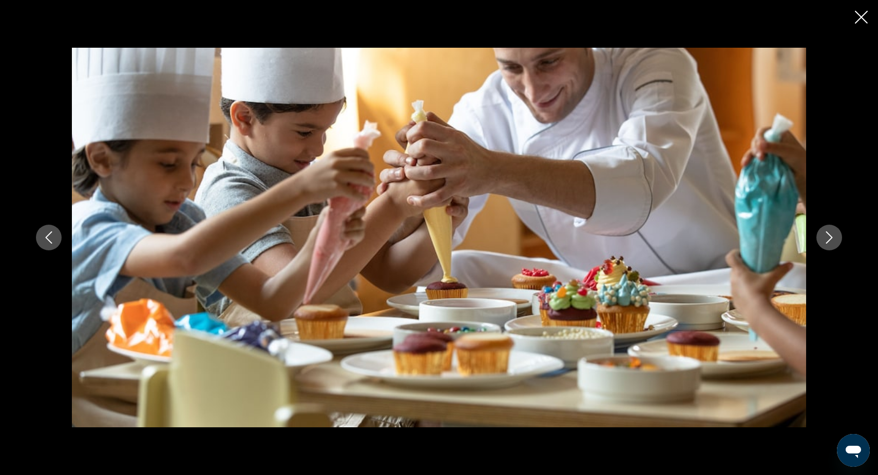
click at [832, 237] on icon "Next image" at bounding box center [829, 238] width 12 height 12
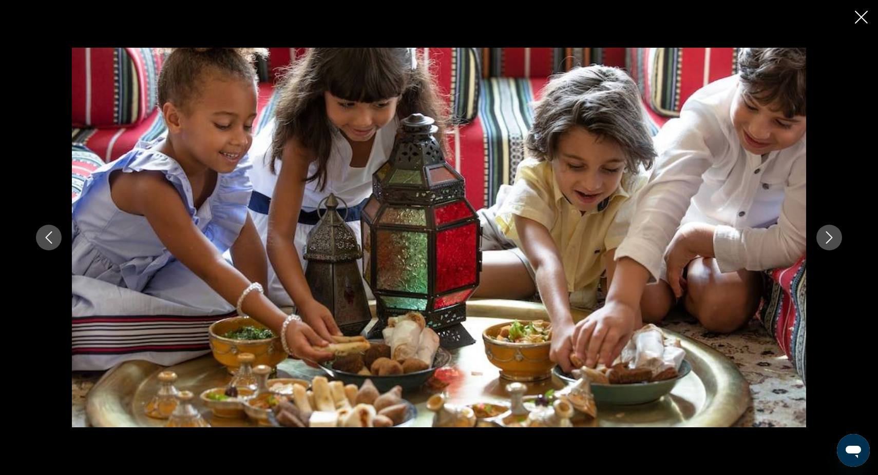
click at [832, 237] on icon "Next image" at bounding box center [829, 238] width 12 height 12
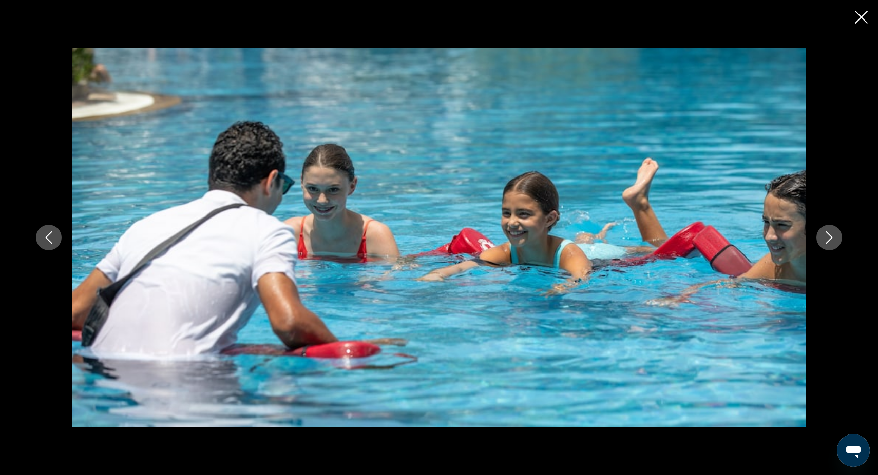
click at [832, 237] on icon "Next image" at bounding box center [829, 238] width 12 height 12
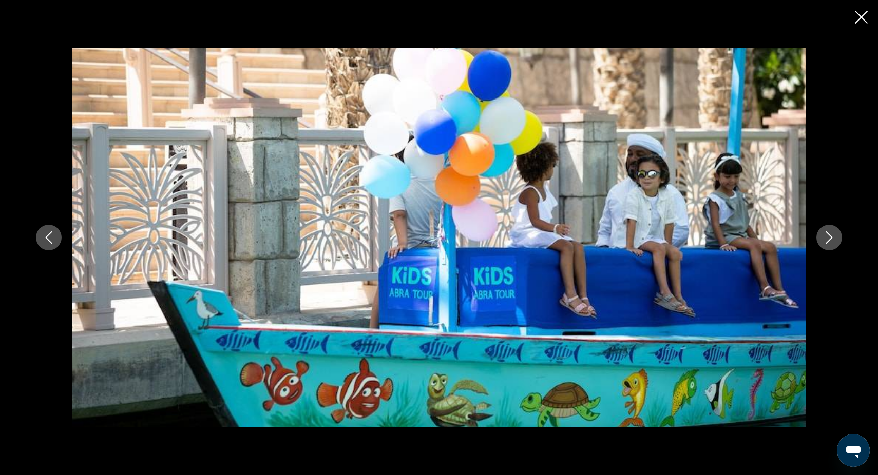
click at [832, 237] on icon "Next image" at bounding box center [829, 238] width 12 height 12
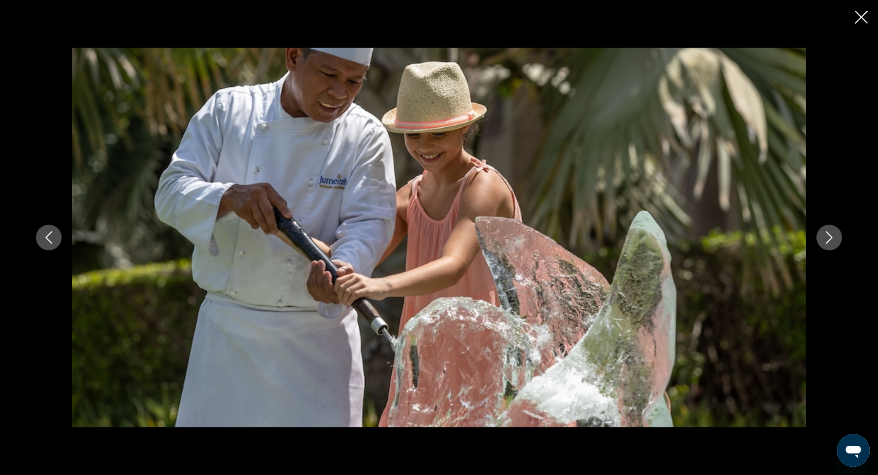
click at [832, 237] on icon "Next image" at bounding box center [829, 238] width 12 height 12
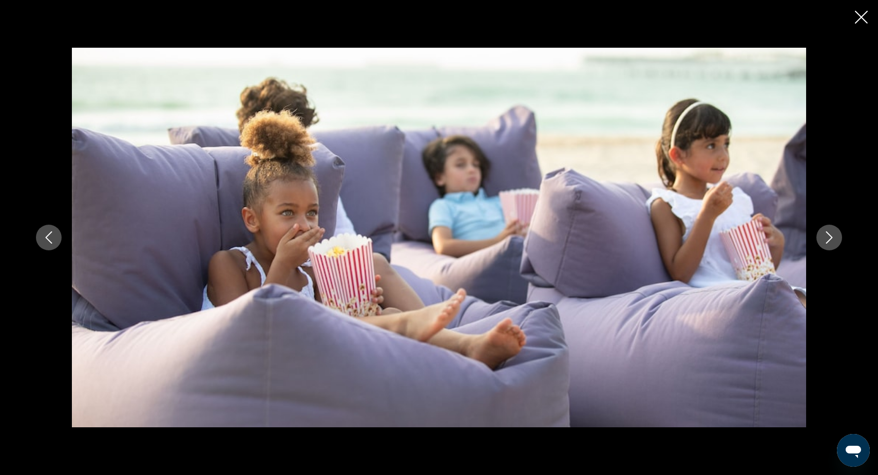
click at [831, 238] on icon "Next image" at bounding box center [829, 238] width 7 height 12
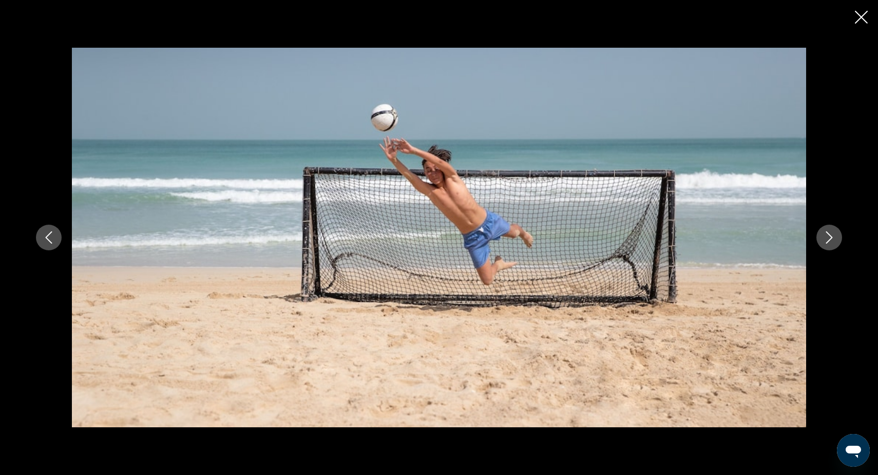
click at [831, 238] on icon "Next image" at bounding box center [829, 238] width 7 height 12
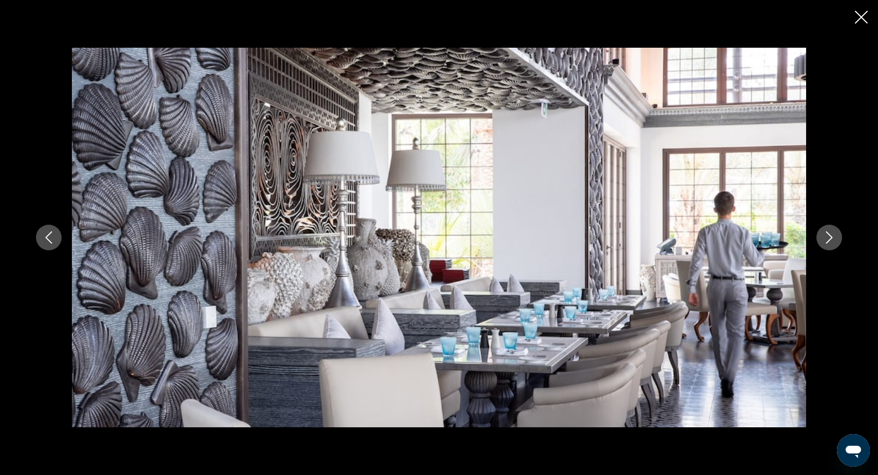
click at [832, 239] on icon "Next image" at bounding box center [829, 238] width 12 height 12
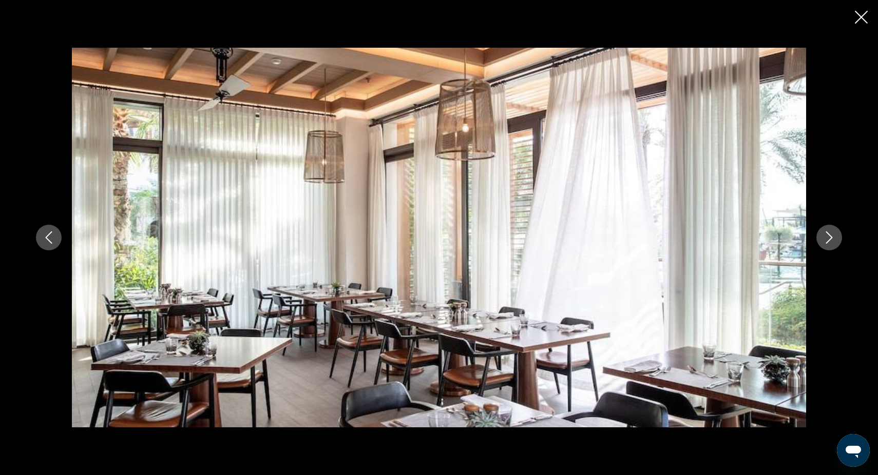
click at [832, 239] on icon "Next image" at bounding box center [829, 238] width 12 height 12
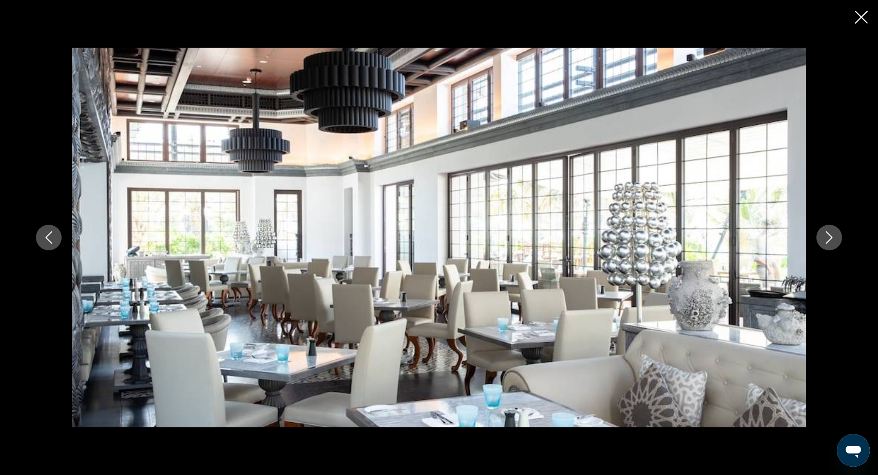
click at [832, 239] on icon "Next image" at bounding box center [829, 238] width 12 height 12
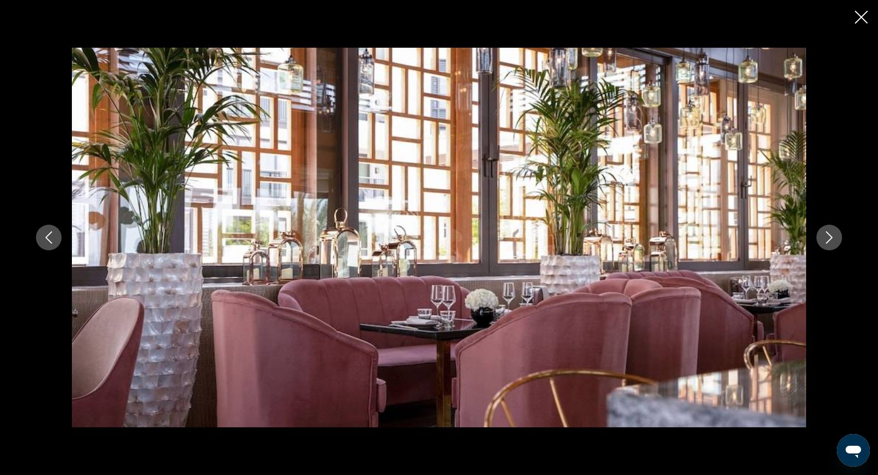
click at [832, 239] on icon "Next image" at bounding box center [829, 238] width 12 height 12
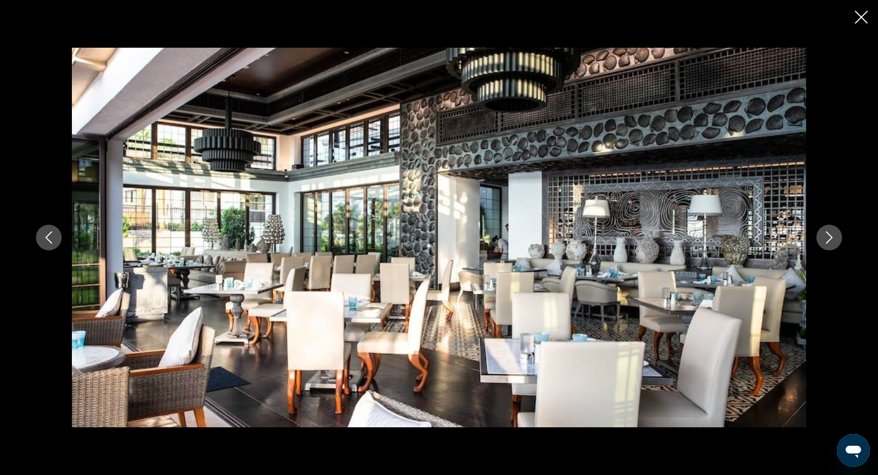
click at [832, 239] on icon "Next image" at bounding box center [829, 238] width 12 height 12
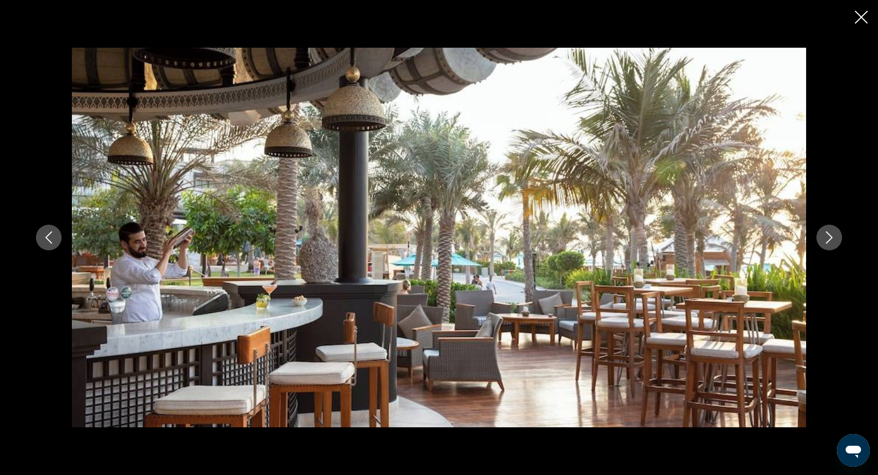
click at [832, 239] on icon "Next image" at bounding box center [829, 238] width 12 height 12
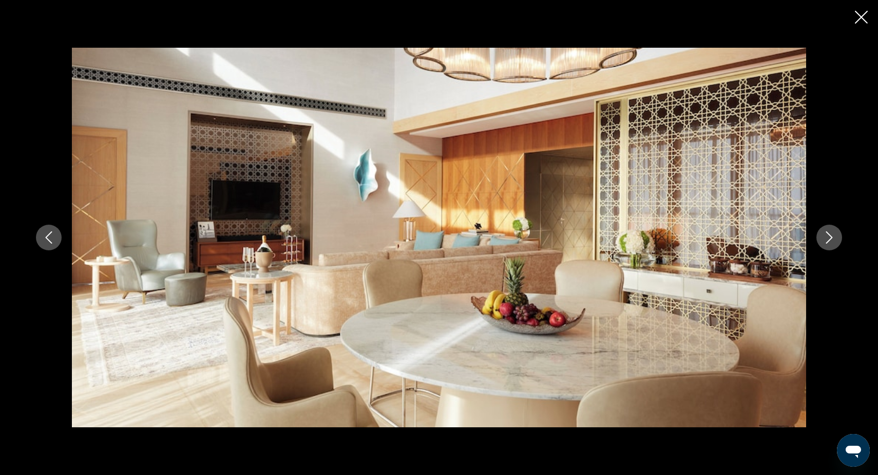
click at [832, 239] on icon "Next image" at bounding box center [829, 238] width 12 height 12
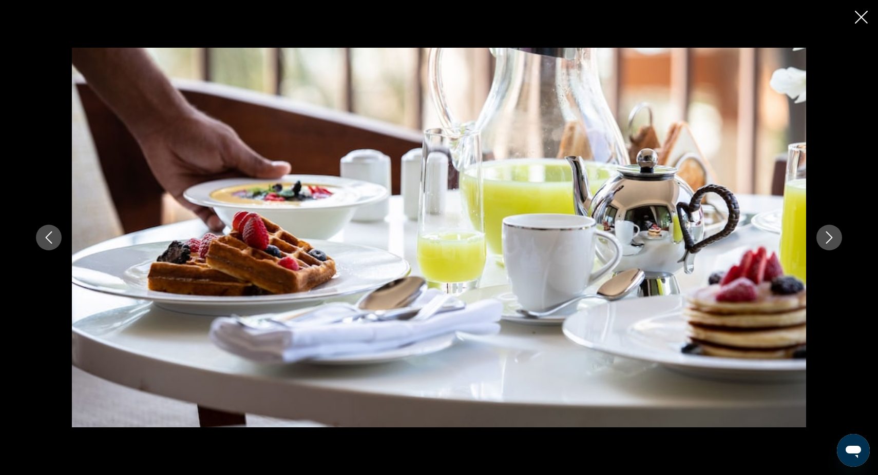
click at [832, 239] on icon "Next image" at bounding box center [829, 238] width 12 height 12
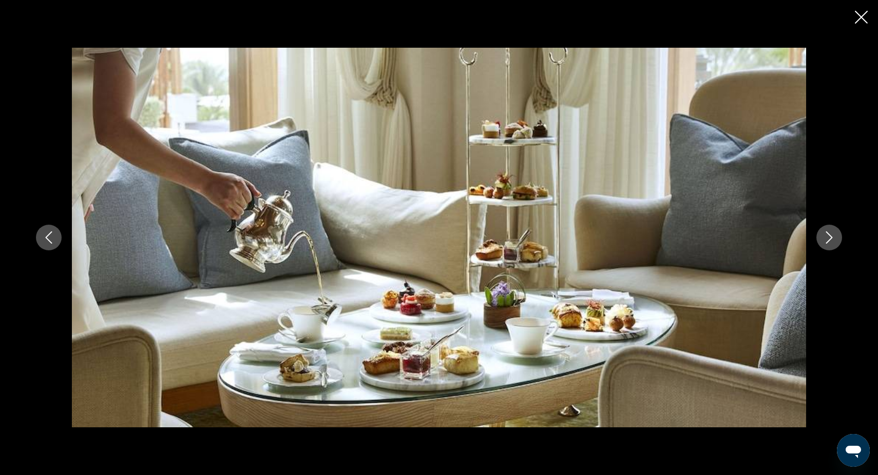
click at [832, 239] on icon "Next image" at bounding box center [829, 238] width 12 height 12
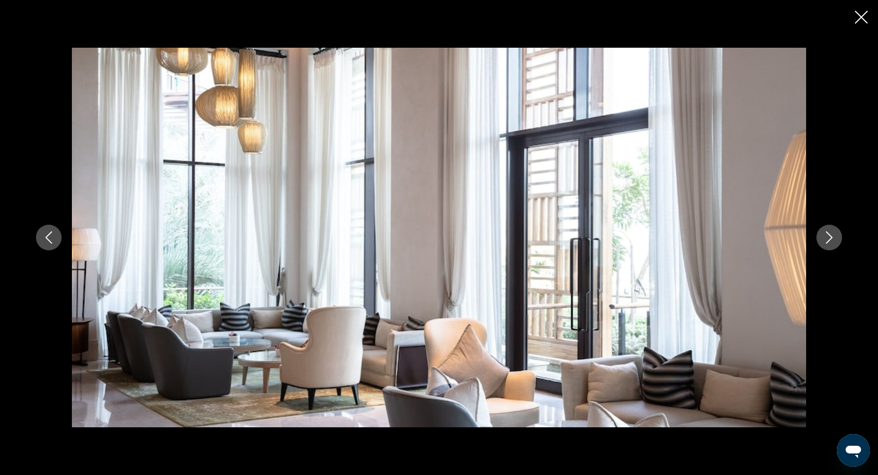
click at [832, 239] on icon "Next image" at bounding box center [829, 238] width 12 height 12
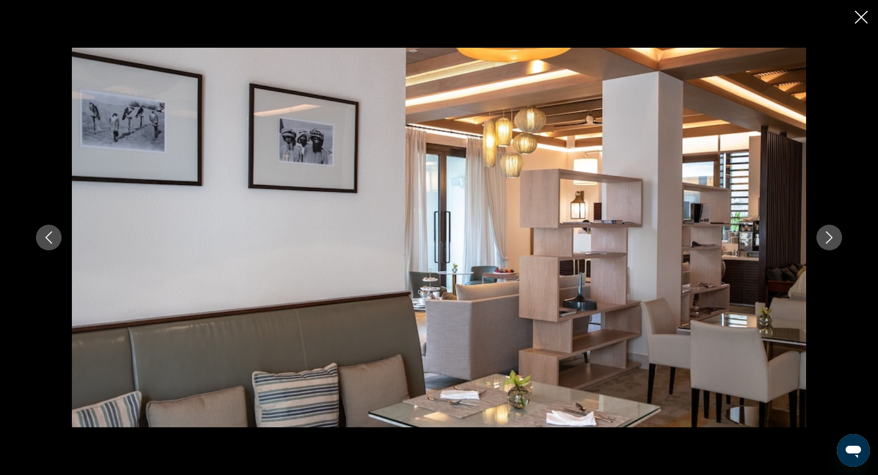
click at [832, 239] on icon "Next image" at bounding box center [829, 238] width 12 height 12
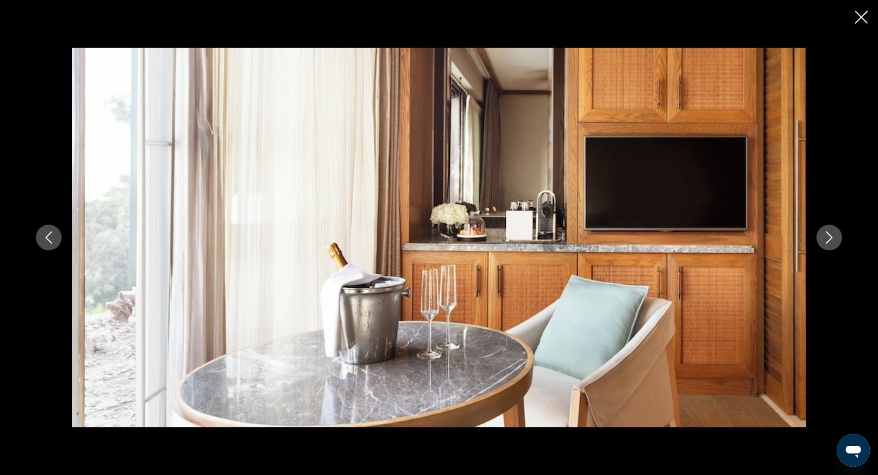
click at [832, 239] on icon "Next image" at bounding box center [829, 238] width 12 height 12
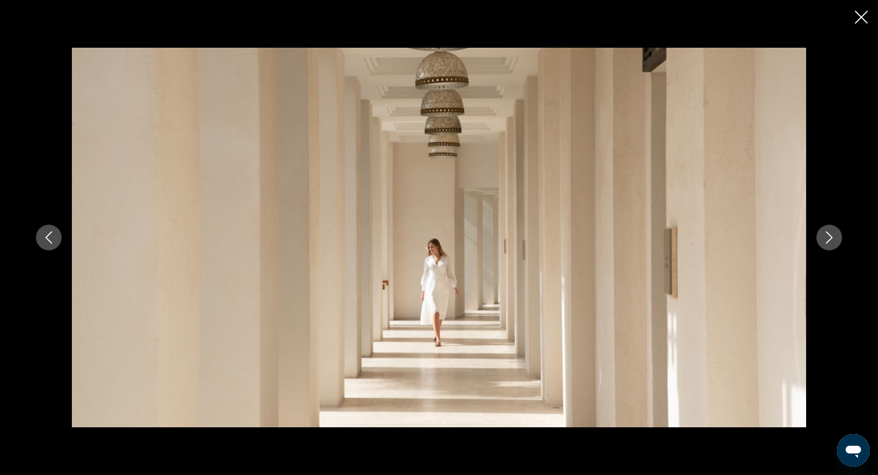
click at [831, 239] on icon "Next image" at bounding box center [829, 238] width 7 height 12
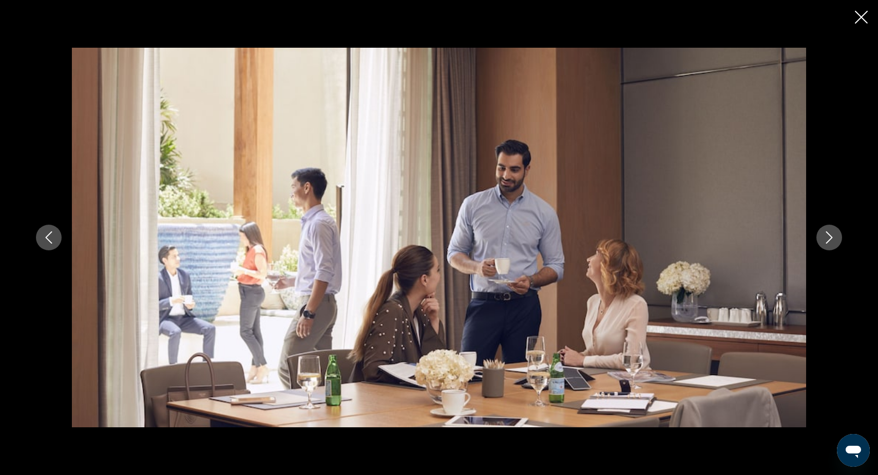
click at [831, 239] on icon "Next image" at bounding box center [829, 238] width 7 height 12
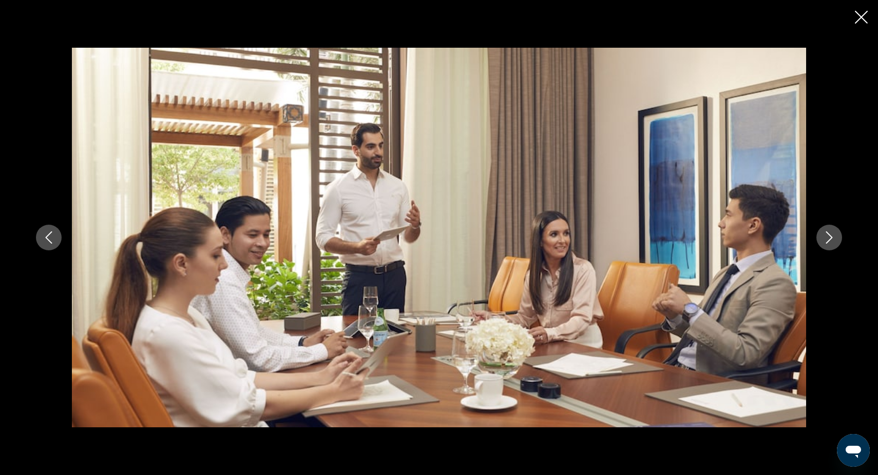
click at [831, 238] on icon "Next image" at bounding box center [829, 238] width 7 height 12
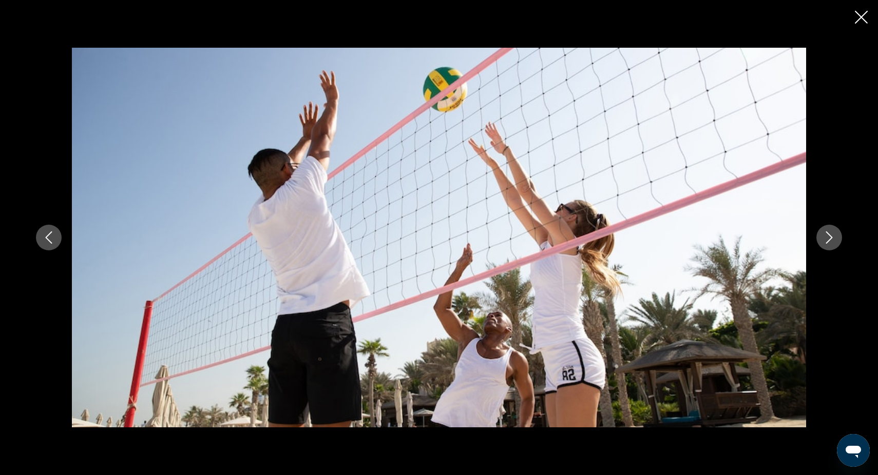
click at [831, 238] on icon "Next image" at bounding box center [829, 238] width 12 height 12
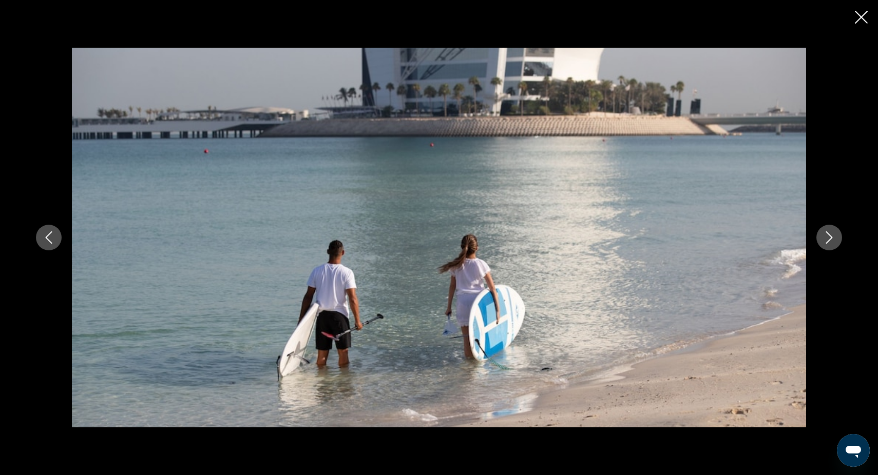
click at [831, 238] on icon "Next image" at bounding box center [829, 238] width 12 height 12
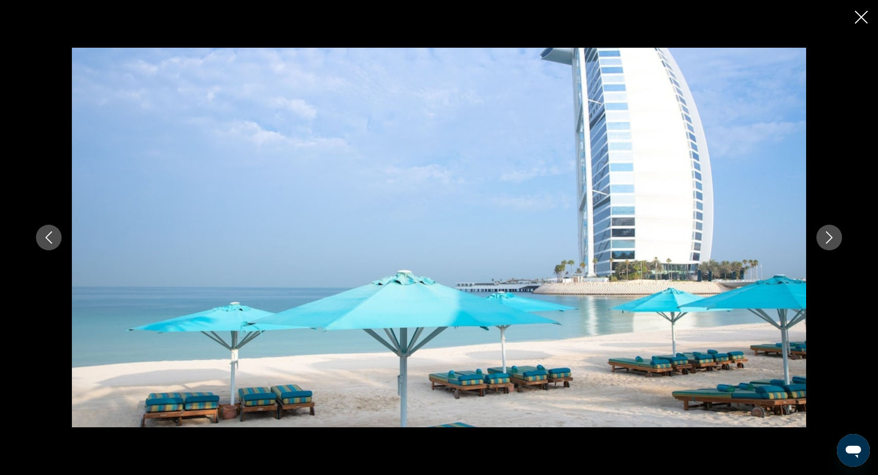
click at [831, 238] on icon "Next image" at bounding box center [829, 238] width 7 height 12
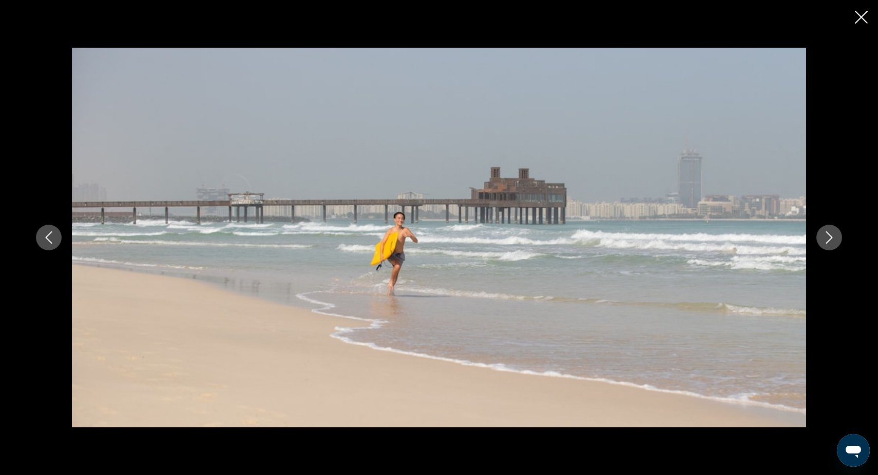
click at [831, 238] on icon "Next image" at bounding box center [829, 238] width 7 height 12
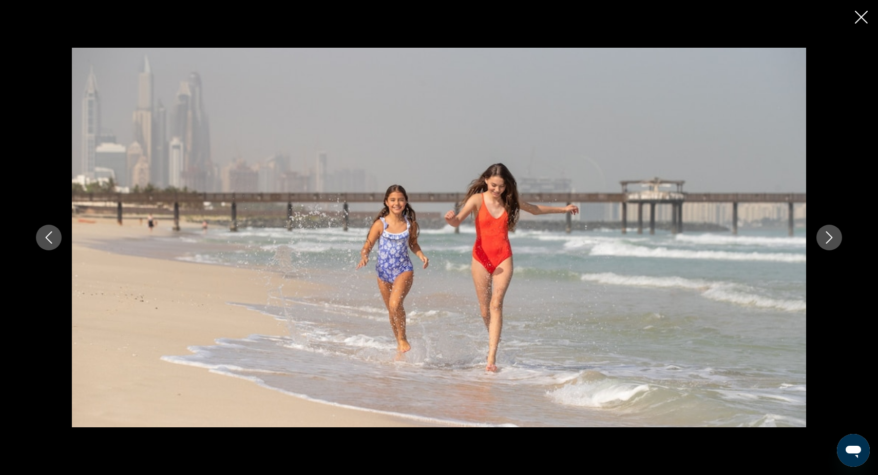
click at [831, 238] on icon "Next image" at bounding box center [829, 238] width 7 height 12
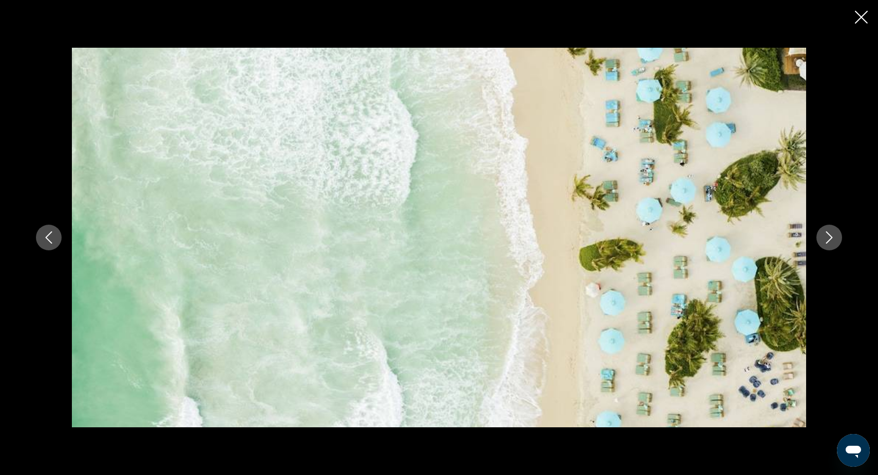
click at [831, 238] on icon "Next image" at bounding box center [829, 238] width 7 height 12
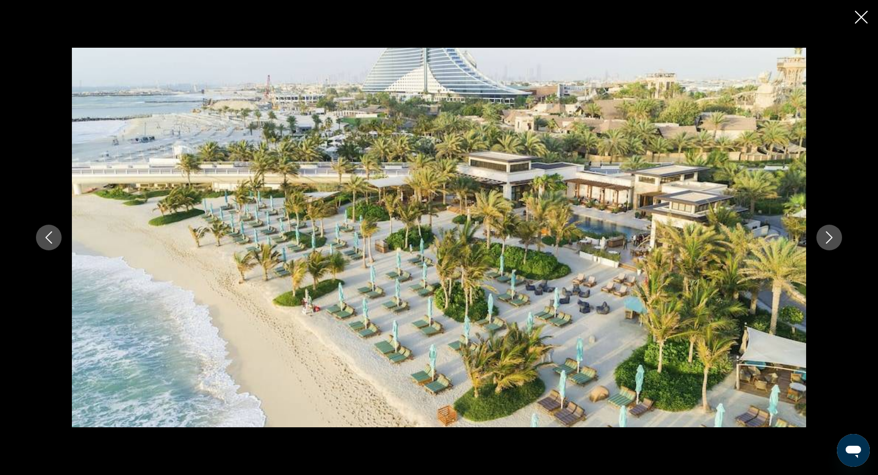
click at [831, 238] on icon "Next image" at bounding box center [829, 238] width 7 height 12
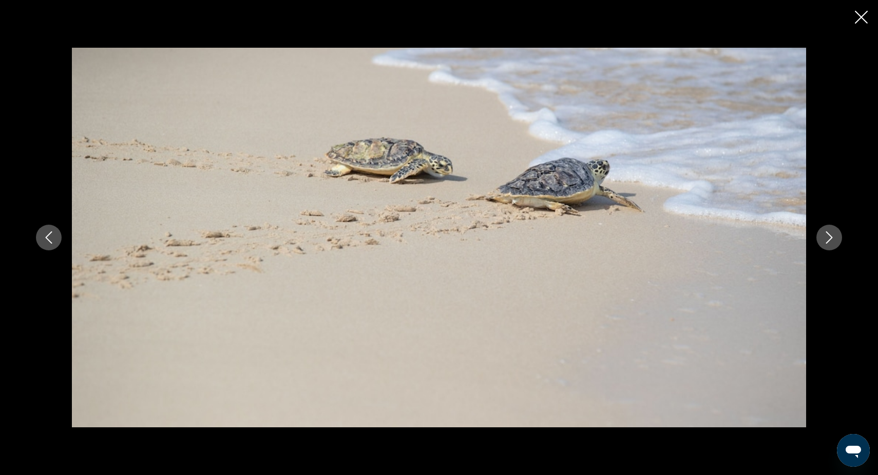
click at [831, 238] on icon "Next image" at bounding box center [829, 238] width 7 height 12
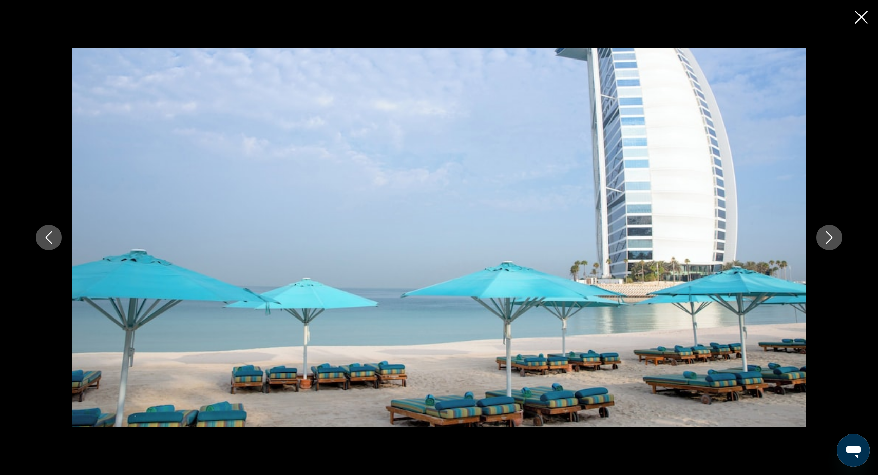
click at [831, 238] on icon "Next image" at bounding box center [829, 238] width 7 height 12
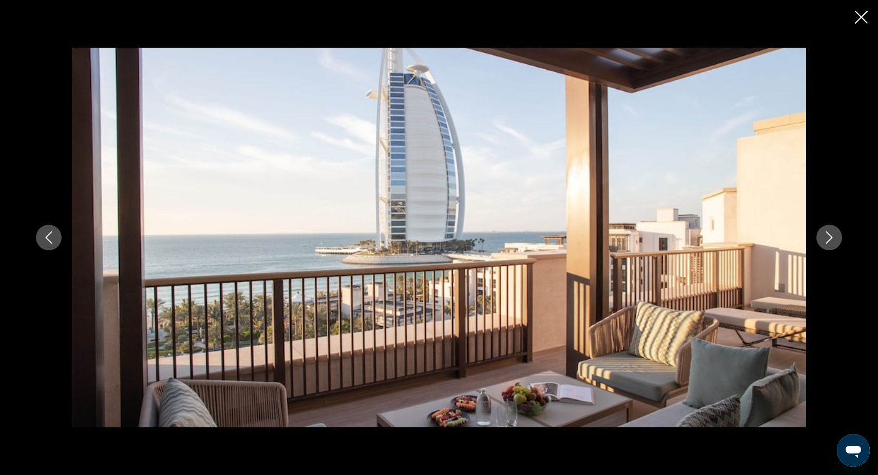
click at [831, 238] on icon "Next image" at bounding box center [829, 238] width 7 height 12
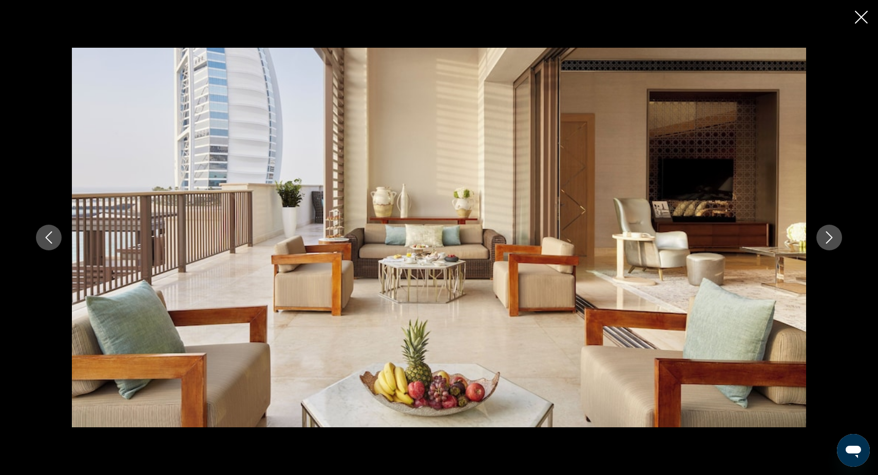
click at [831, 238] on icon "Next image" at bounding box center [829, 238] width 7 height 12
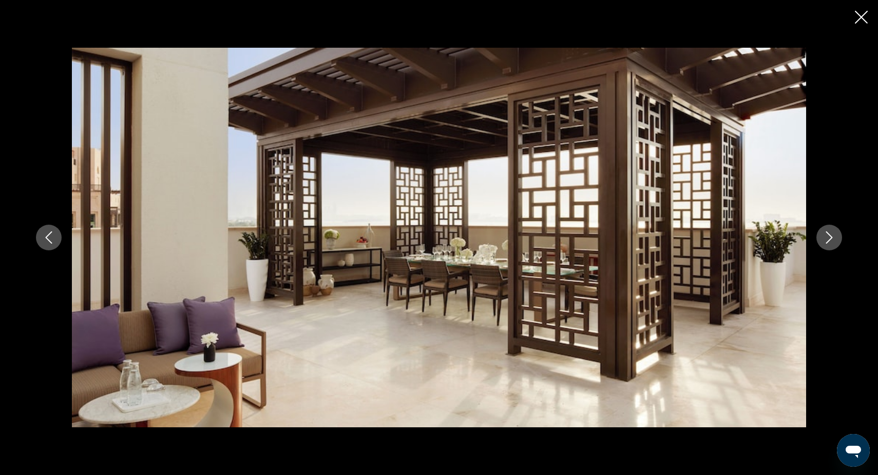
click at [831, 238] on icon "Next image" at bounding box center [829, 238] width 7 height 12
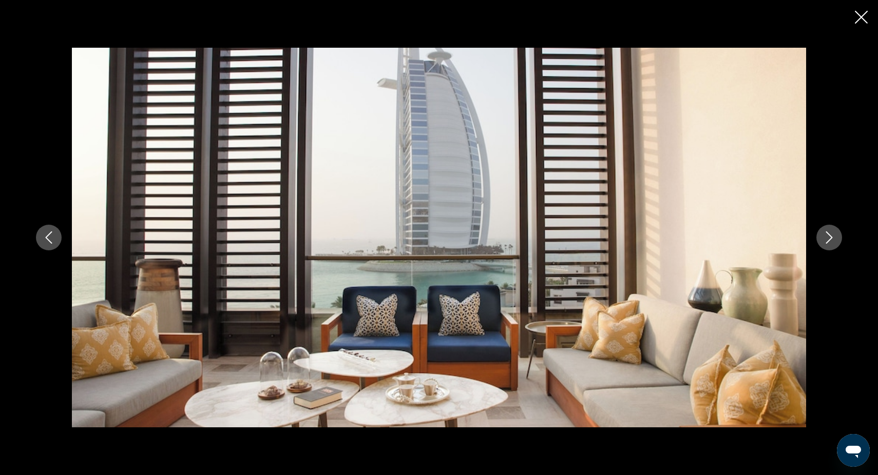
click at [831, 238] on icon "Next image" at bounding box center [829, 238] width 7 height 12
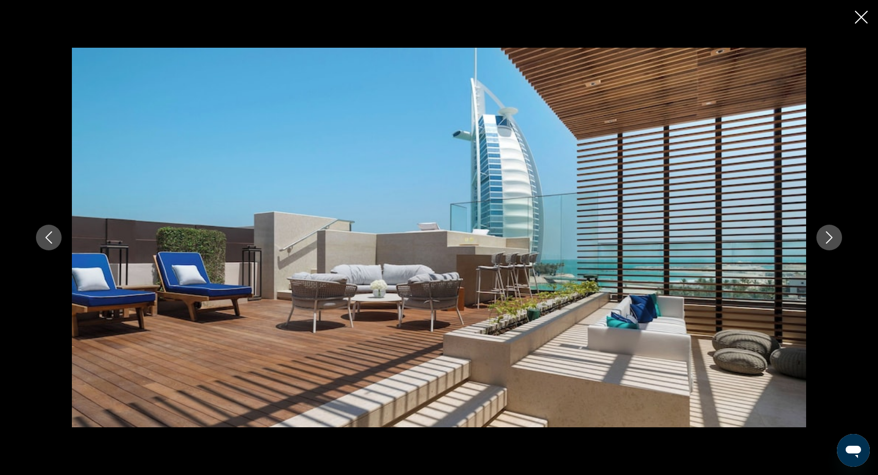
click at [831, 238] on icon "Next image" at bounding box center [829, 238] width 7 height 12
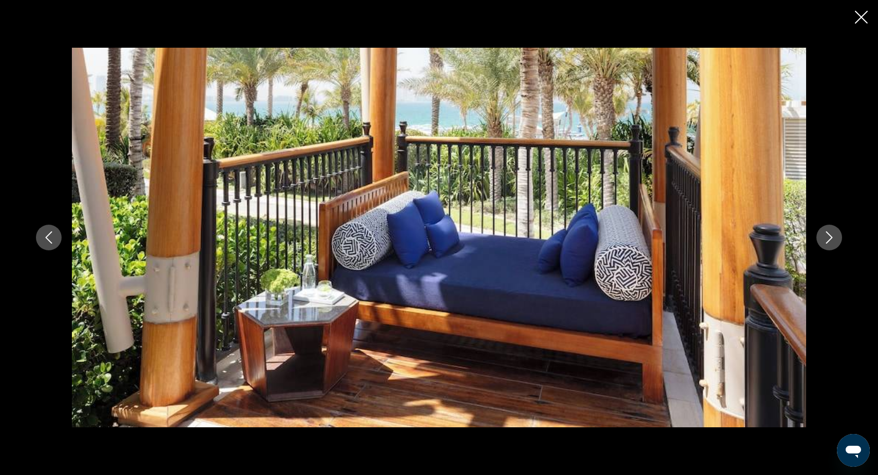
click at [831, 238] on icon "Next image" at bounding box center [829, 238] width 7 height 12
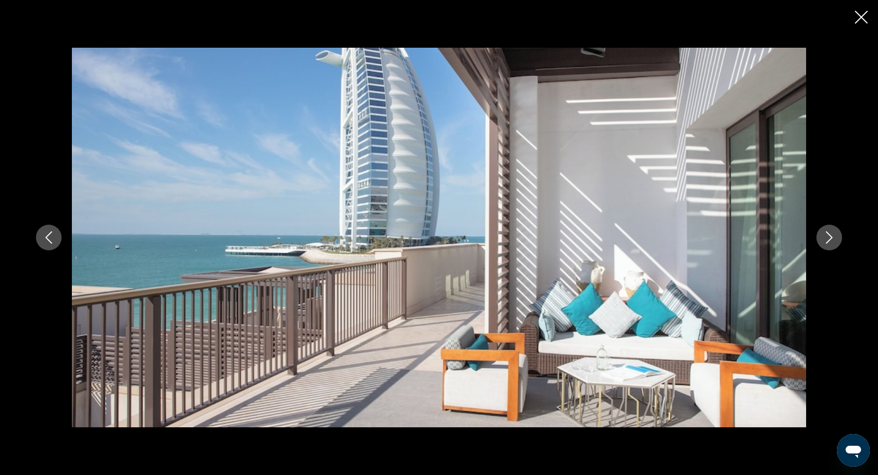
click at [831, 238] on icon "Next image" at bounding box center [829, 238] width 7 height 12
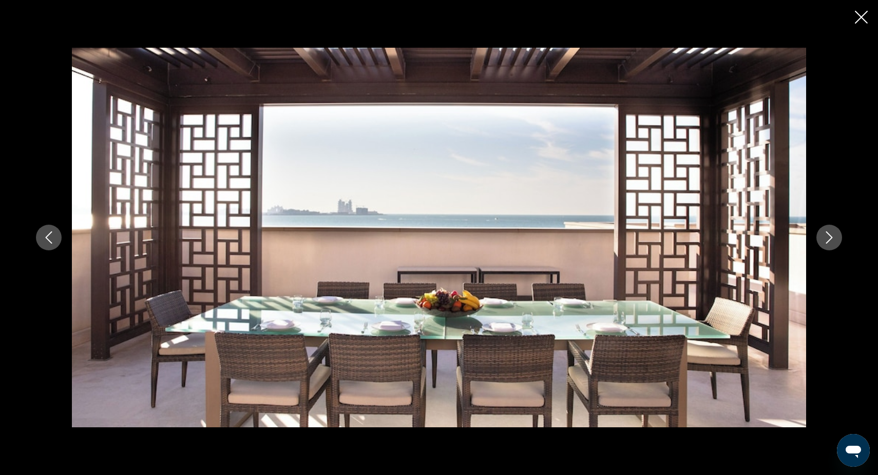
click at [831, 238] on icon "Next image" at bounding box center [829, 238] width 7 height 12
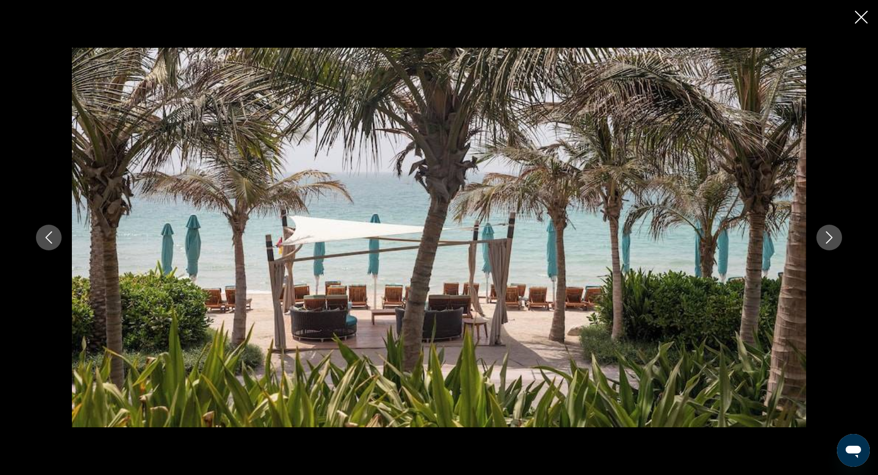
click at [831, 238] on icon "Next image" at bounding box center [829, 238] width 7 height 12
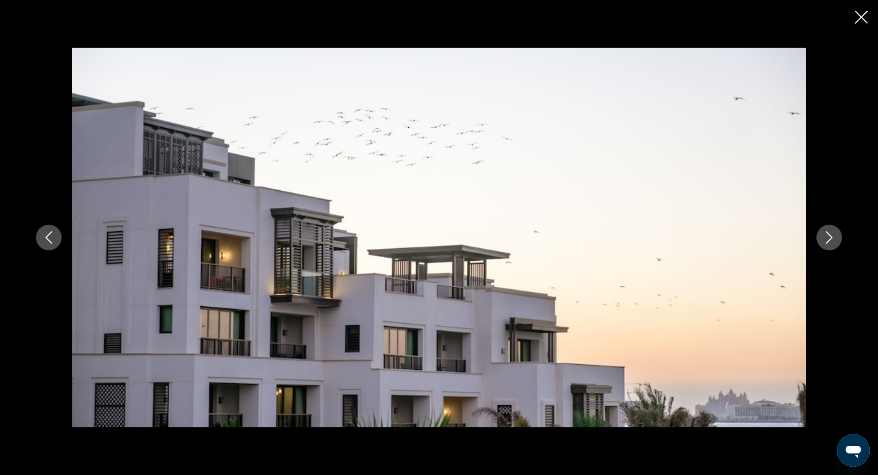
click at [831, 239] on icon "Next image" at bounding box center [829, 238] width 7 height 12
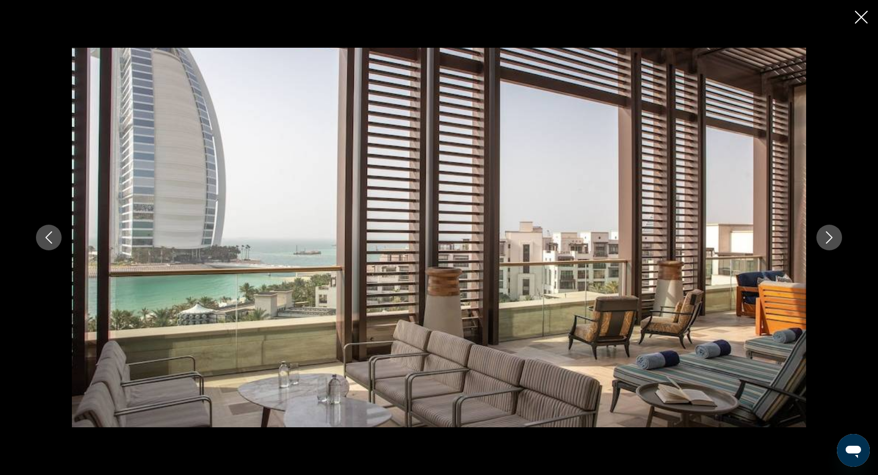
click at [831, 239] on icon "Next image" at bounding box center [829, 238] width 7 height 12
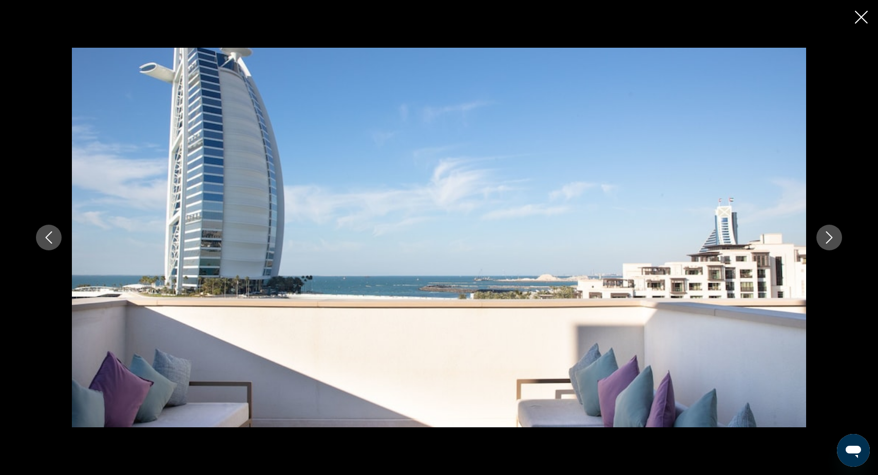
click at [831, 239] on icon "Next image" at bounding box center [829, 238] width 7 height 12
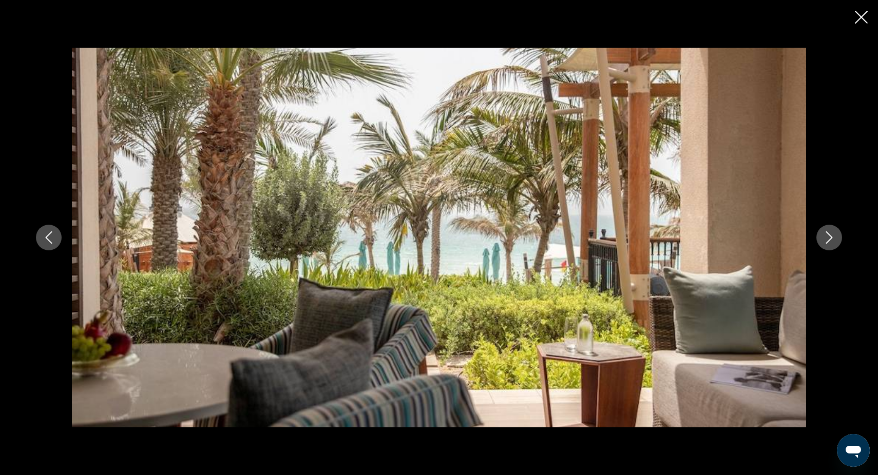
click at [831, 239] on icon "Next image" at bounding box center [829, 238] width 7 height 12
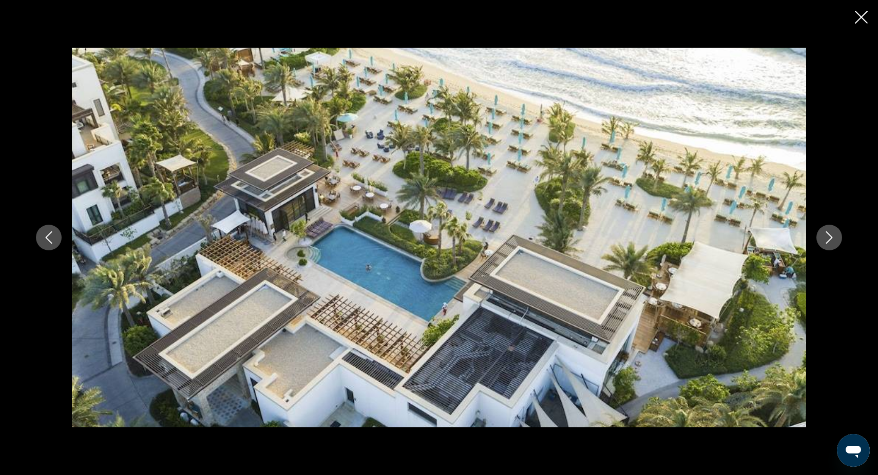
click at [831, 239] on icon "Next image" at bounding box center [829, 238] width 7 height 12
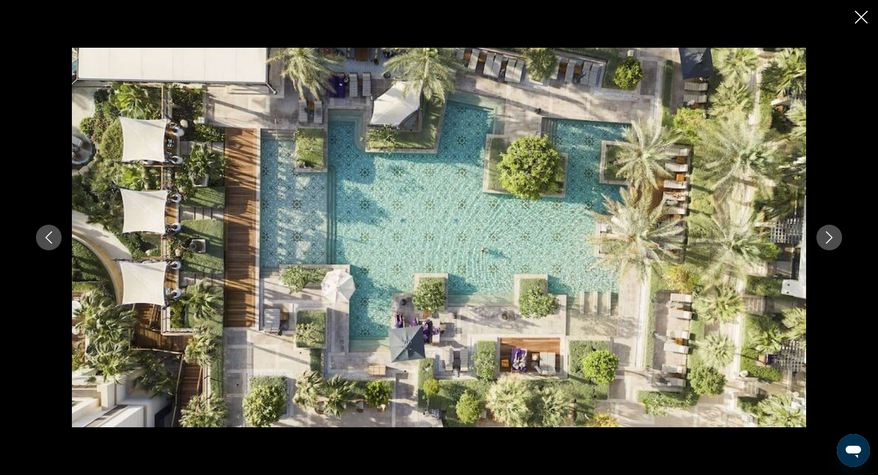
click at [831, 239] on icon "Next image" at bounding box center [829, 238] width 7 height 12
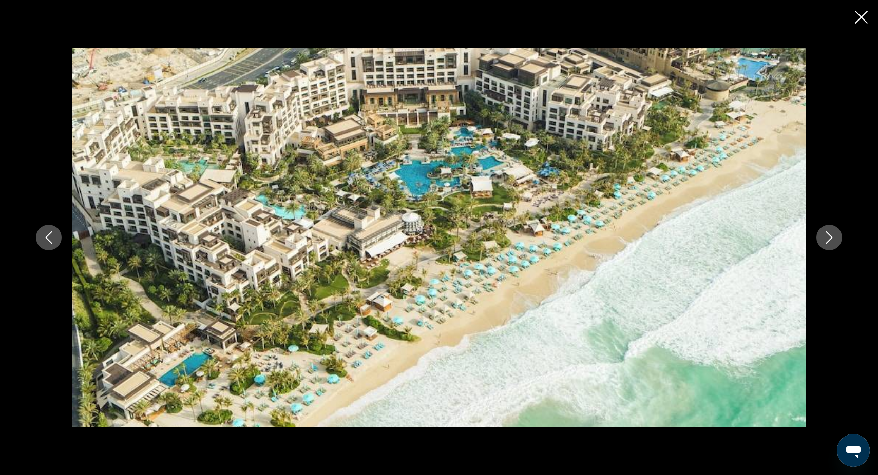
click at [831, 238] on icon "Next image" at bounding box center [829, 238] width 7 height 12
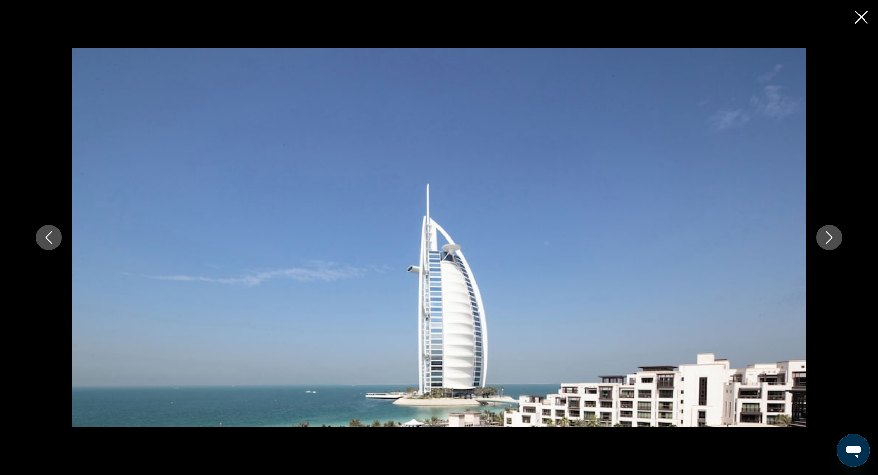
click at [831, 238] on icon "Next image" at bounding box center [829, 238] width 12 height 12
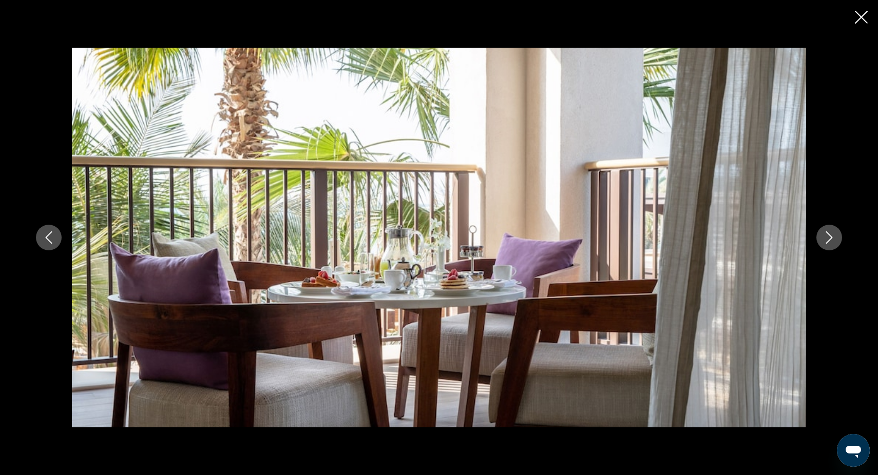
click at [863, 14] on icon "Close slideshow" at bounding box center [861, 17] width 13 height 13
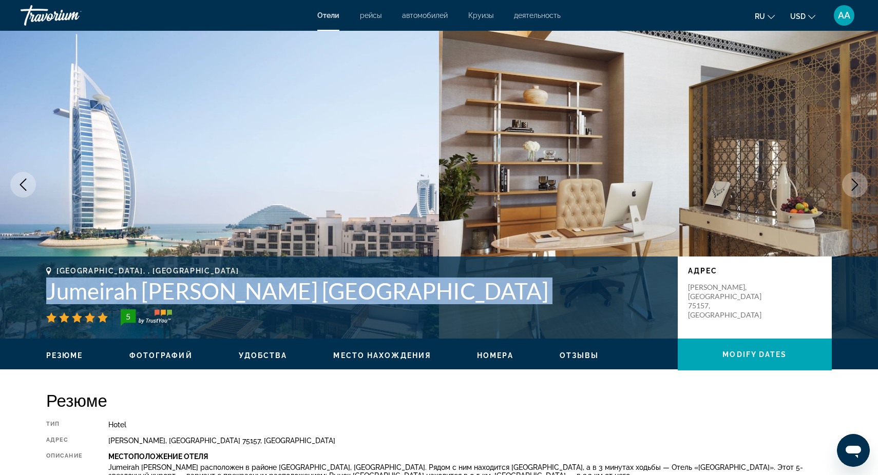
scroll to position [0, 0]
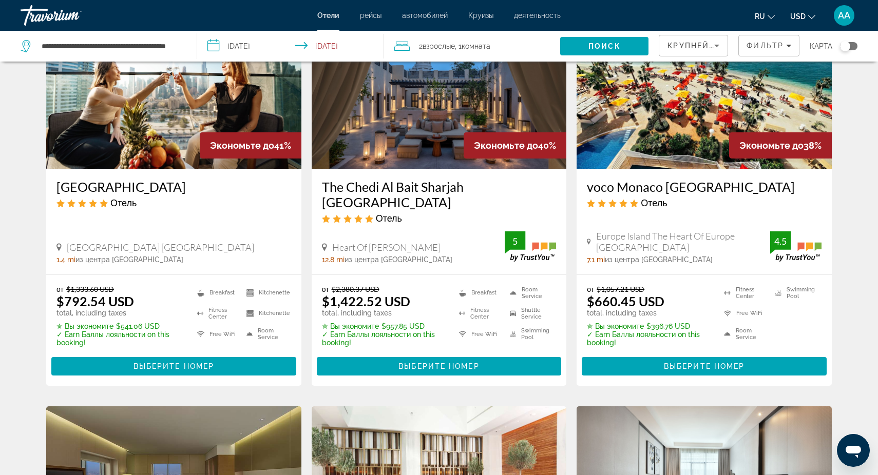
scroll to position [893, 0]
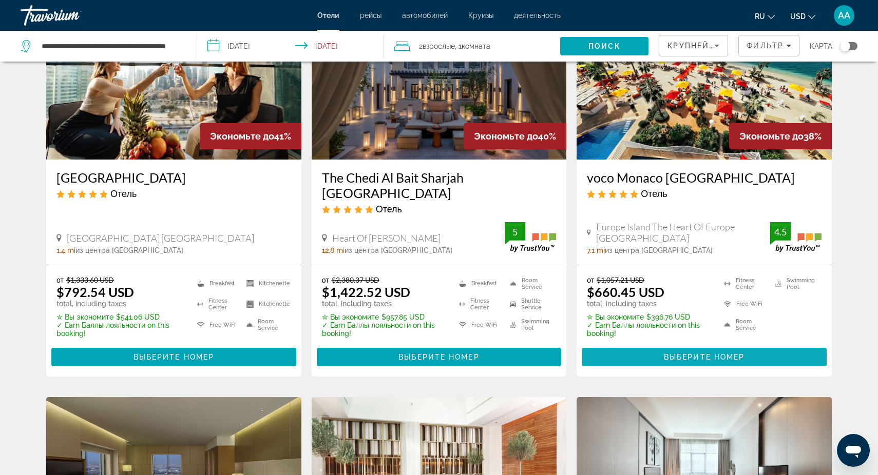
click at [723, 353] on span "Выберите номер" at bounding box center [704, 357] width 81 height 8
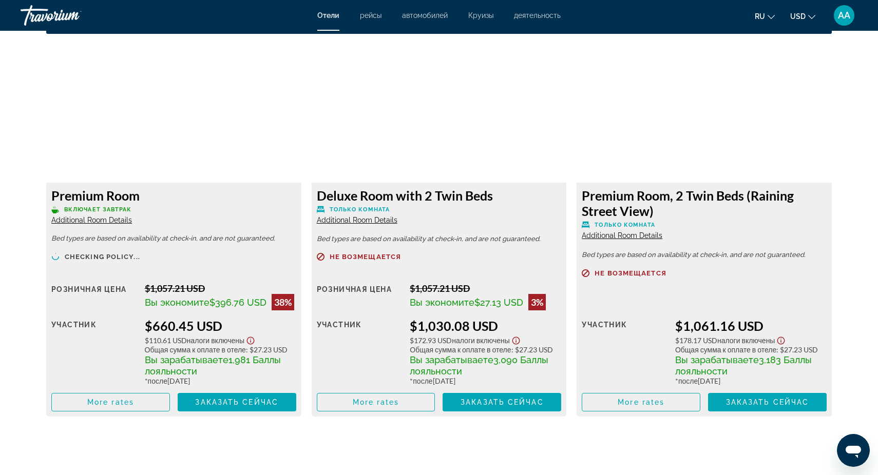
scroll to position [1414, 0]
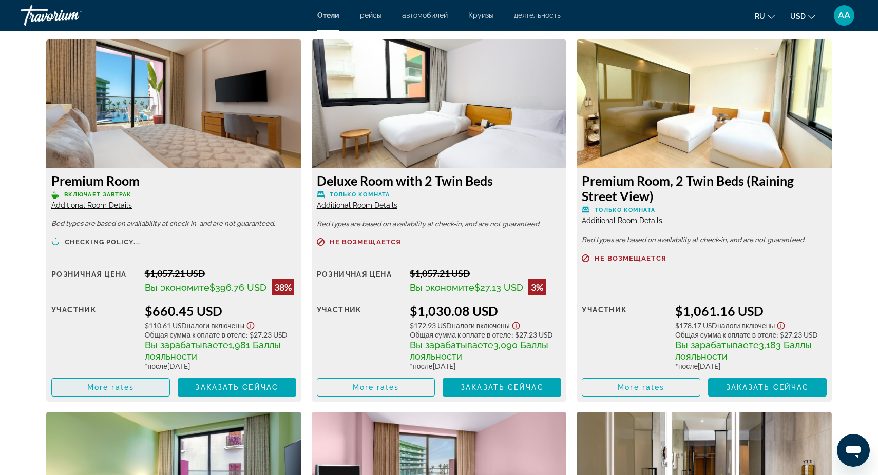
click at [109, 389] on span "More rates" at bounding box center [110, 388] width 47 height 8
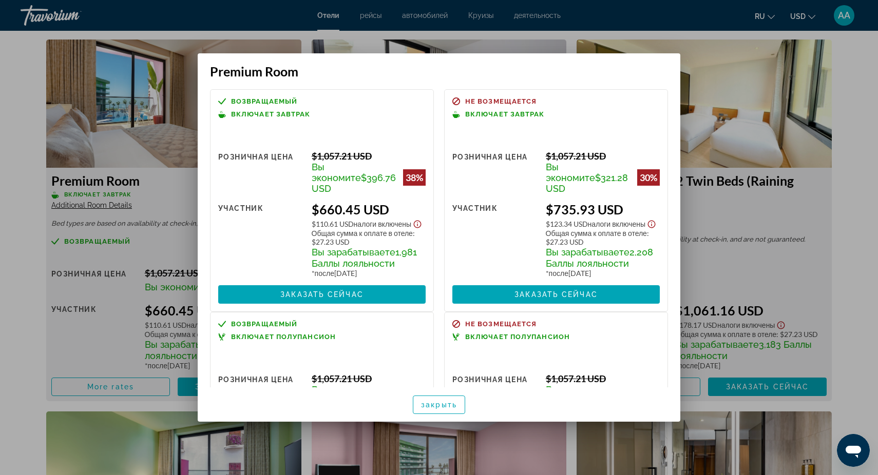
scroll to position [0, 0]
click at [155, 189] on div at bounding box center [439, 237] width 878 height 475
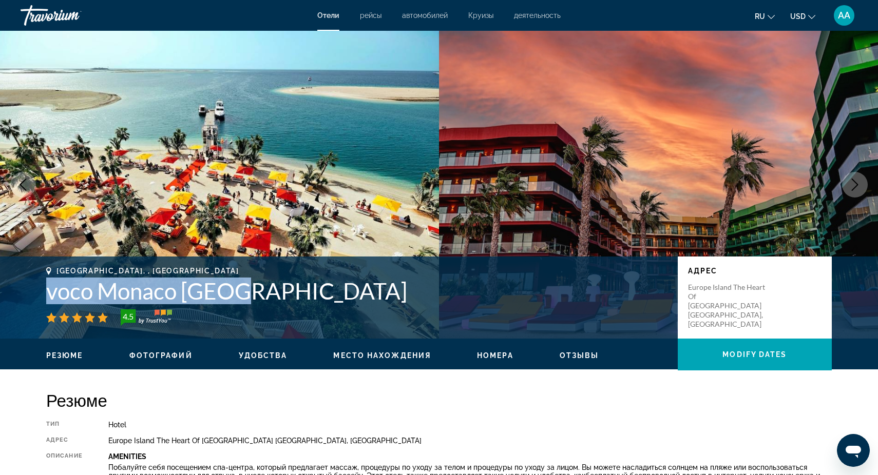
drag, startPoint x: 45, startPoint y: 293, endPoint x: 254, endPoint y: 293, distance: 209.0
click at [253, 293] on div "Dubai, , United Arab Emirates voco Monaco Dubai 4.5 адрес Europe Island The Hea…" at bounding box center [439, 298] width 827 height 62
copy h1 "voco Monaco Dubai"
click at [330, 250] on img "Main content" at bounding box center [219, 185] width 439 height 308
click at [350, 208] on img "Main content" at bounding box center [219, 185] width 439 height 308
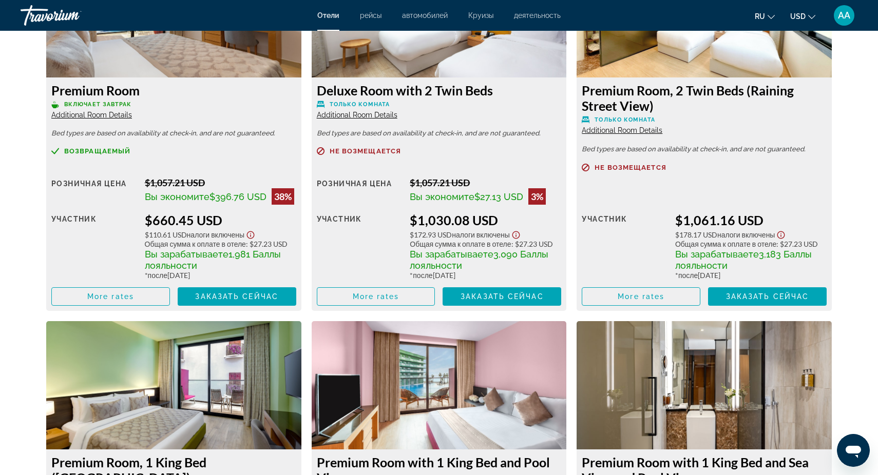
scroll to position [1531, 0]
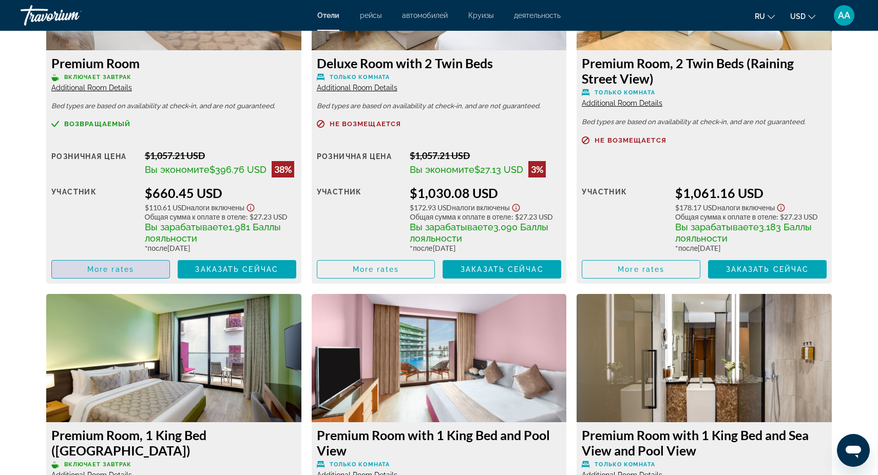
click at [126, 274] on span "More rates" at bounding box center [110, 269] width 47 height 8
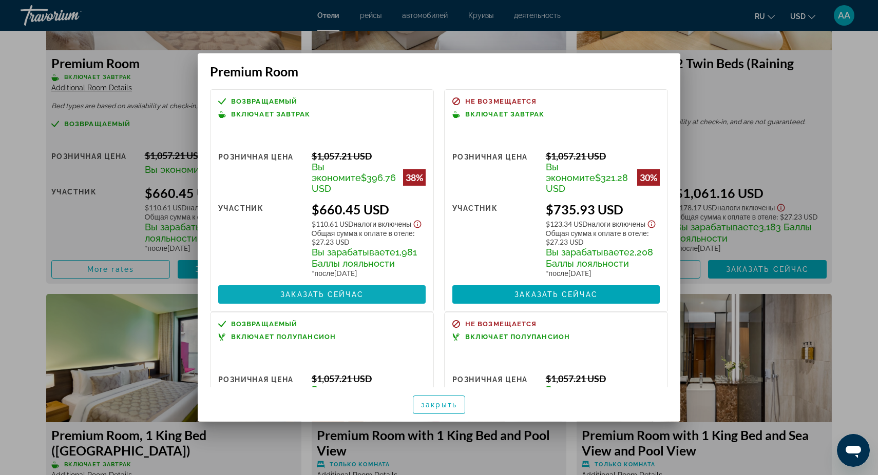
click at [333, 296] on span "Заказать сейчас" at bounding box center [321, 295] width 83 height 8
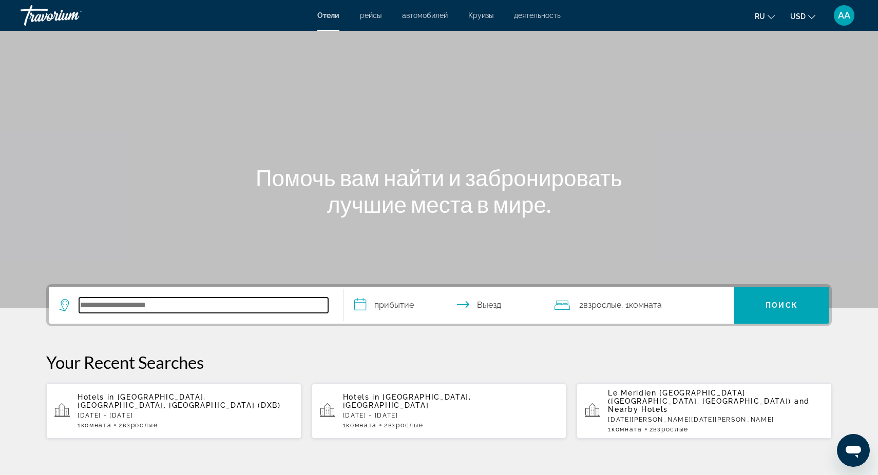
click at [118, 300] on input "Search hotel destination" at bounding box center [203, 305] width 249 height 15
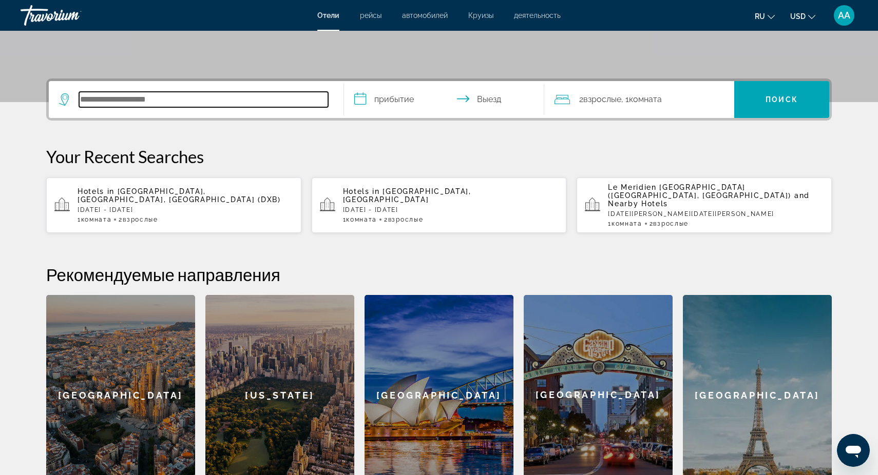
scroll to position [251, 0]
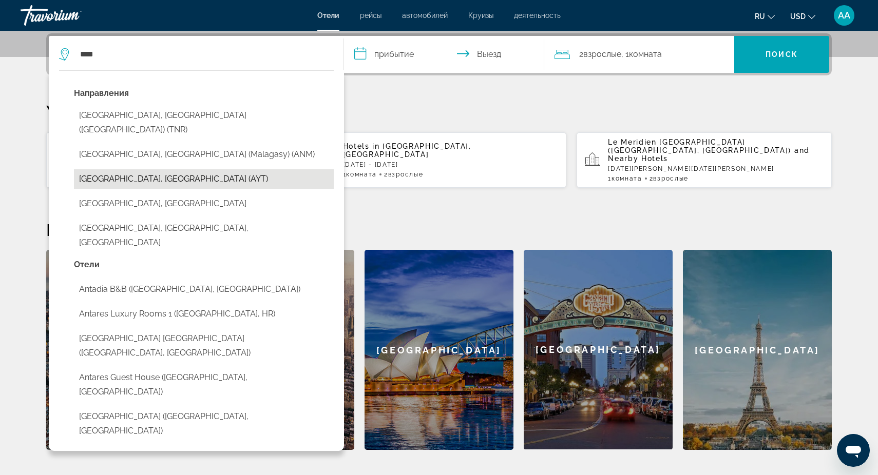
click at [115, 169] on button "[GEOGRAPHIC_DATA], [GEOGRAPHIC_DATA] (AYT)" at bounding box center [204, 179] width 260 height 20
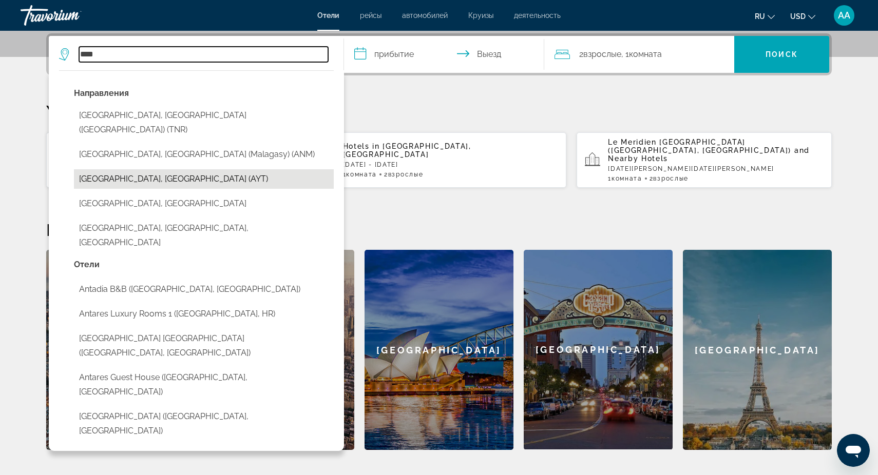
type input "**********"
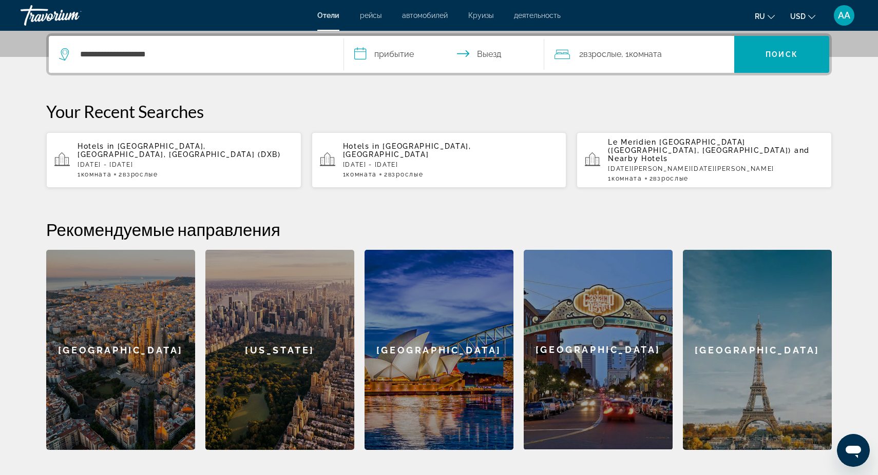
click at [399, 54] on input "**********" at bounding box center [446, 56] width 204 height 40
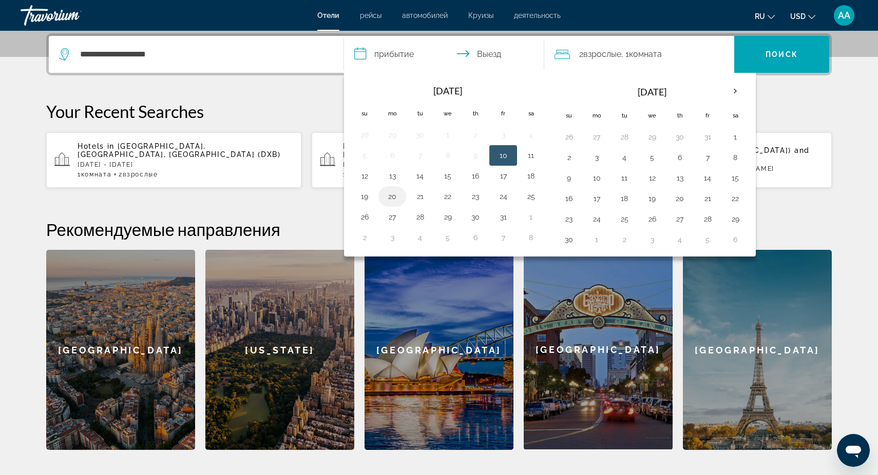
click at [390, 199] on button "20" at bounding box center [392, 196] width 16 height 14
click at [533, 196] on button "25" at bounding box center [531, 196] width 16 height 14
type input "**********"
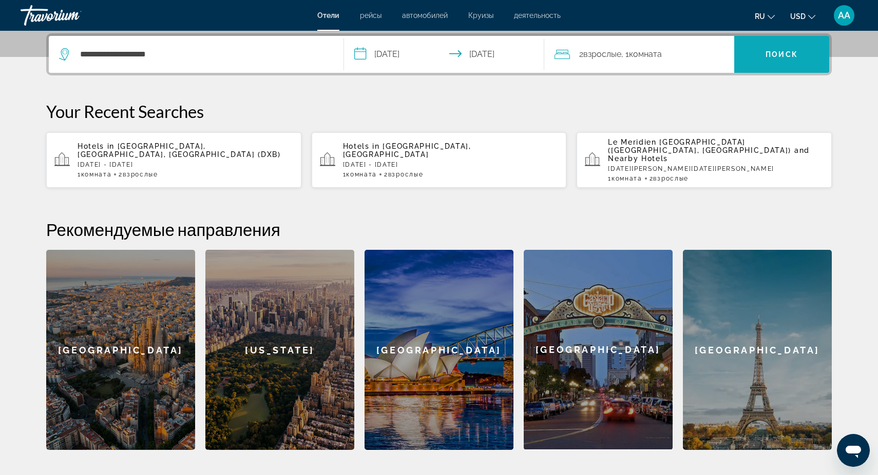
click at [795, 53] on span "Поиск" at bounding box center [781, 54] width 32 height 8
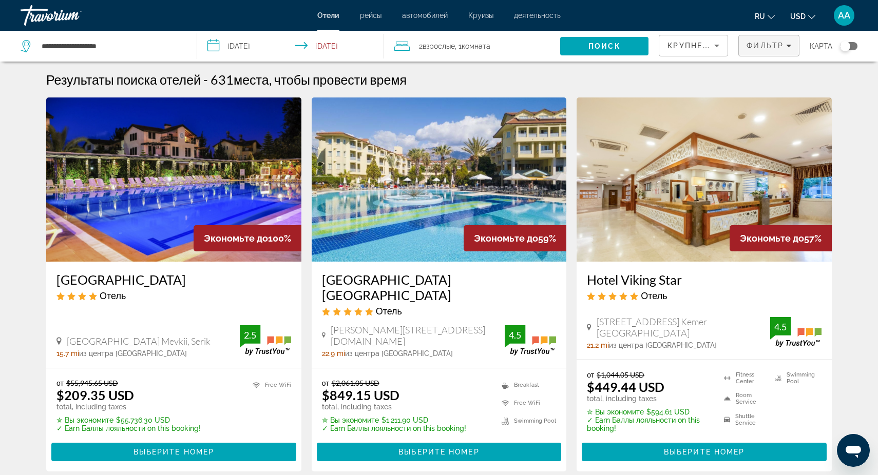
click at [789, 49] on div "Фильтр" at bounding box center [768, 46] width 45 height 8
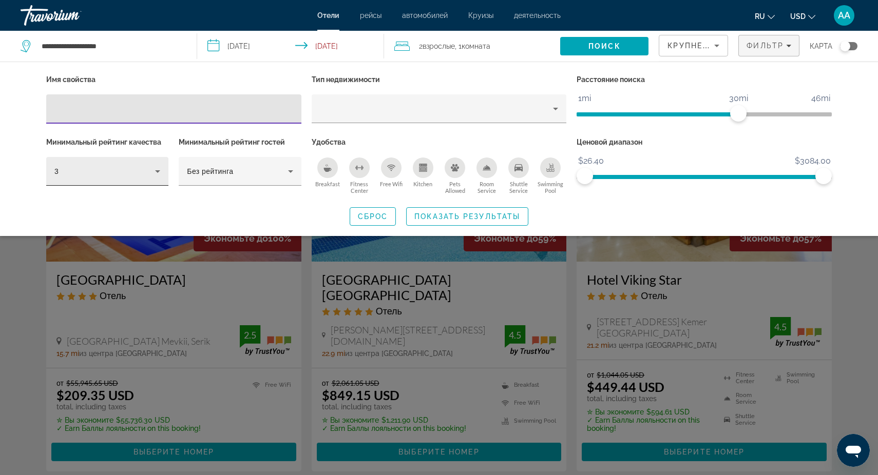
click at [157, 168] on icon "Hotel Filters" at bounding box center [157, 171] width 12 height 12
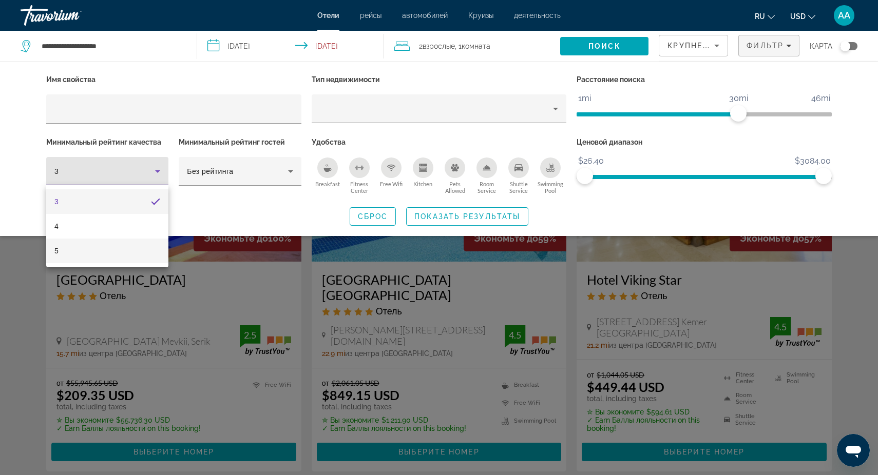
click at [89, 247] on mat-option "5" at bounding box center [107, 251] width 122 height 25
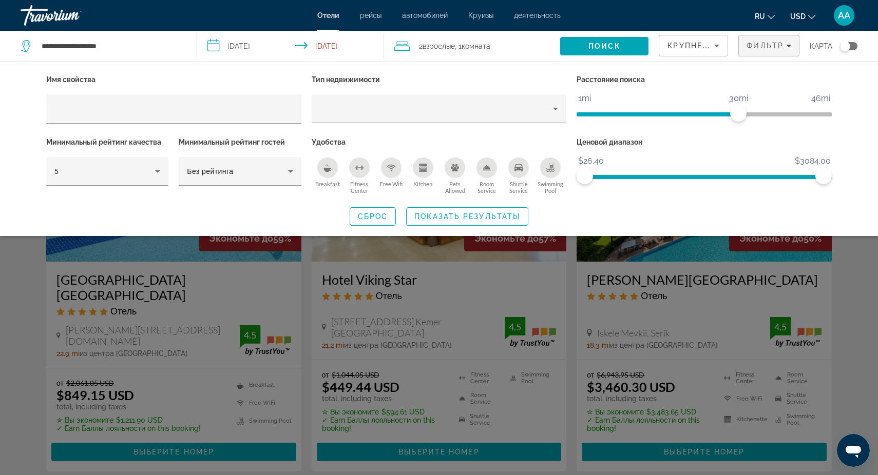
click at [303, 296] on div "Search widget" at bounding box center [439, 314] width 878 height 321
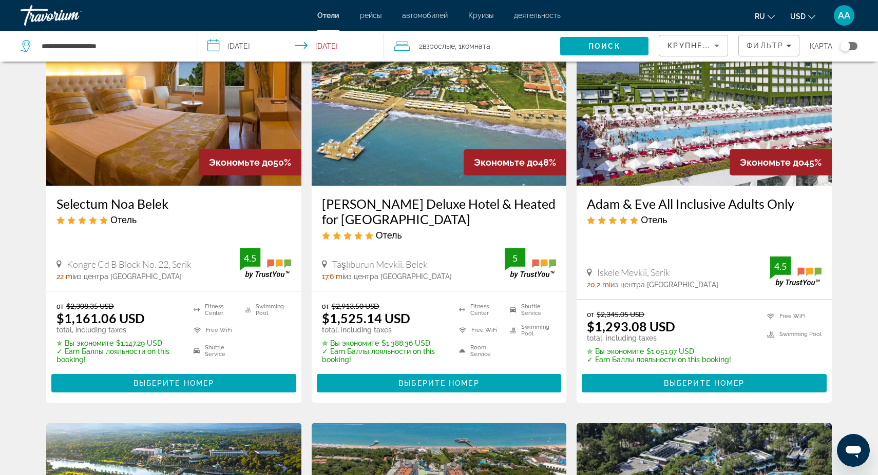
scroll to position [500, 0]
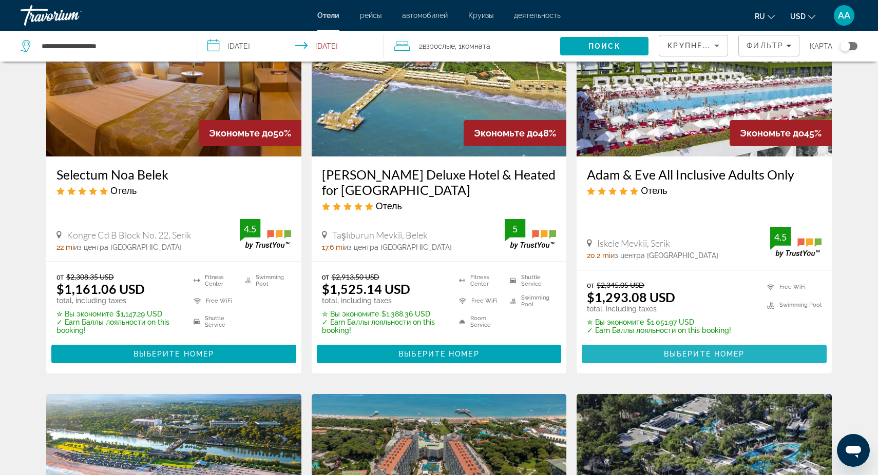
click at [724, 350] on span "Выберите номер" at bounding box center [704, 354] width 81 height 8
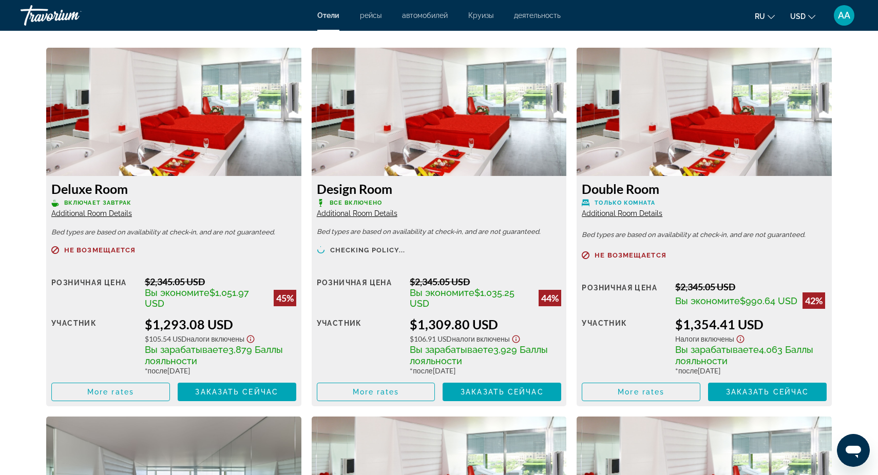
scroll to position [1405, 0]
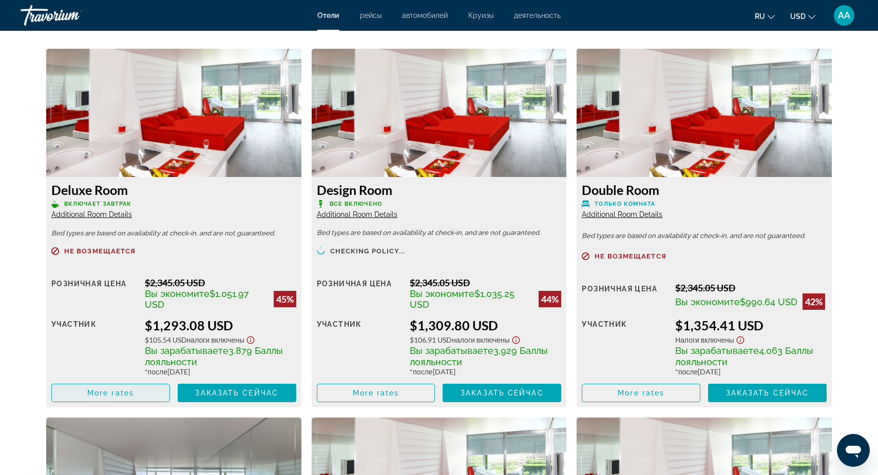
click at [109, 393] on span "More rates" at bounding box center [110, 393] width 47 height 8
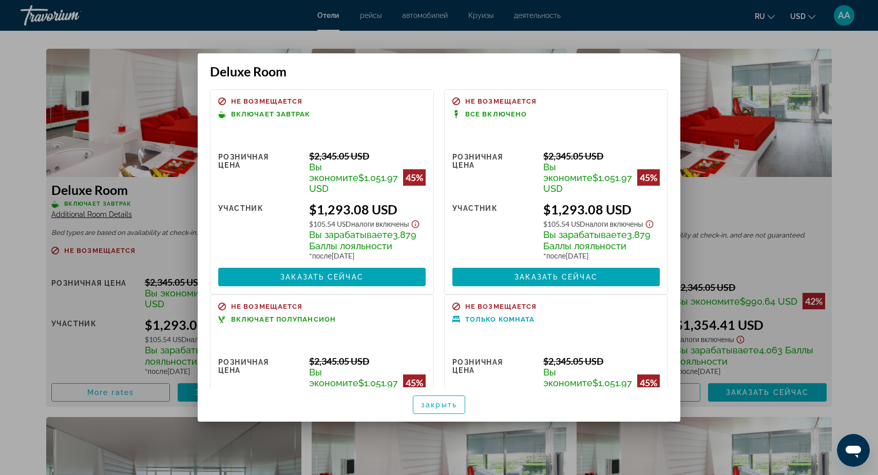
scroll to position [0, 0]
click at [541, 276] on span "Заказать сейчас" at bounding box center [555, 277] width 83 height 8
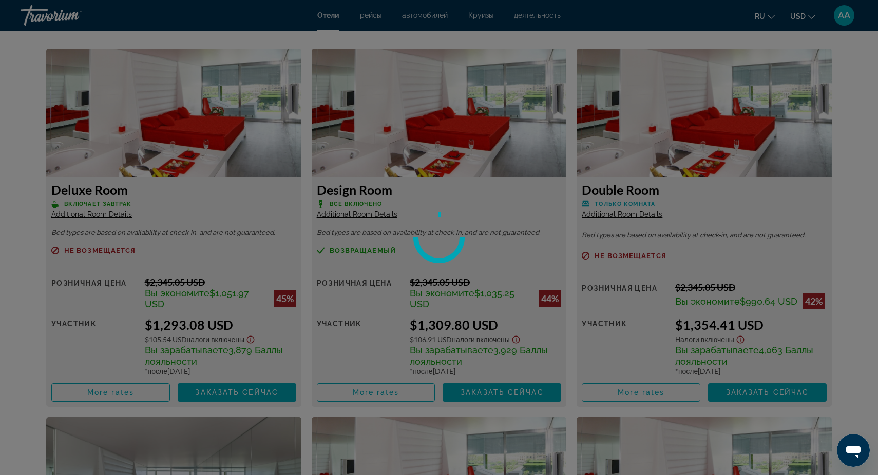
scroll to position [1405, 0]
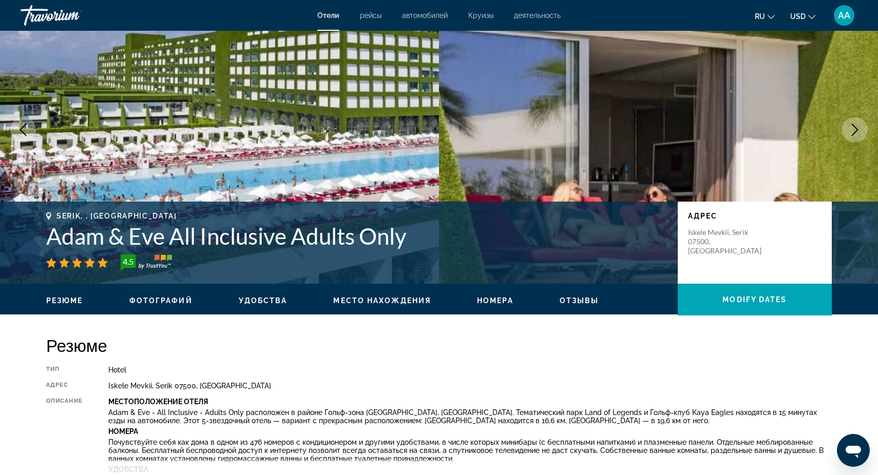
scroll to position [56, 0]
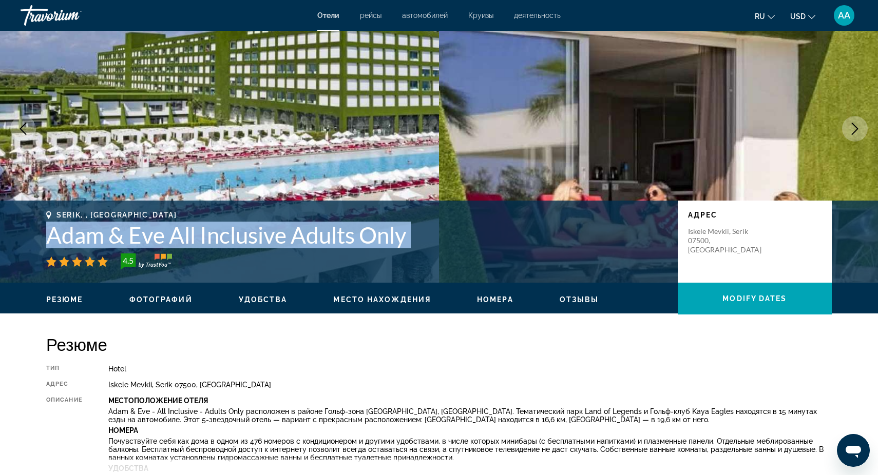
drag, startPoint x: 40, startPoint y: 236, endPoint x: 425, endPoint y: 247, distance: 384.7
click at [425, 247] on div "Serik, , [GEOGRAPHIC_DATA] Adam & Eve All Inclusive Adults Only 4.5 адрес Iskel…" at bounding box center [439, 242] width 827 height 62
copy h1 "Adam & Eve All Inclusive Adults Only"
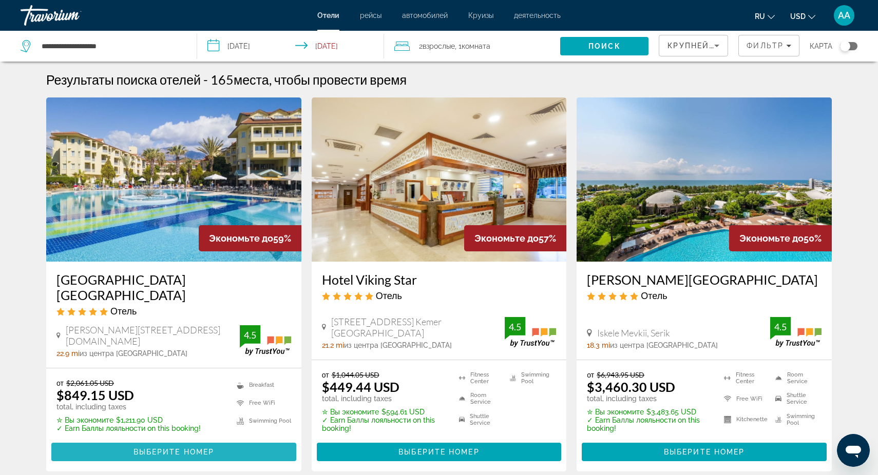
click at [173, 448] on span "Выберите номер" at bounding box center [173, 452] width 81 height 8
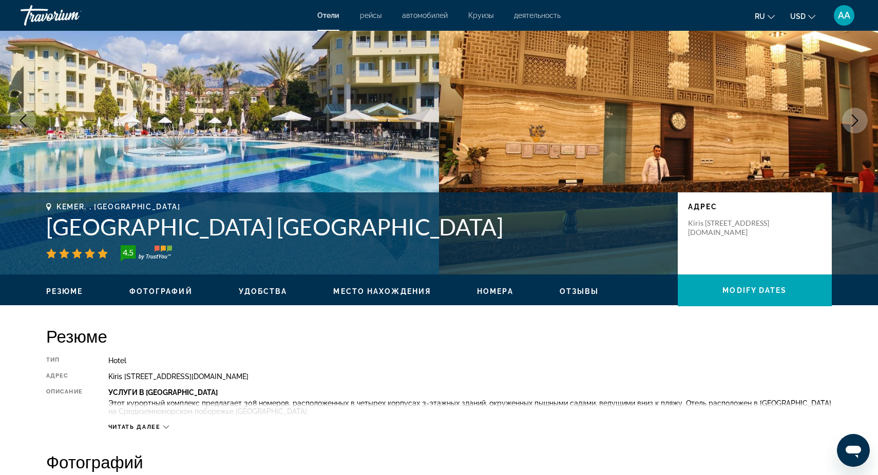
scroll to position [60, 0]
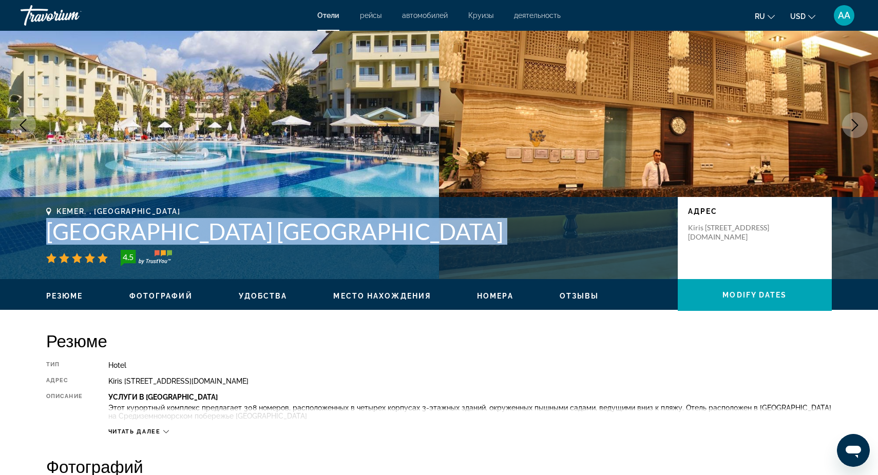
drag, startPoint x: 40, startPoint y: 230, endPoint x: 281, endPoint y: 248, distance: 242.0
click at [281, 248] on div "Kemer, , [GEOGRAPHIC_DATA] [GEOGRAPHIC_DATA] [GEOGRAPHIC_DATA] 4.5 адрес [STREE…" at bounding box center [439, 238] width 827 height 62
copy div "[GEOGRAPHIC_DATA] [GEOGRAPHIC_DATA]"
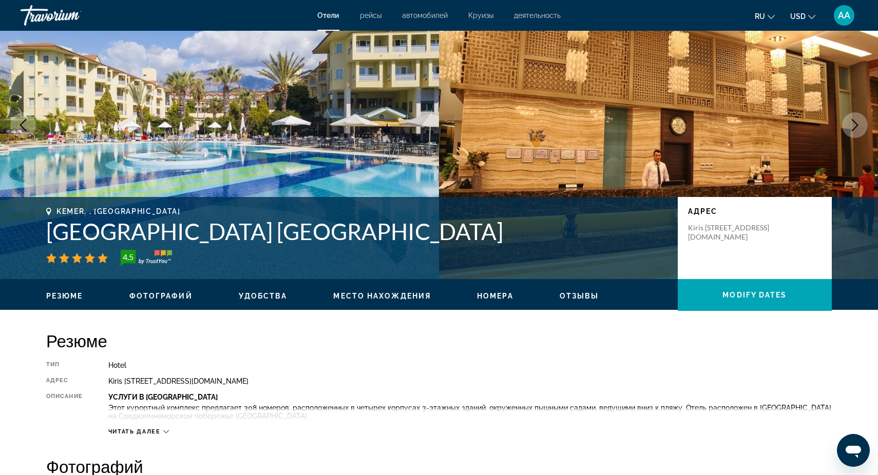
click at [376, 271] on div "Kemer, , [GEOGRAPHIC_DATA] [GEOGRAPHIC_DATA] [GEOGRAPHIC_DATA] 4.5 адрес [STREE…" at bounding box center [439, 238] width 878 height 82
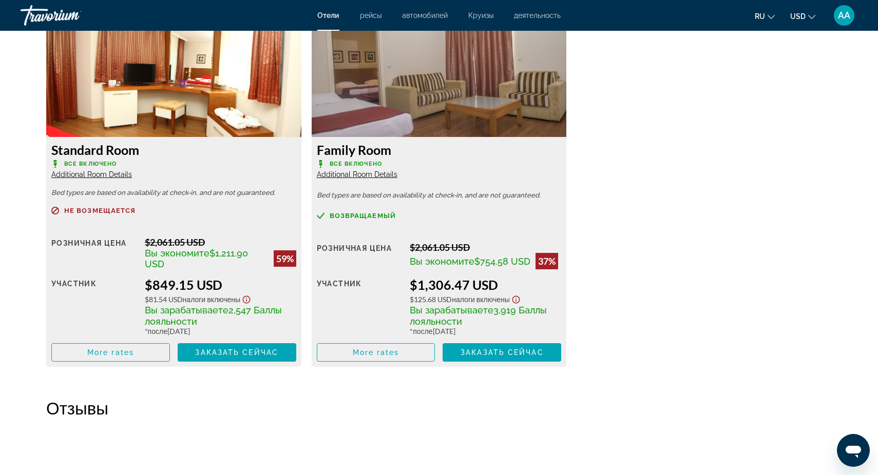
scroll to position [1397, 0]
